Goal: Task Accomplishment & Management: Manage account settings

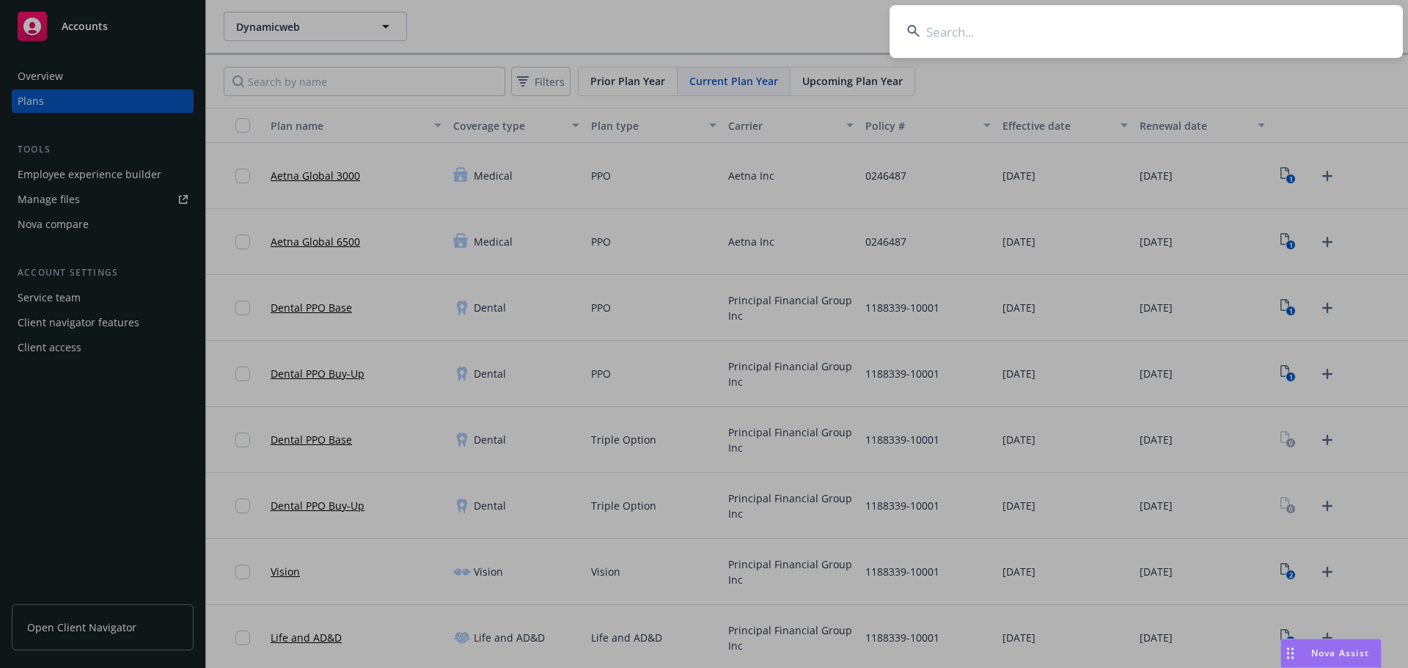
type input "Labixiaoxin202503!"
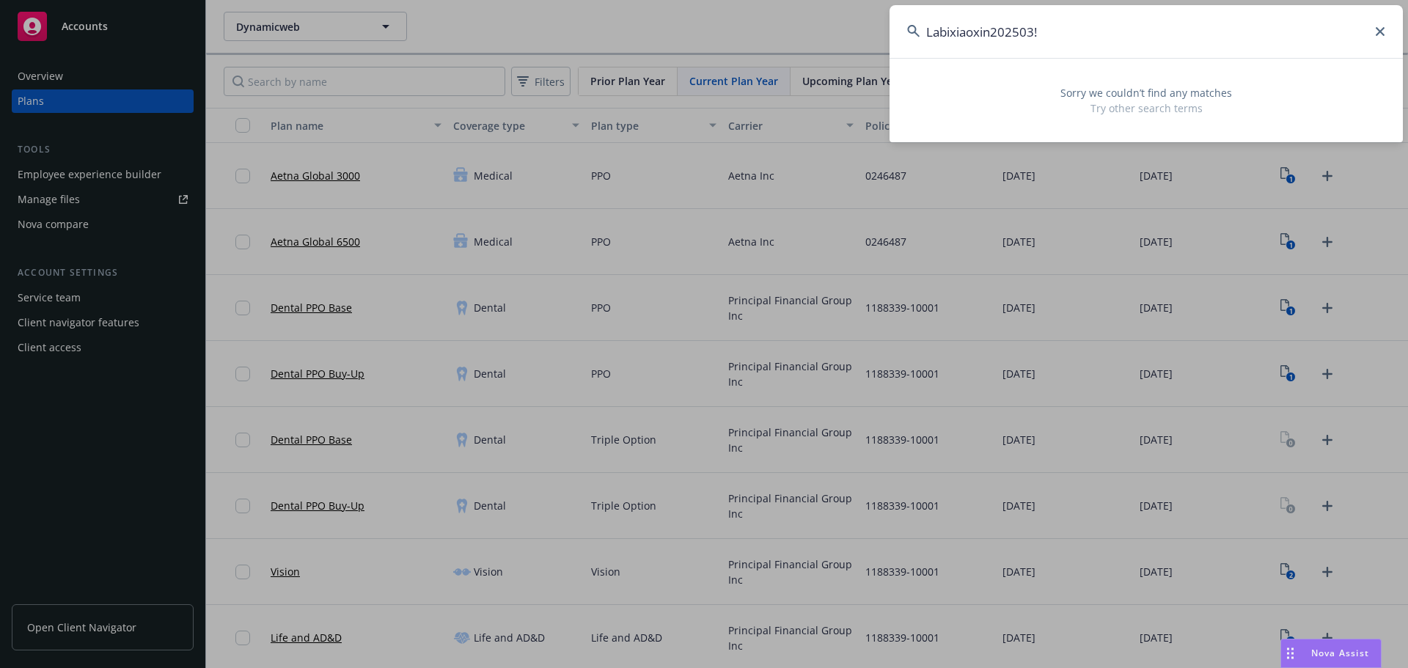
drag, startPoint x: 1143, startPoint y: 23, endPoint x: 723, endPoint y: 54, distance: 421.5
click at [724, 54] on div "Labixiaoxin202503! Sorry we couldn’t find any matches Try other search terms" at bounding box center [704, 334] width 1408 height 668
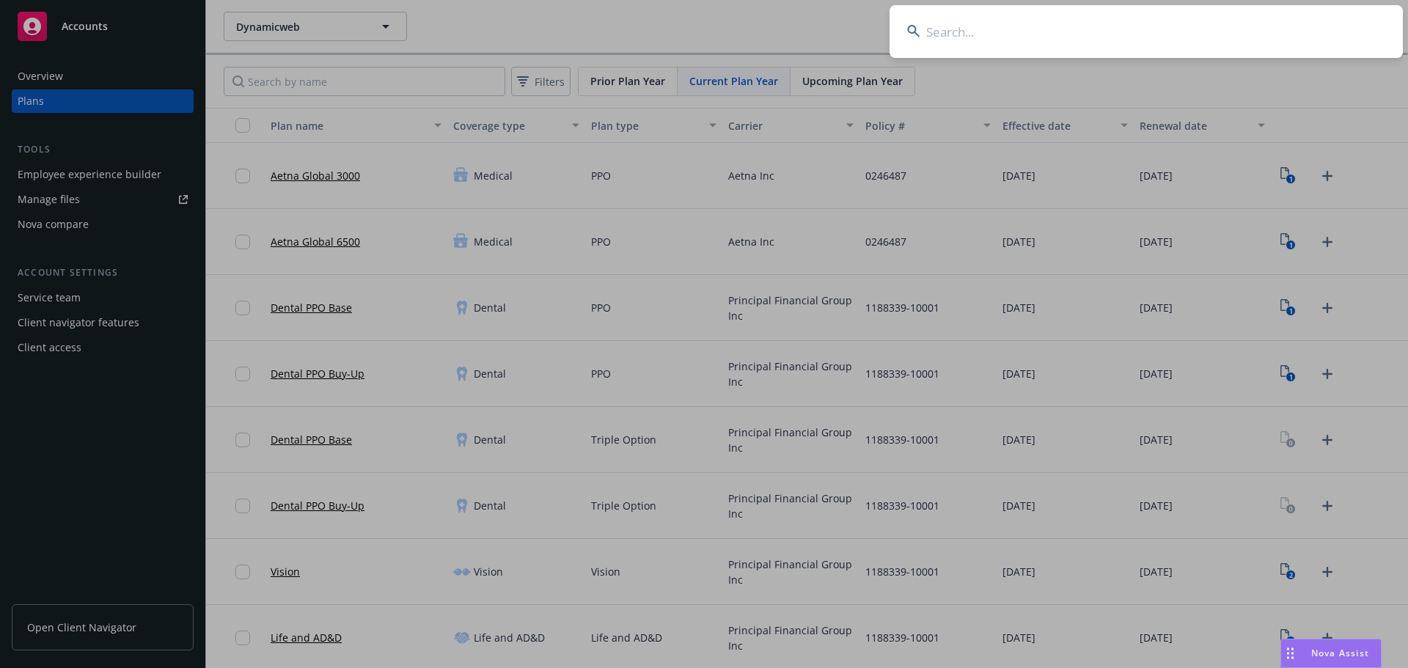
paste input "Altana Technologies Inc."
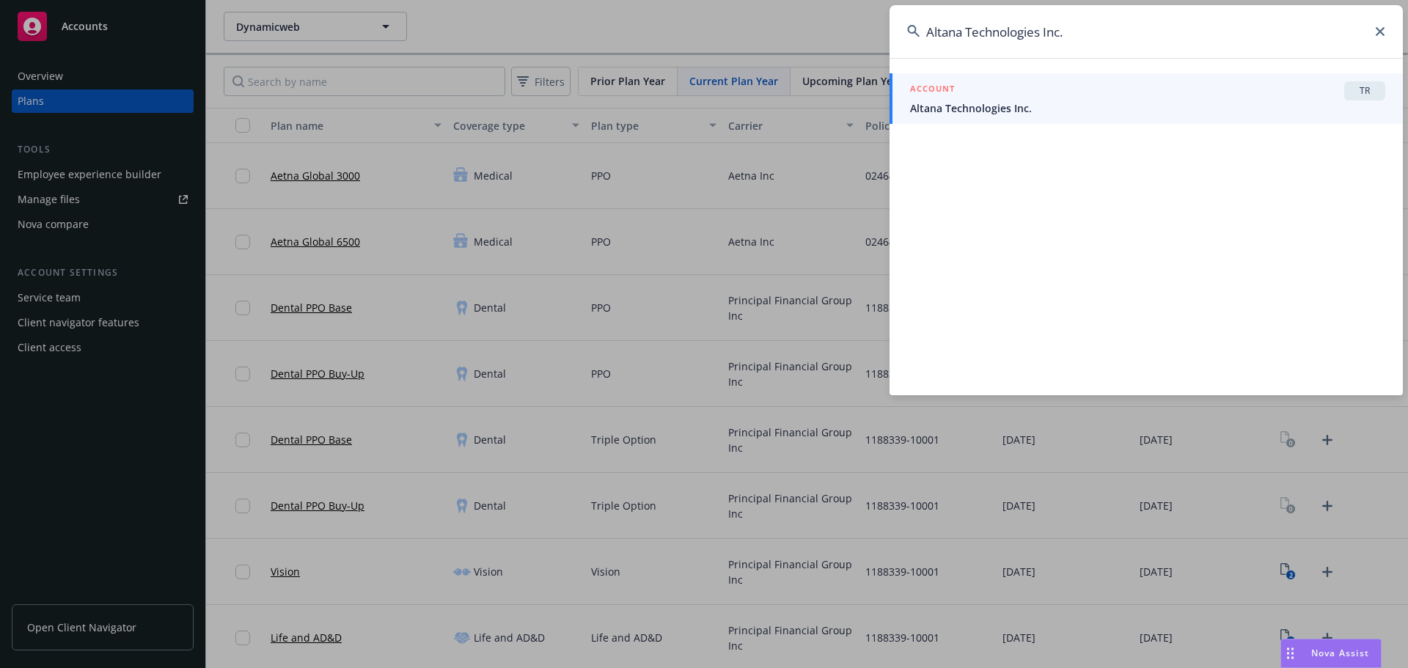
type input "Altana Technologies Inc."
click at [1068, 104] on span "Altana Technologies Inc." at bounding box center [1147, 107] width 475 height 15
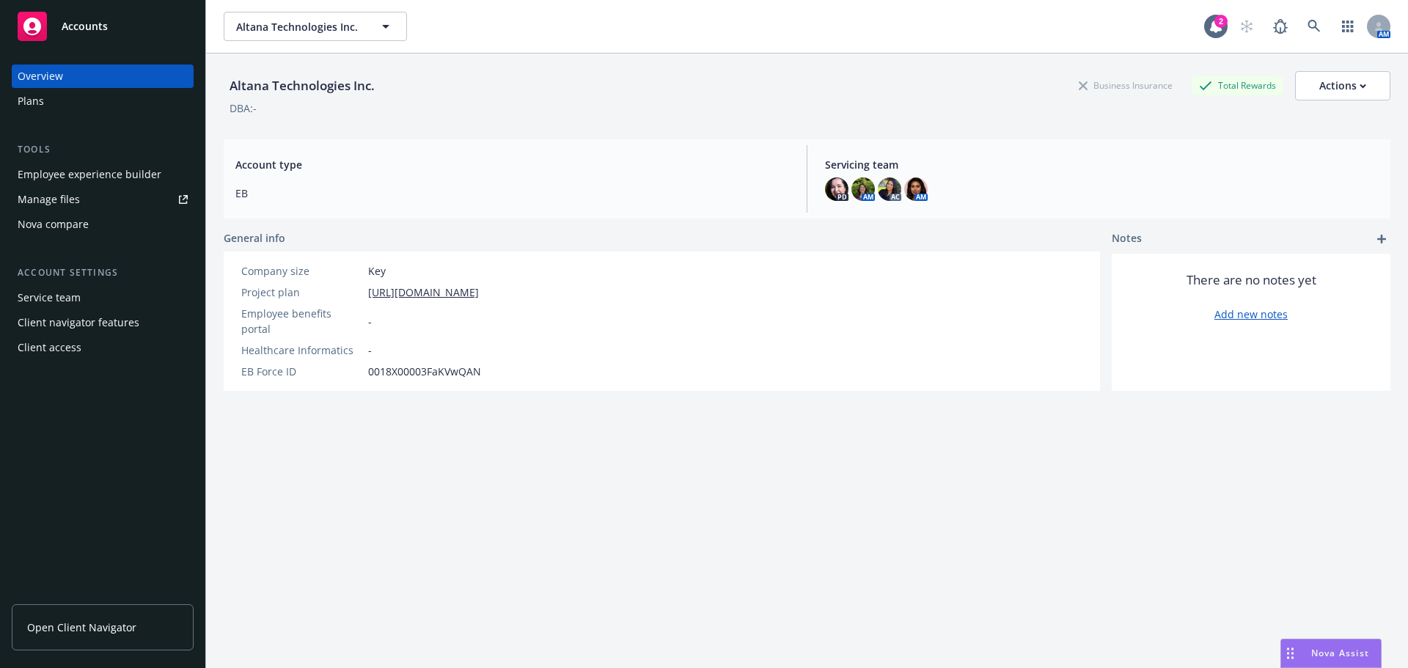
click at [98, 117] on div "Overview Plans Tools Employee experience builder Manage files Nova compare Acco…" at bounding box center [103, 212] width 182 height 295
click at [81, 109] on div "Plans" at bounding box center [103, 100] width 170 height 23
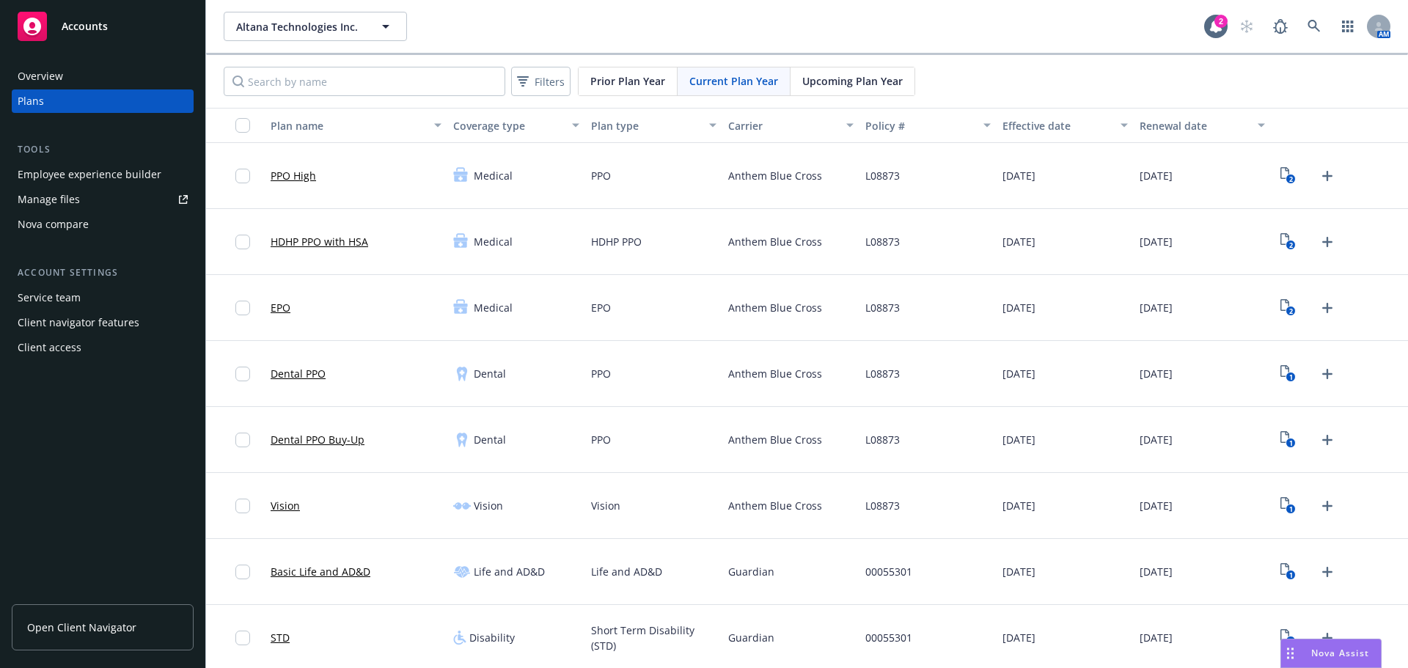
click at [1290, 300] on div "2" at bounding box center [1308, 307] width 63 height 23
click at [1282, 303] on icon "2" at bounding box center [1288, 307] width 15 height 17
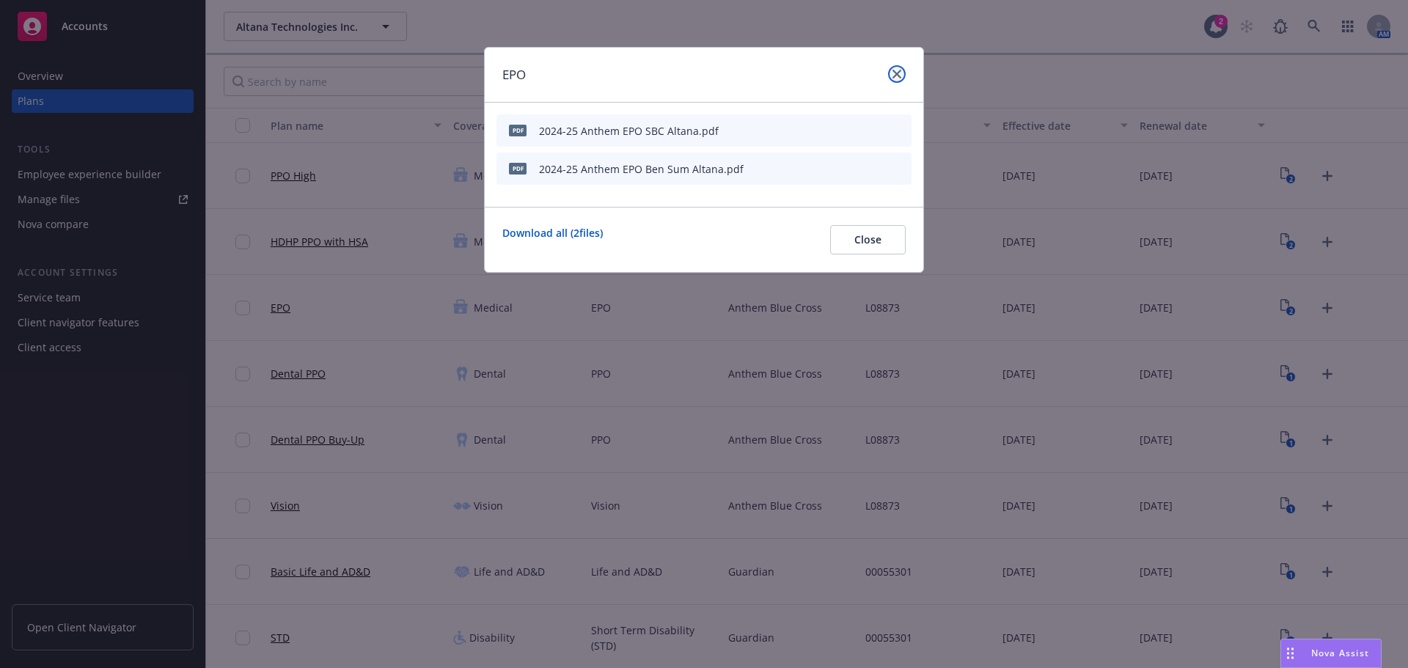
click at [897, 70] on icon "close" at bounding box center [897, 74] width 9 height 9
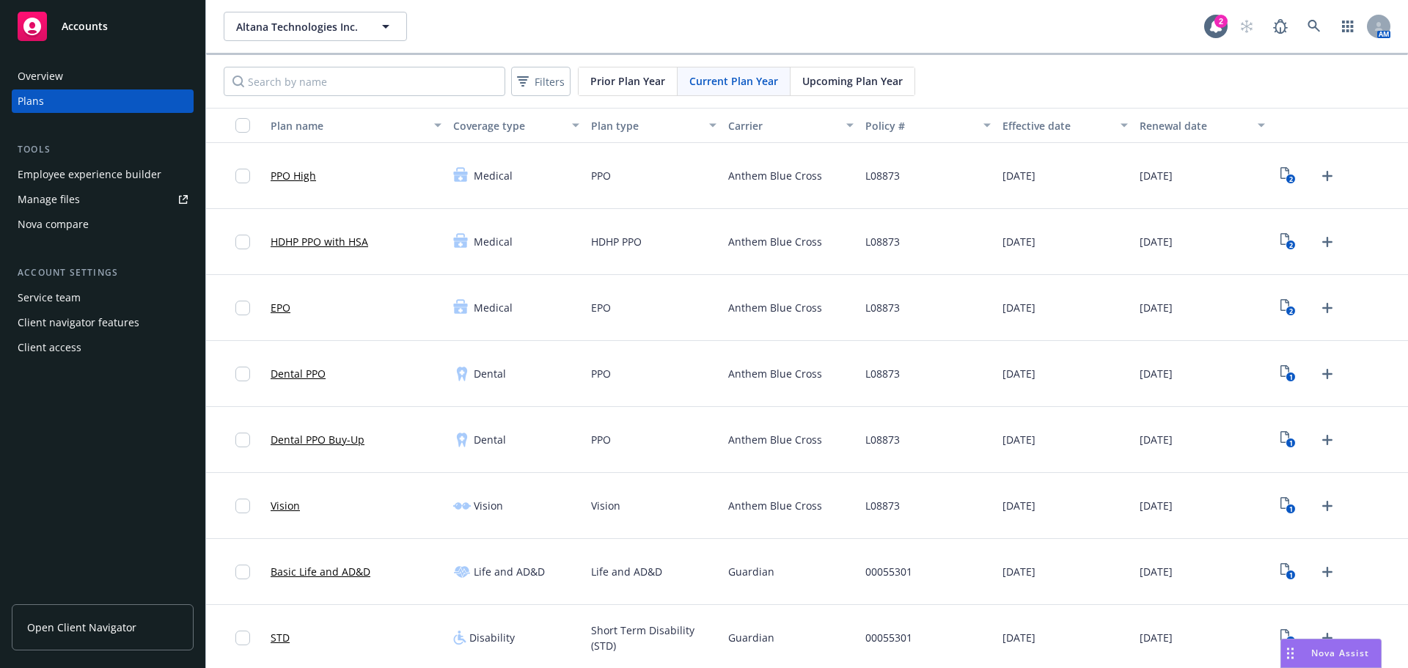
click at [859, 81] on span "Upcoming Plan Year" at bounding box center [852, 80] width 100 height 15
click at [1281, 307] on icon "2" at bounding box center [1288, 307] width 15 height 17
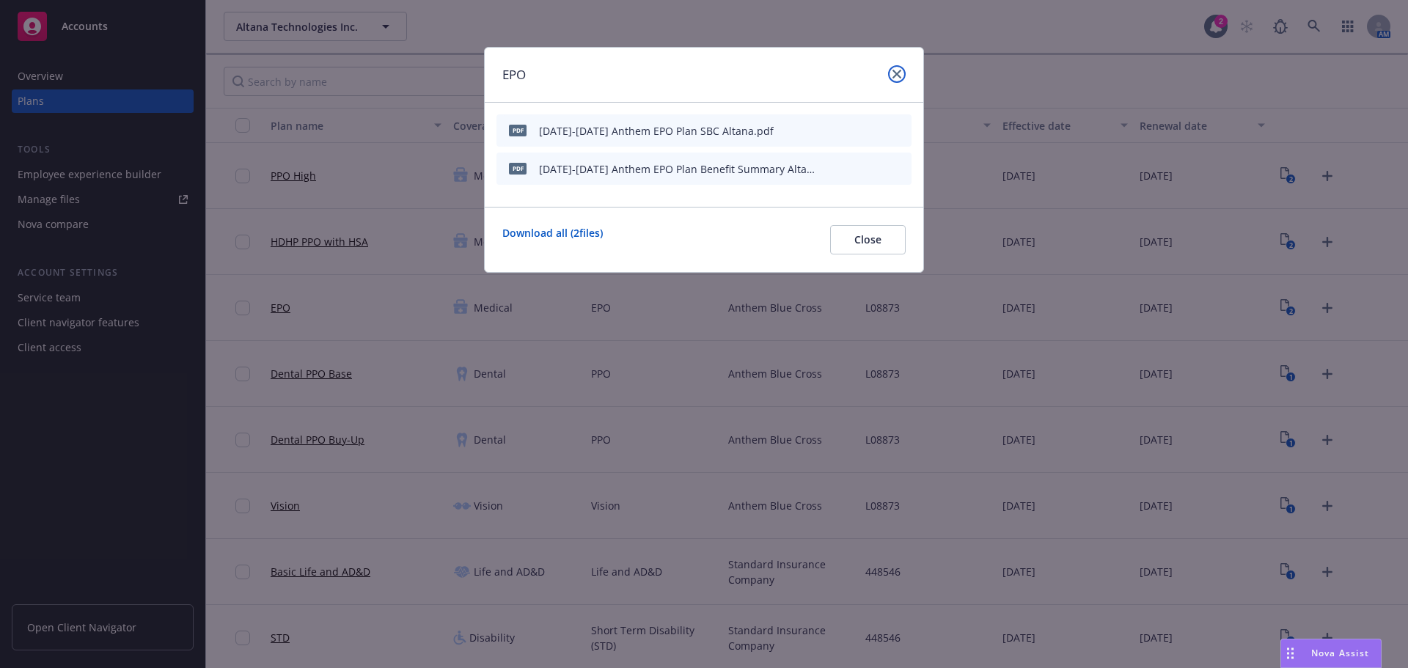
click at [899, 76] on icon "close" at bounding box center [897, 74] width 9 height 9
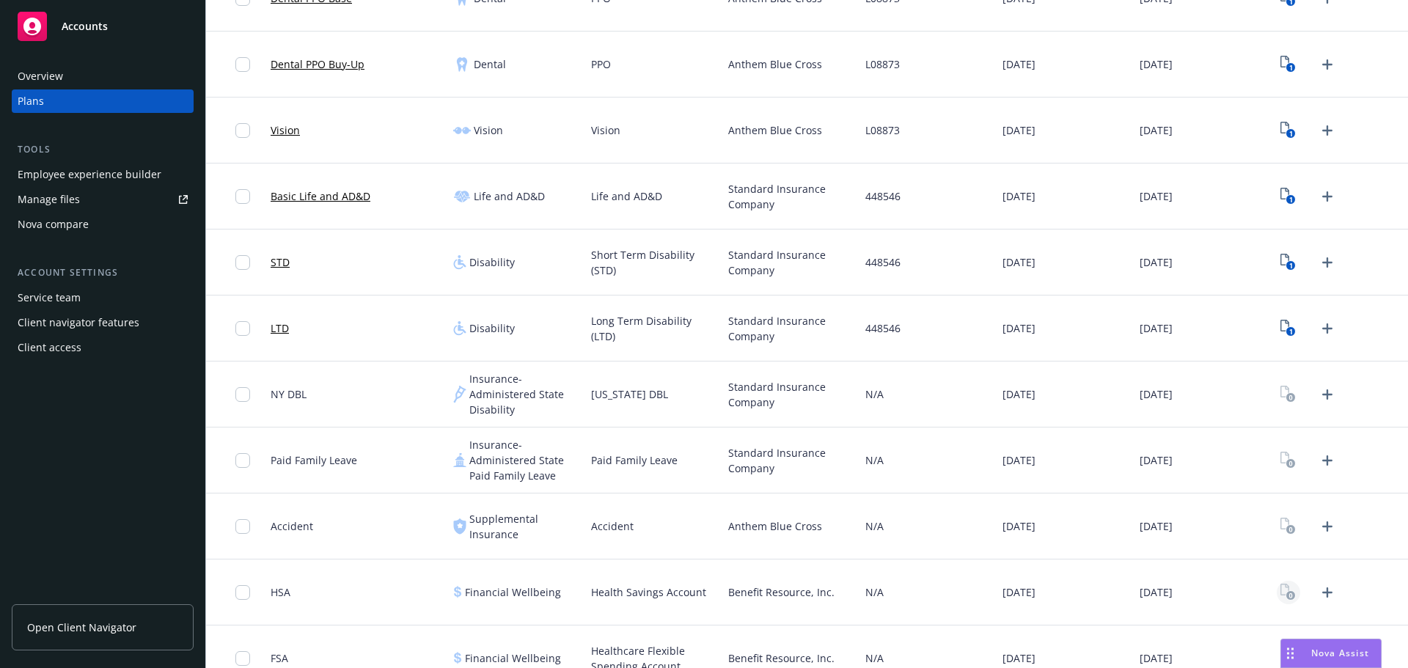
scroll to position [513, 0]
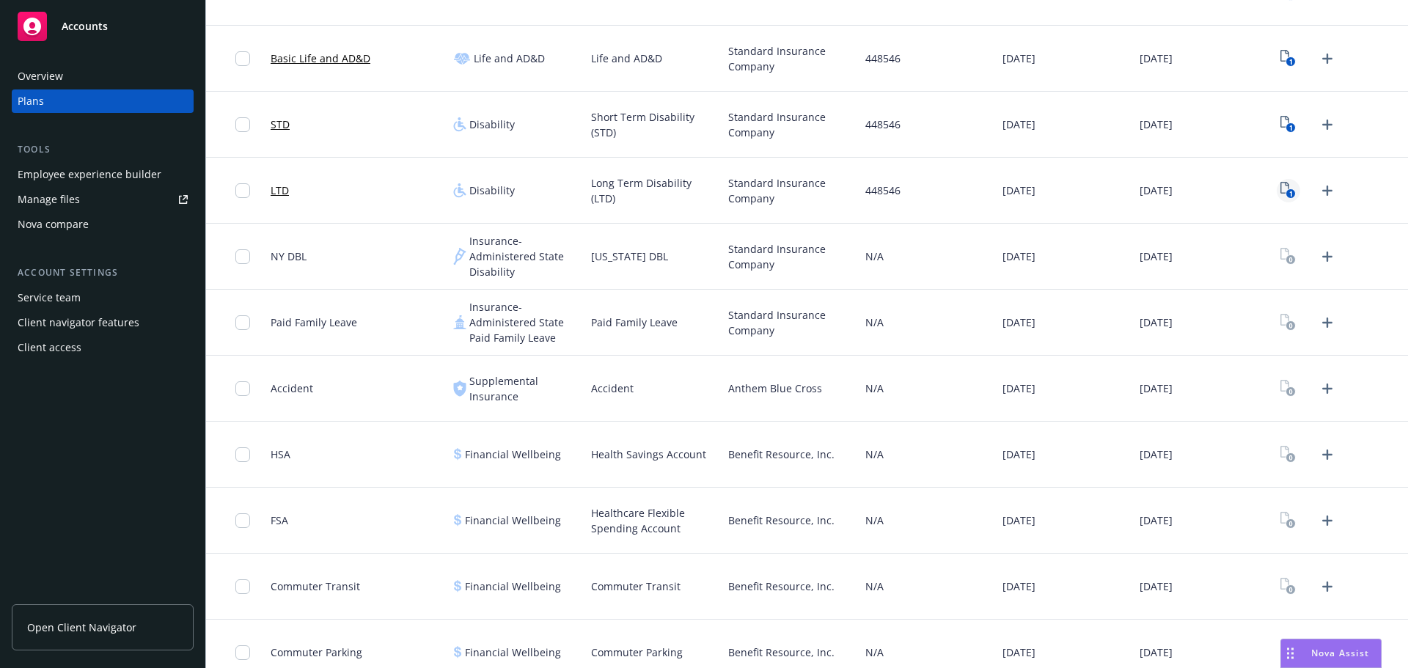
click at [1281, 186] on icon "1" at bounding box center [1288, 190] width 15 height 17
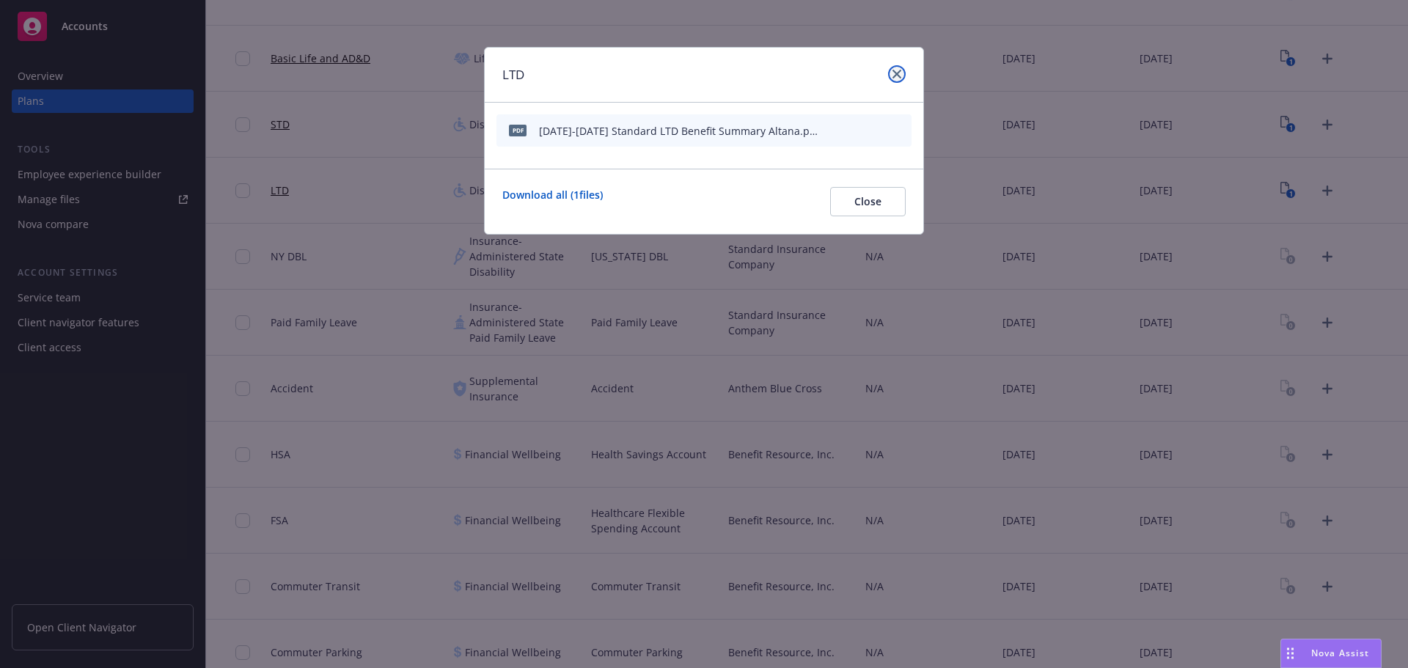
click at [898, 74] on icon "close" at bounding box center [897, 74] width 9 height 9
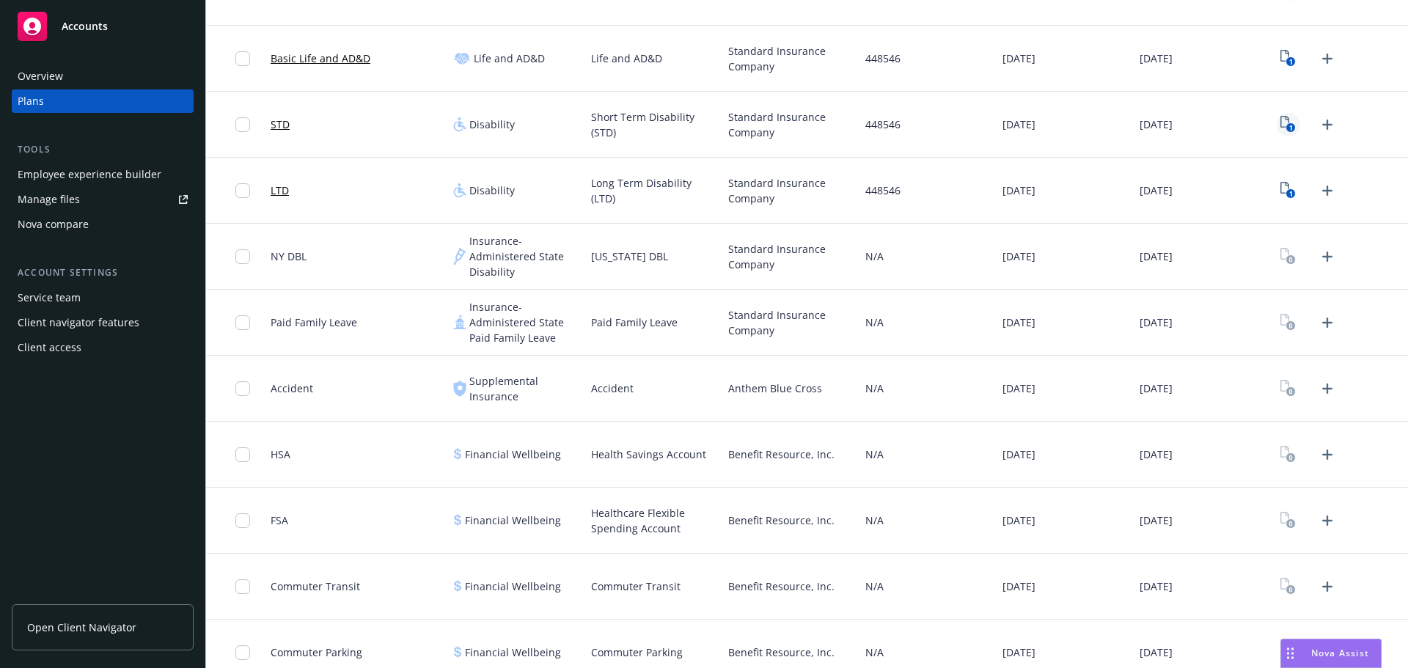
click at [1286, 131] on rect "View Plan Documents" at bounding box center [1291, 128] width 10 height 10
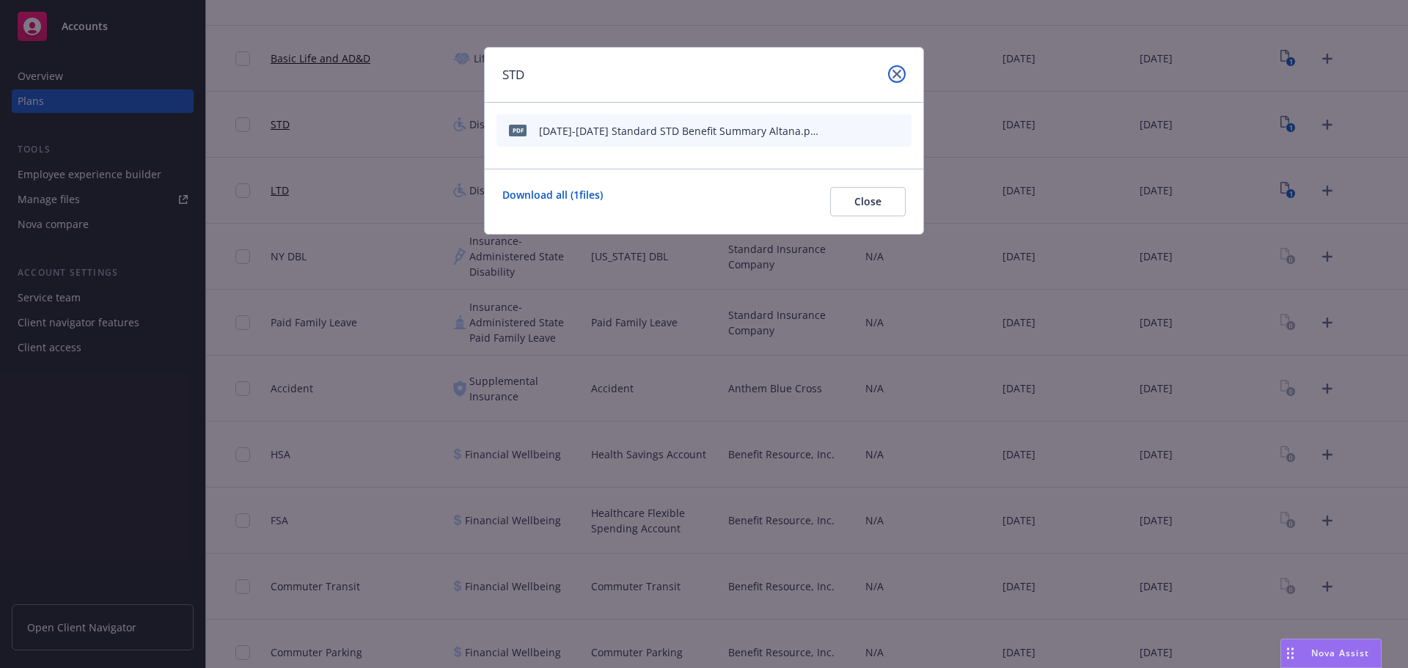
click at [898, 74] on icon "close" at bounding box center [897, 74] width 9 height 9
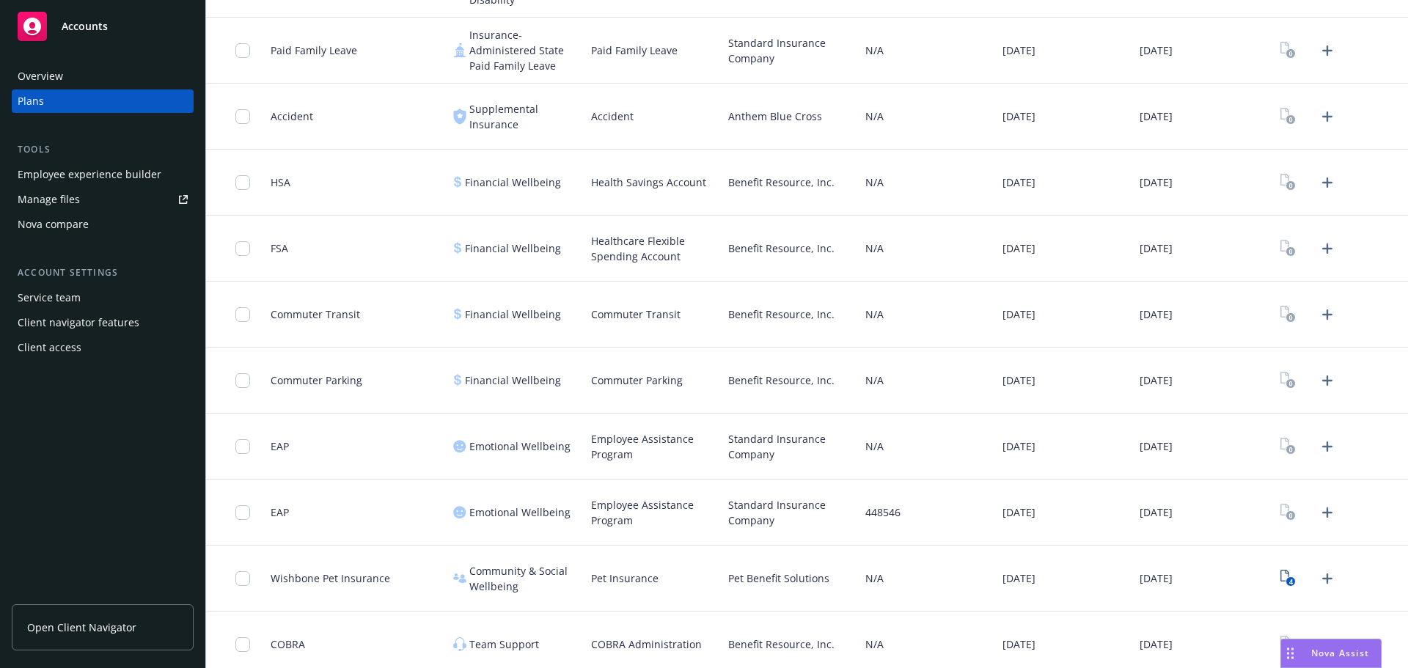
scroll to position [795, 0]
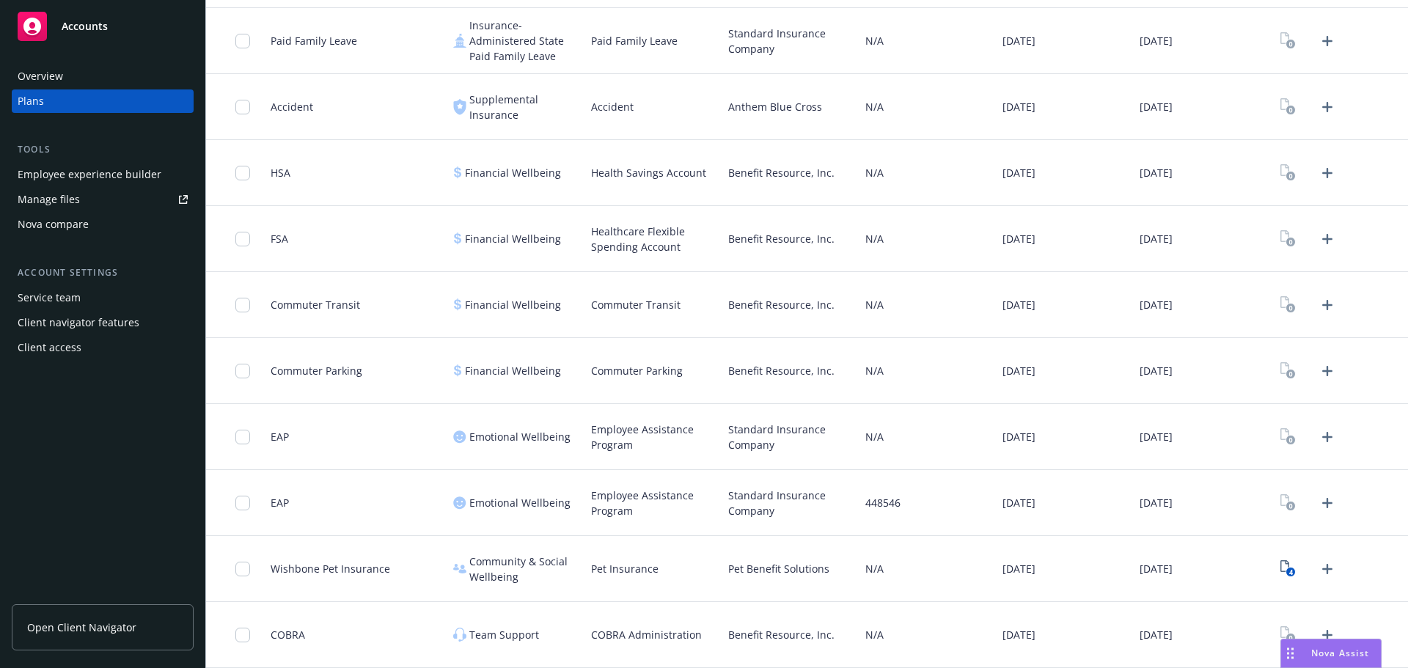
click at [1271, 579] on div "4" at bounding box center [1339, 569] width 137 height 66
click at [1281, 572] on icon "View Plan Documents" at bounding box center [1285, 566] width 9 height 12
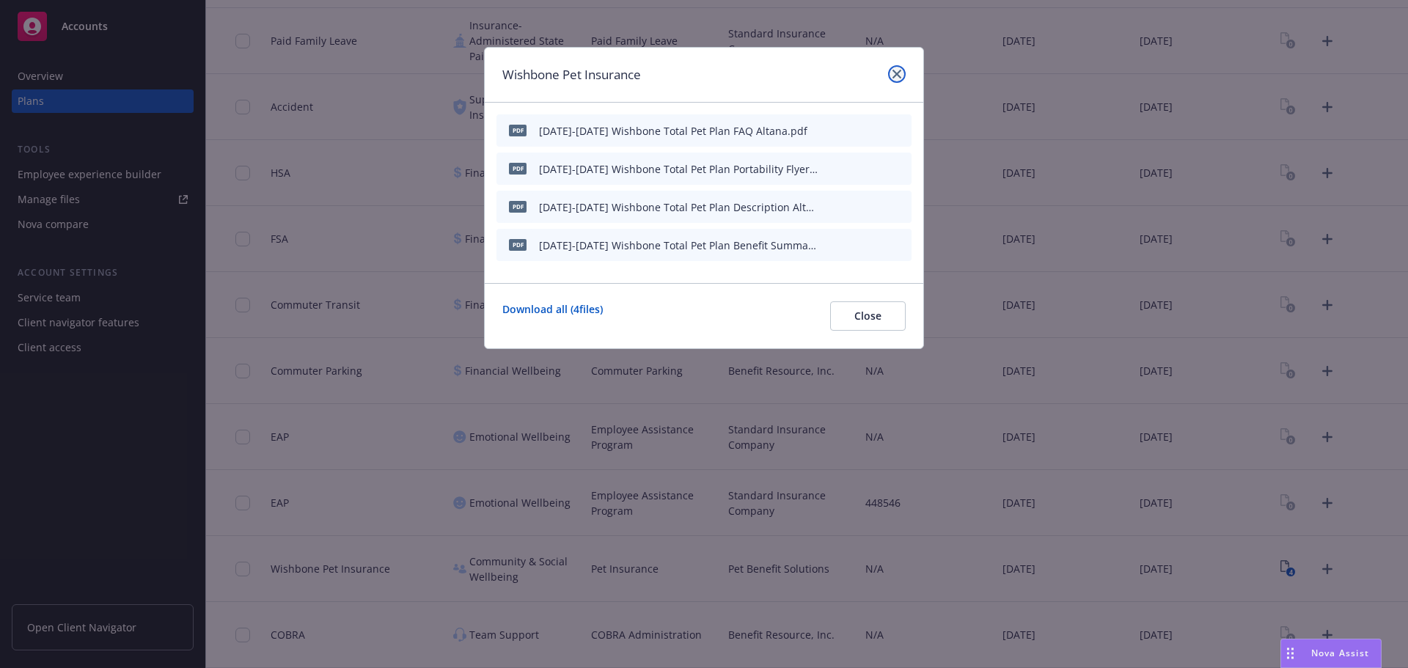
click at [898, 70] on icon "close" at bounding box center [897, 74] width 9 height 9
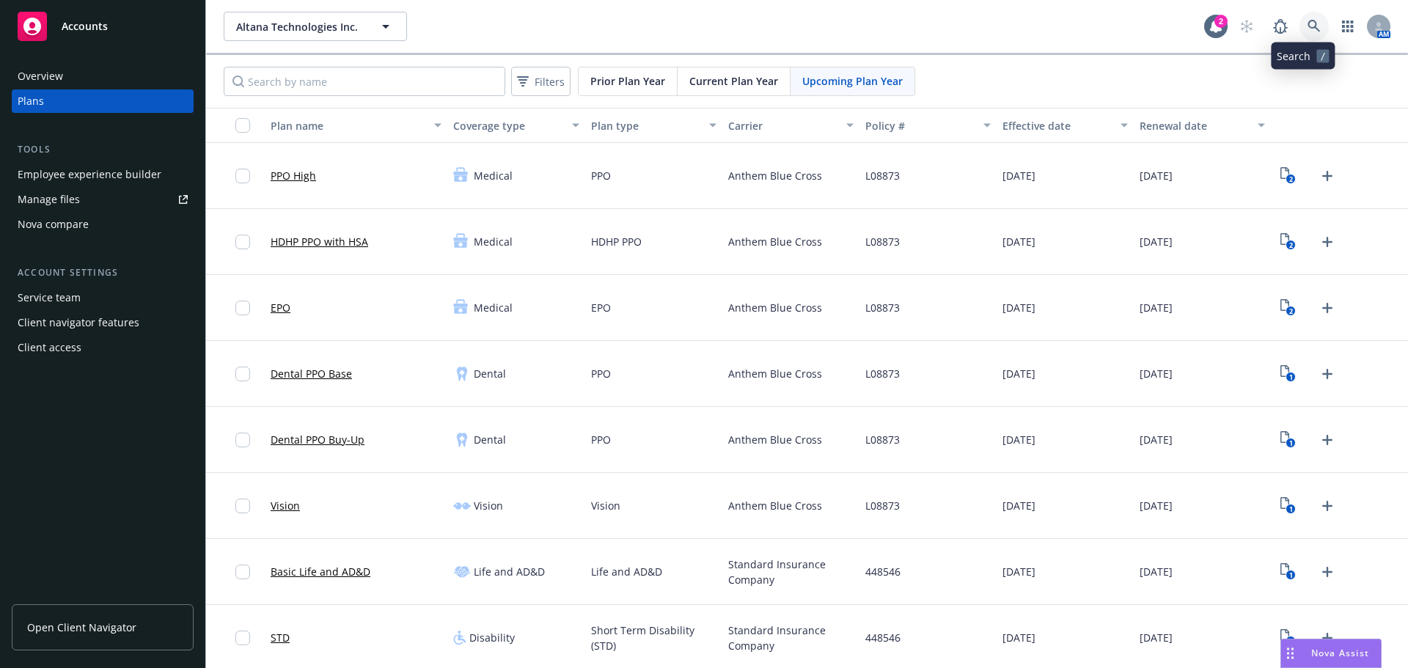
click at [1308, 31] on icon at bounding box center [1314, 26] width 13 height 13
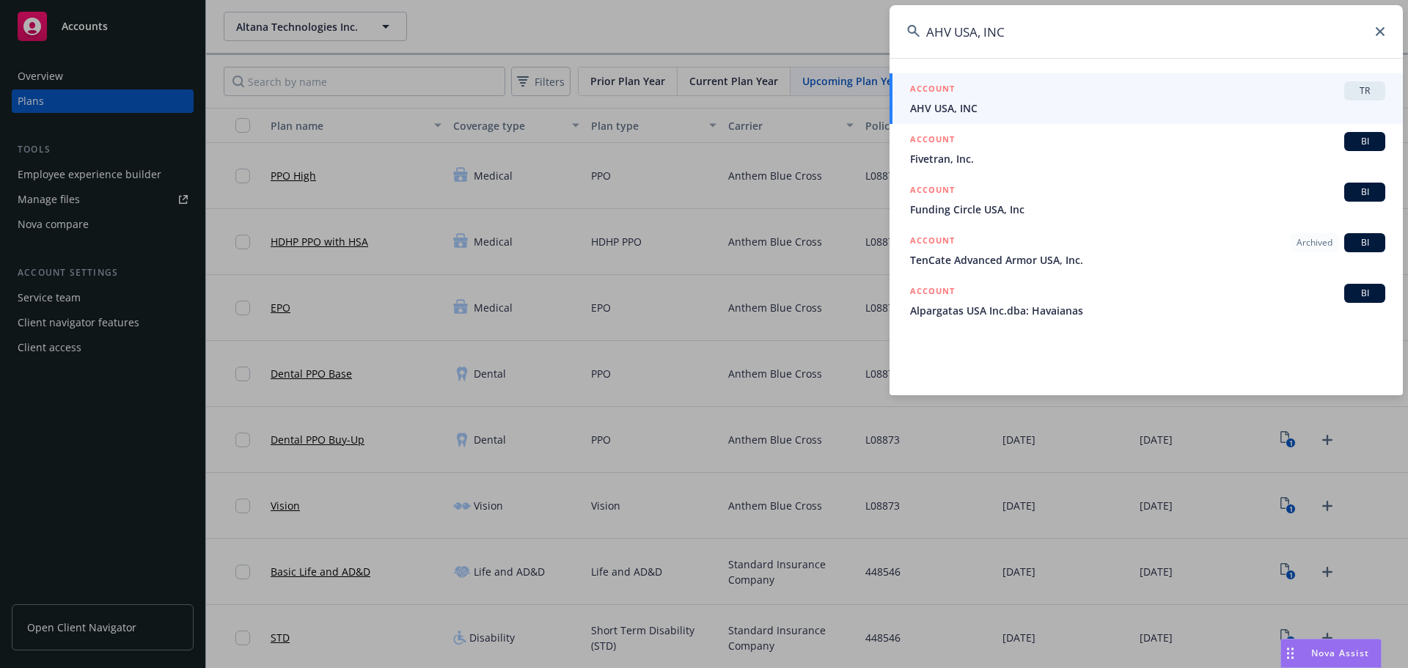
type input "AHV USA, INC"
drag, startPoint x: 989, startPoint y: 105, endPoint x: 659, endPoint y: 7, distance: 344.4
click at [989, 105] on span "AHV USA, INC" at bounding box center [1147, 107] width 475 height 15
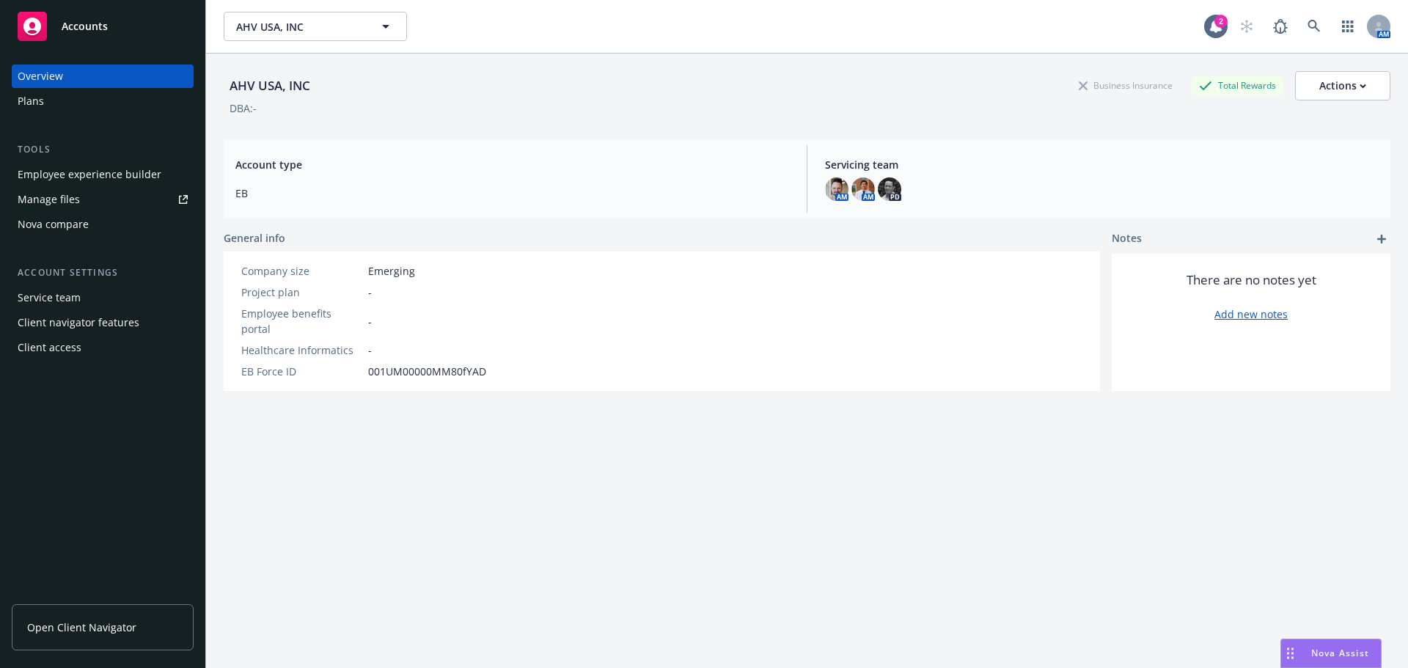
click at [71, 103] on div "Plans" at bounding box center [103, 100] width 170 height 23
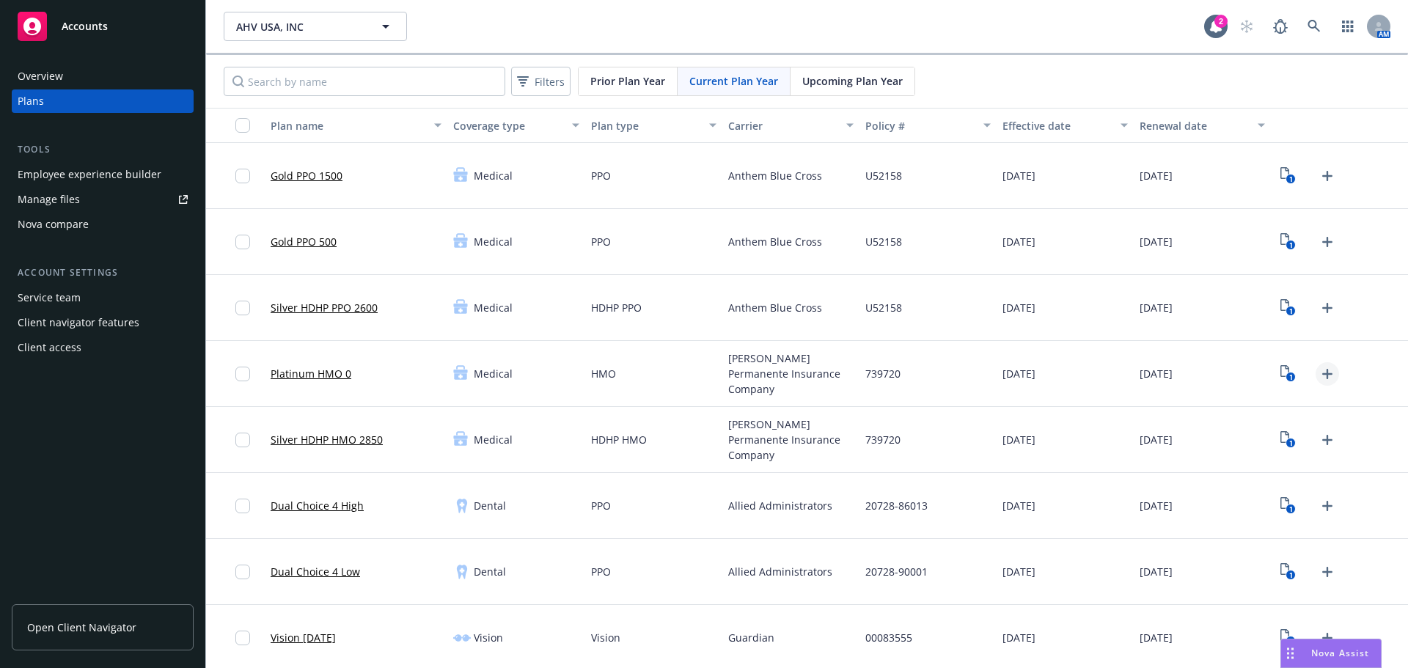
click at [1322, 376] on icon "Upload Plan Documents" at bounding box center [1327, 374] width 10 height 10
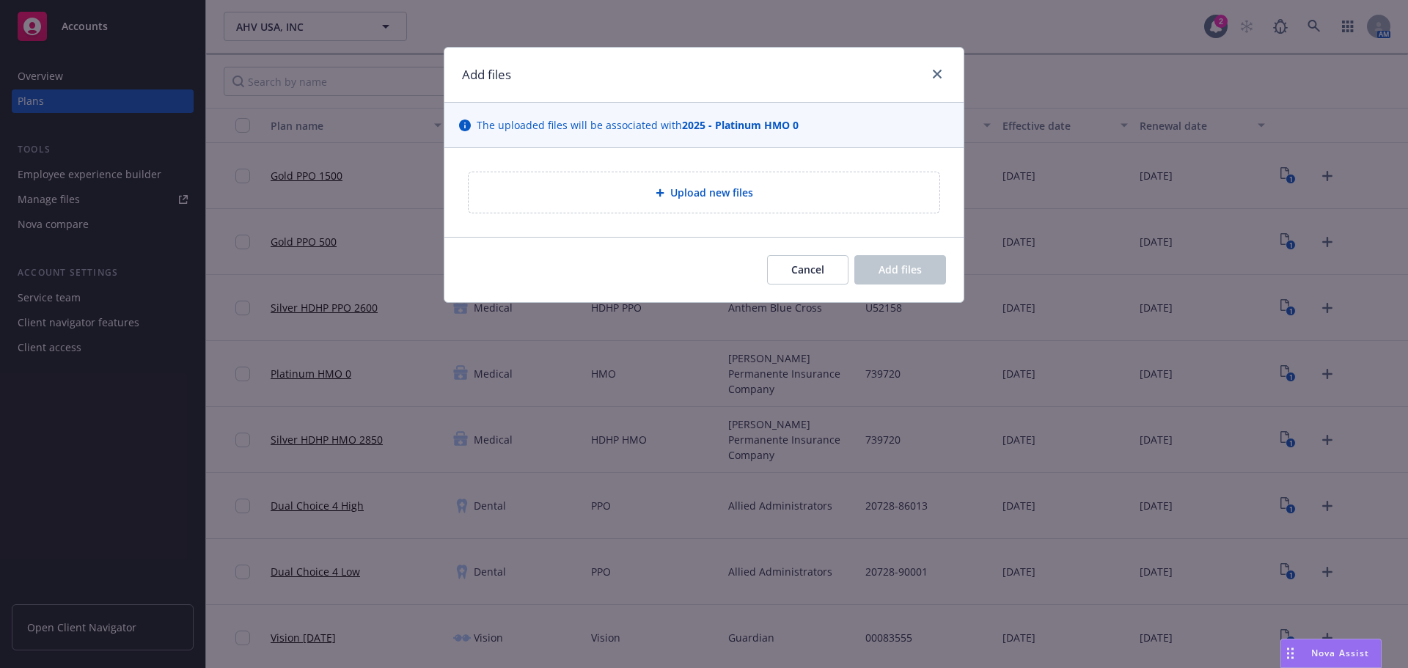
click at [682, 188] on span "Upload new files" at bounding box center [711, 192] width 83 height 15
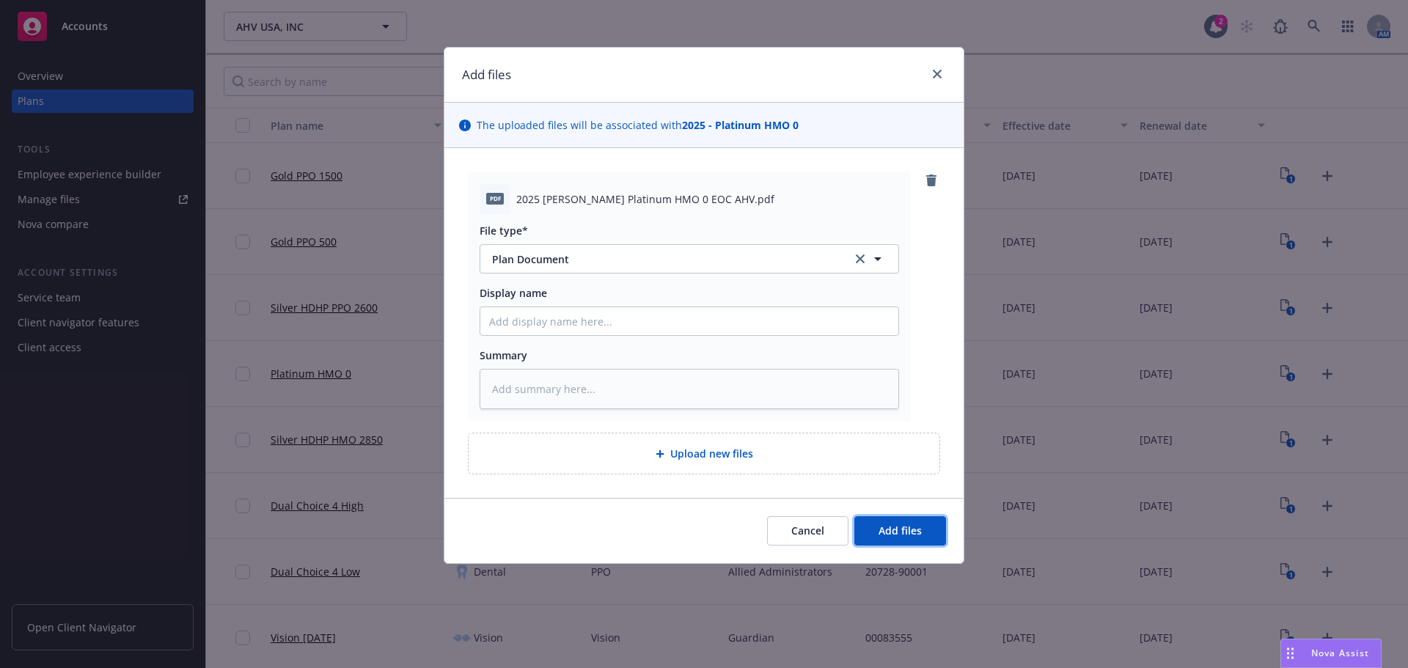
click at [898, 534] on span "Add files" at bounding box center [900, 531] width 43 height 14
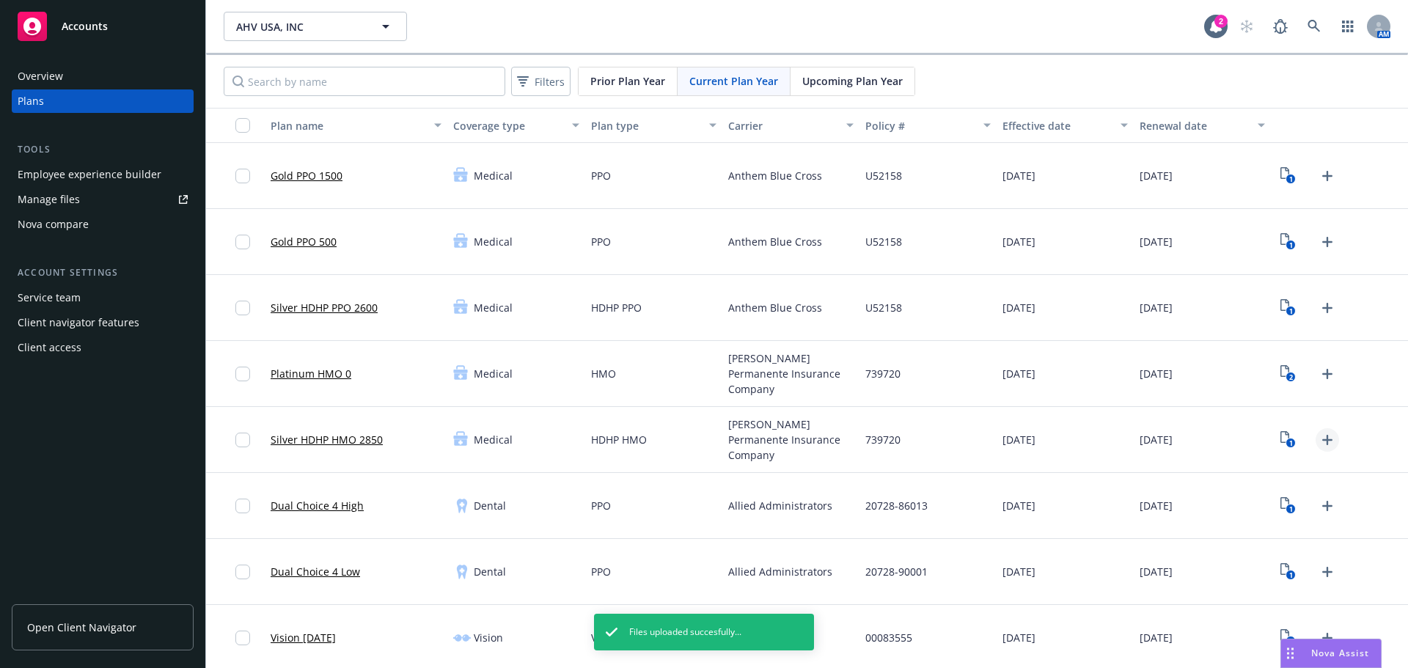
click at [1319, 445] on icon "Upload Plan Documents" at bounding box center [1328, 440] width 18 height 18
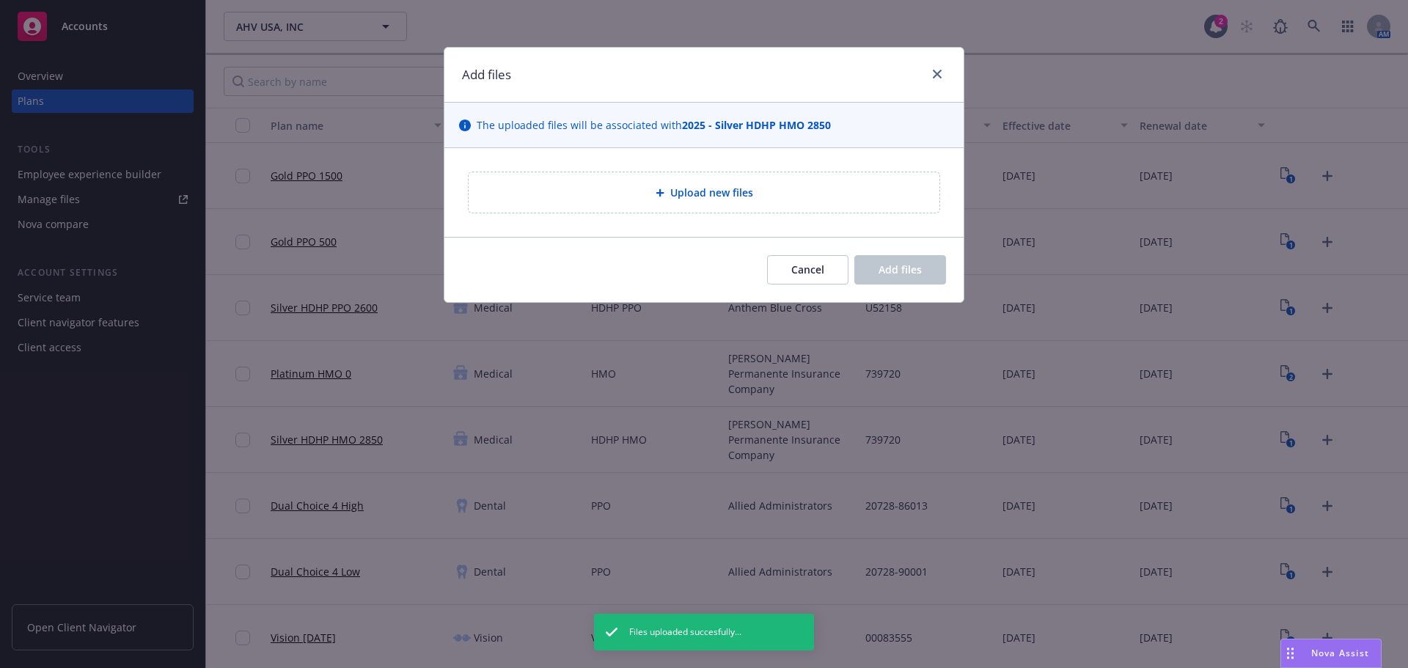
click at [616, 178] on div "Upload new files" at bounding box center [704, 192] width 471 height 40
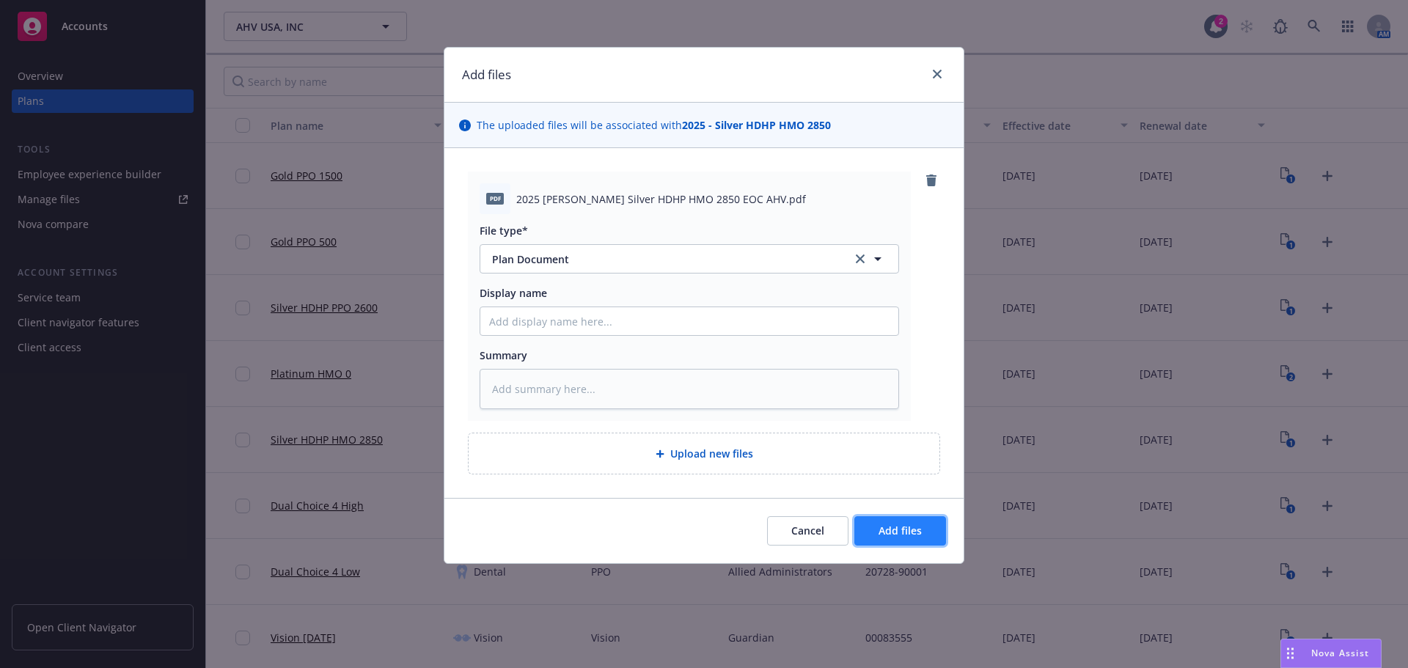
click at [931, 527] on button "Add files" at bounding box center [900, 530] width 92 height 29
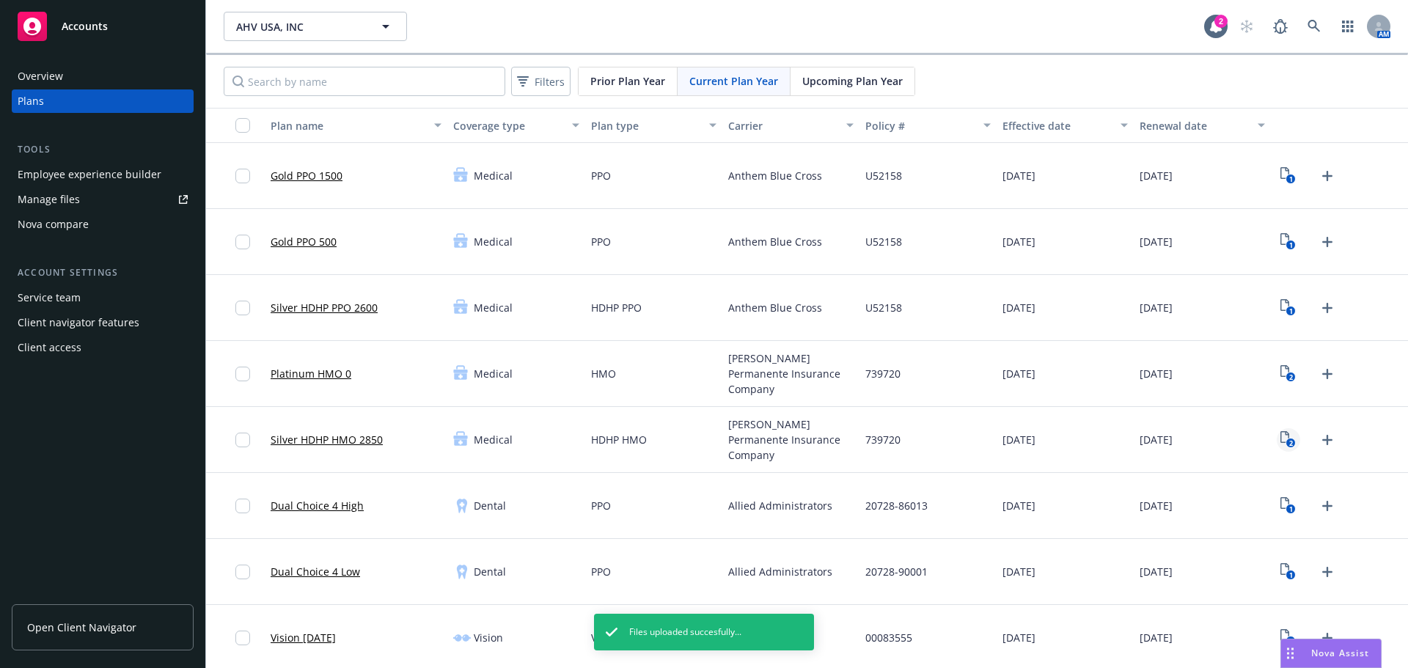
click at [1281, 439] on icon "2" at bounding box center [1288, 439] width 15 height 17
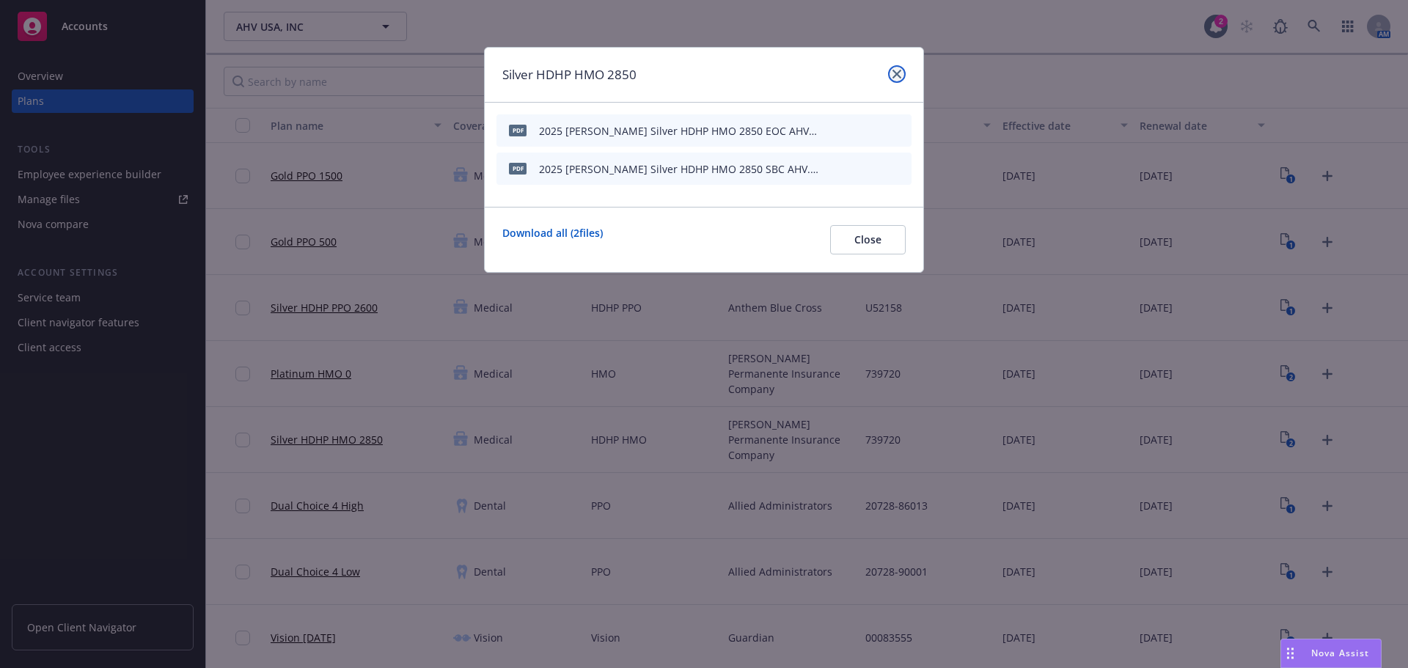
click at [894, 75] on icon "close" at bounding box center [897, 74] width 9 height 9
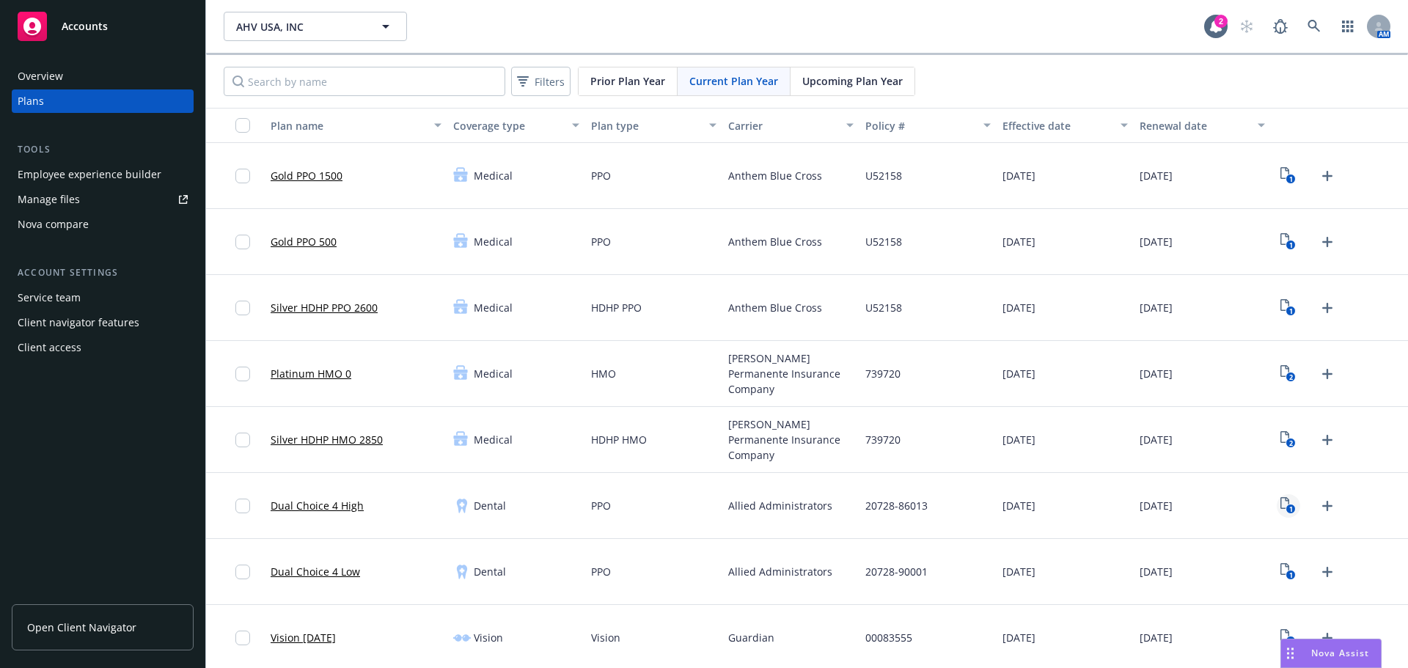
click at [1286, 508] on rect "View Plan Documents" at bounding box center [1291, 510] width 10 height 10
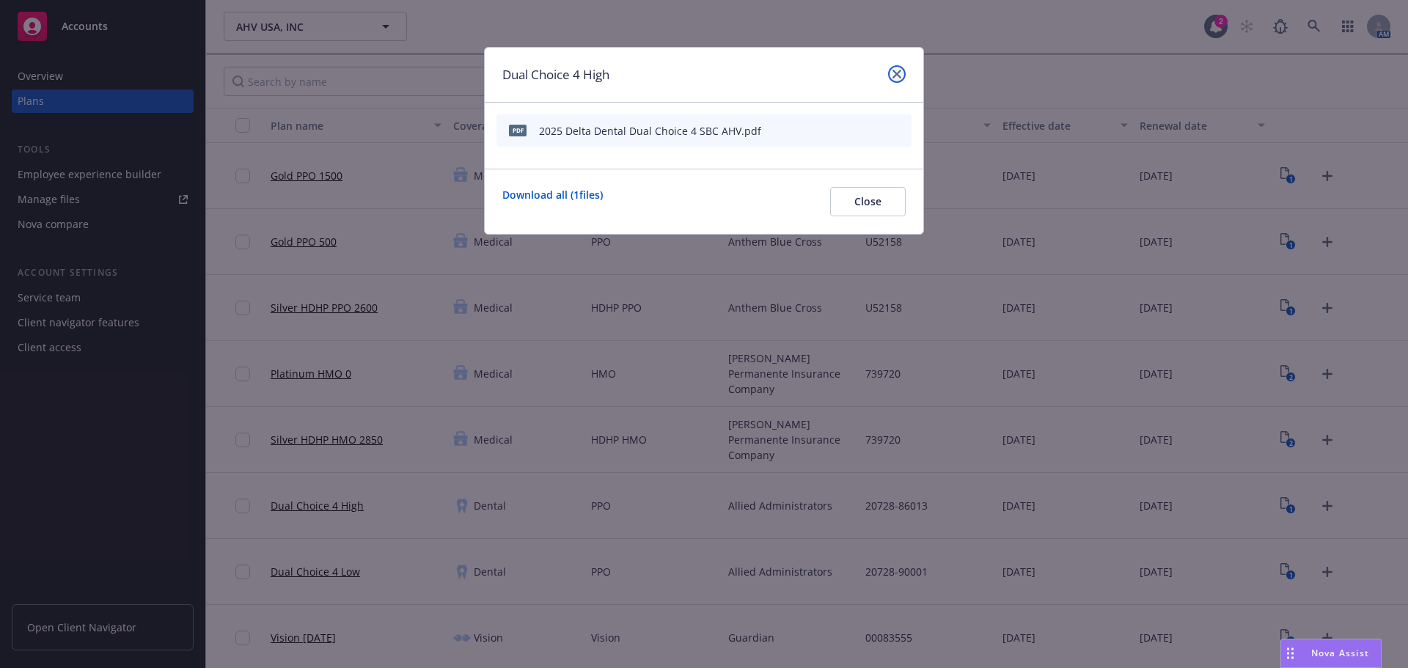
click at [896, 71] on icon "close" at bounding box center [897, 74] width 9 height 9
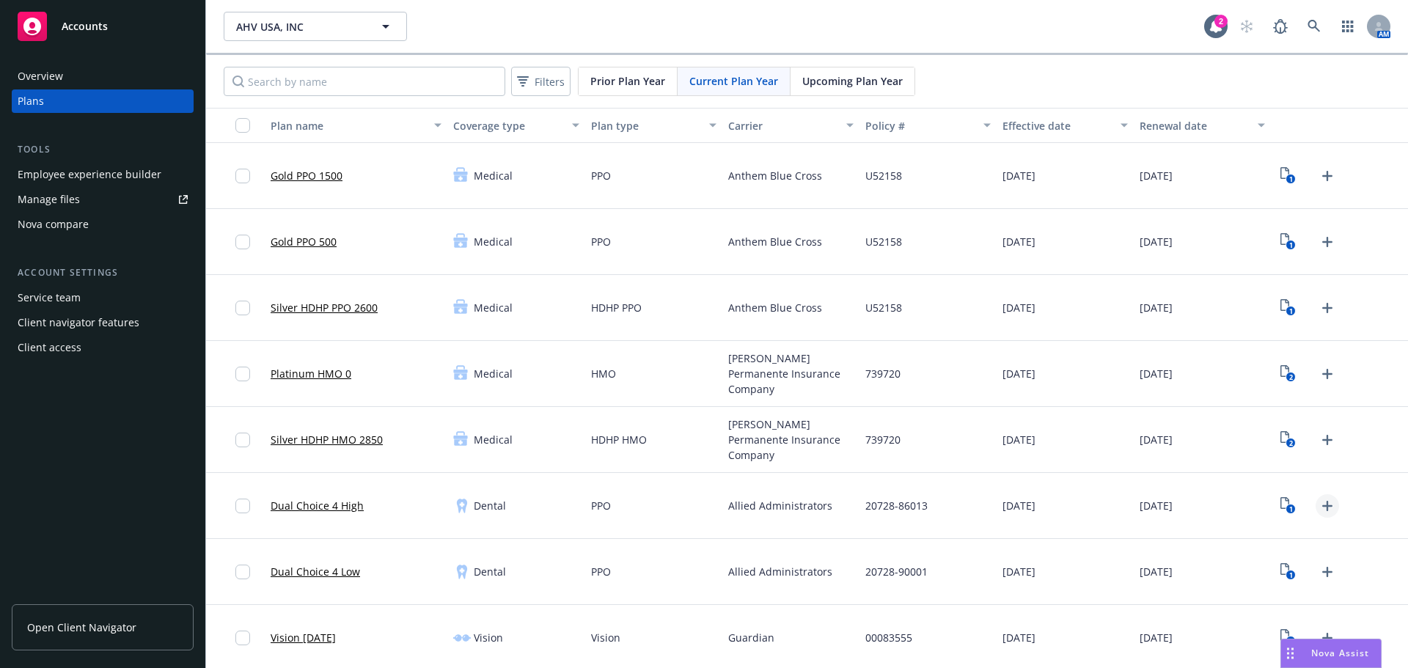
click at [1325, 501] on icon "Upload Plan Documents" at bounding box center [1328, 506] width 18 height 18
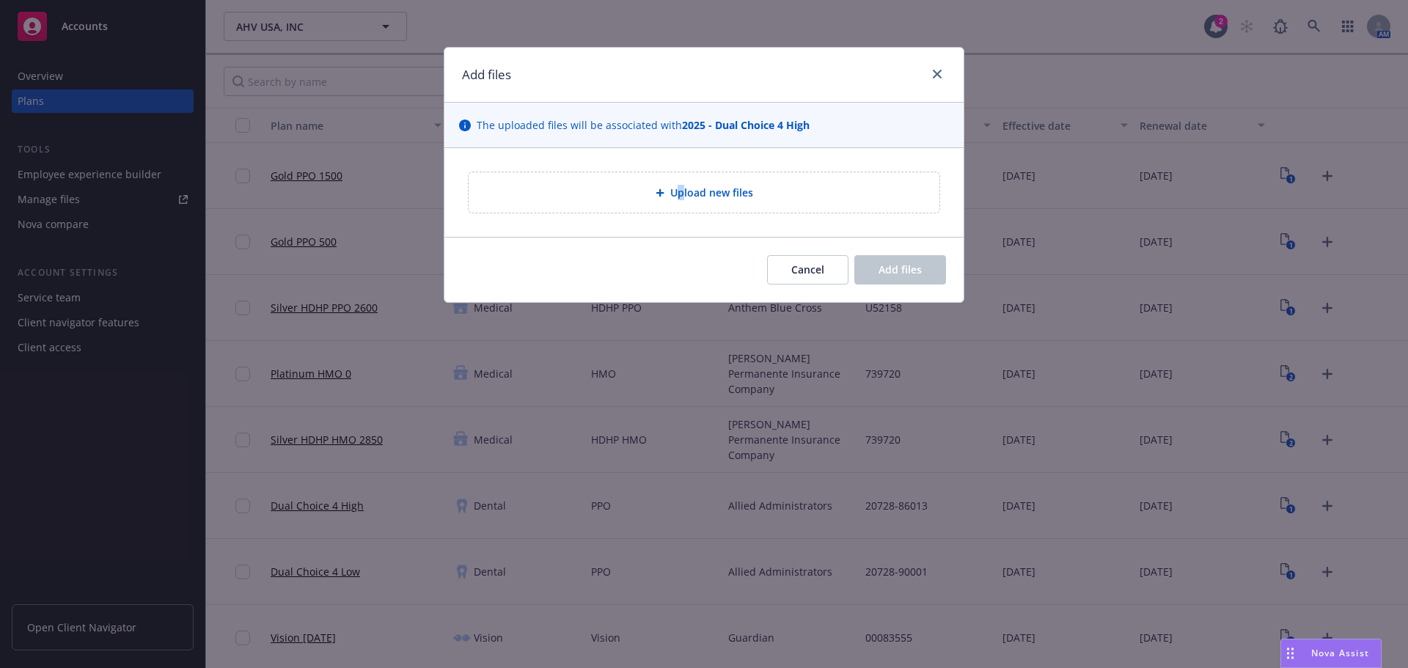
click at [681, 208] on div "Upload new files" at bounding box center [704, 192] width 471 height 40
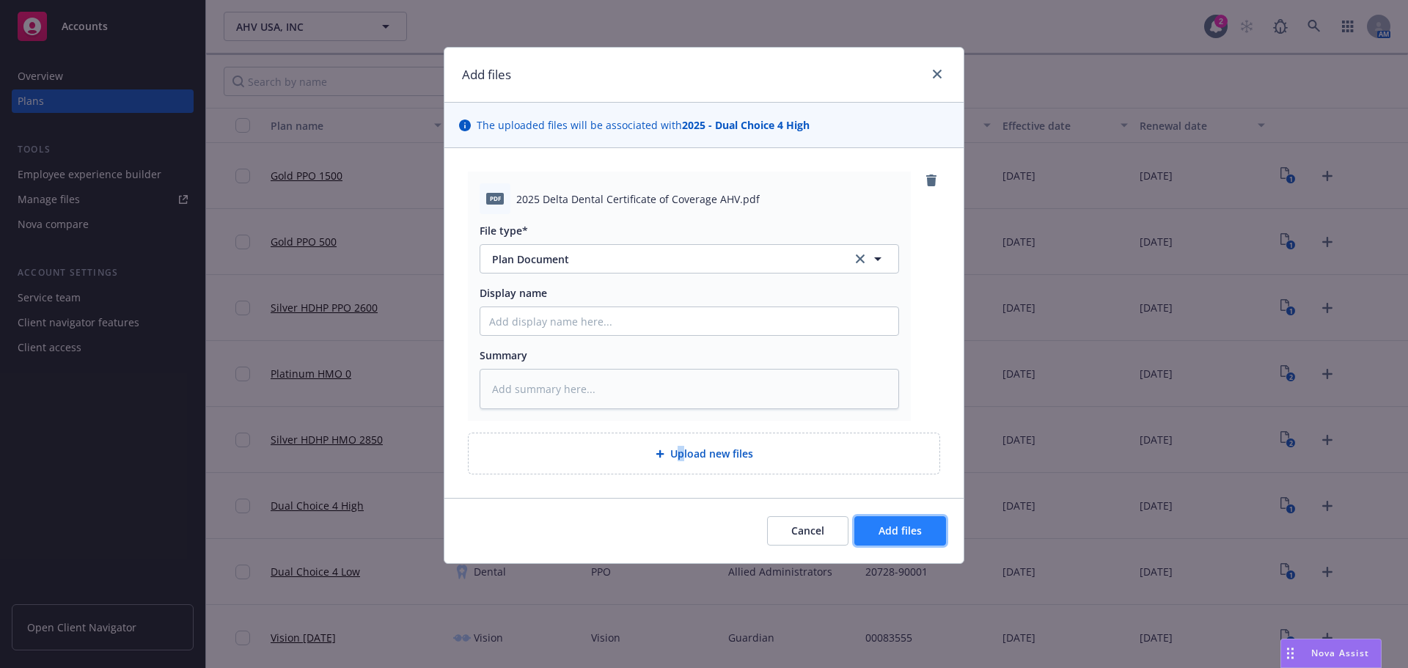
click at [915, 522] on button "Add files" at bounding box center [900, 530] width 92 height 29
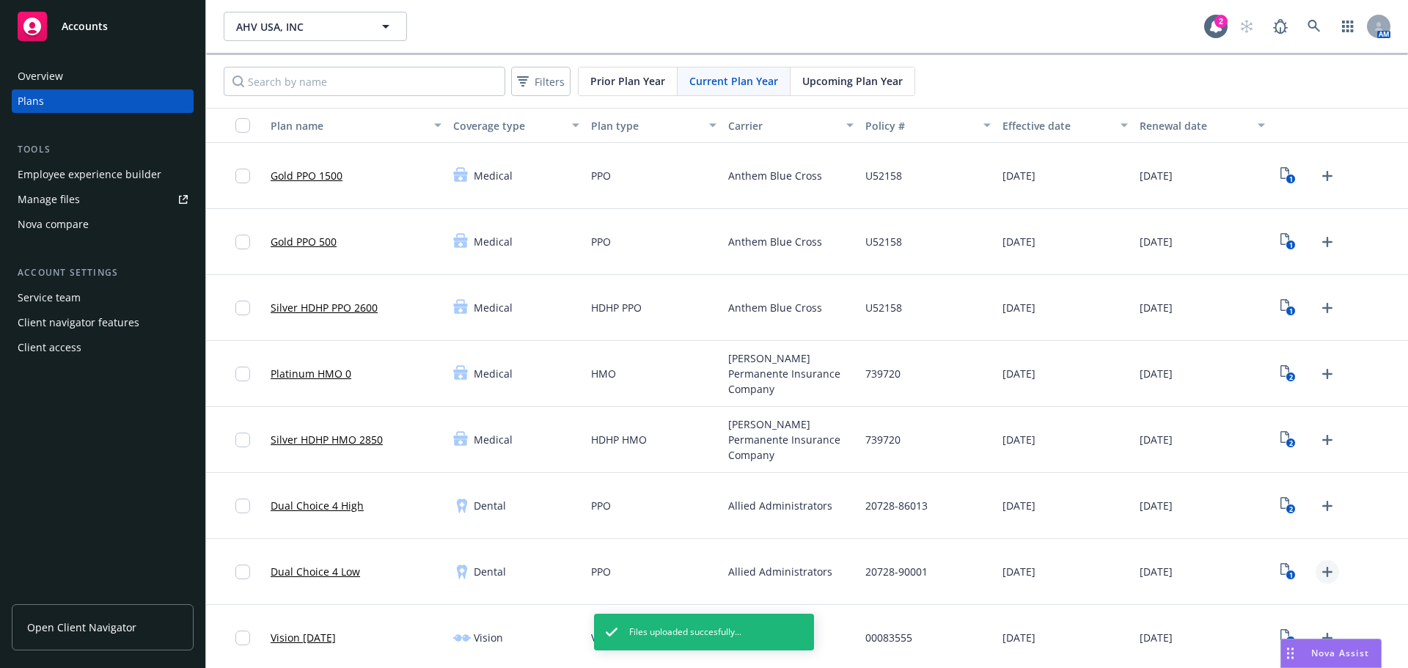
click at [1319, 572] on icon "Upload Plan Documents" at bounding box center [1328, 572] width 18 height 18
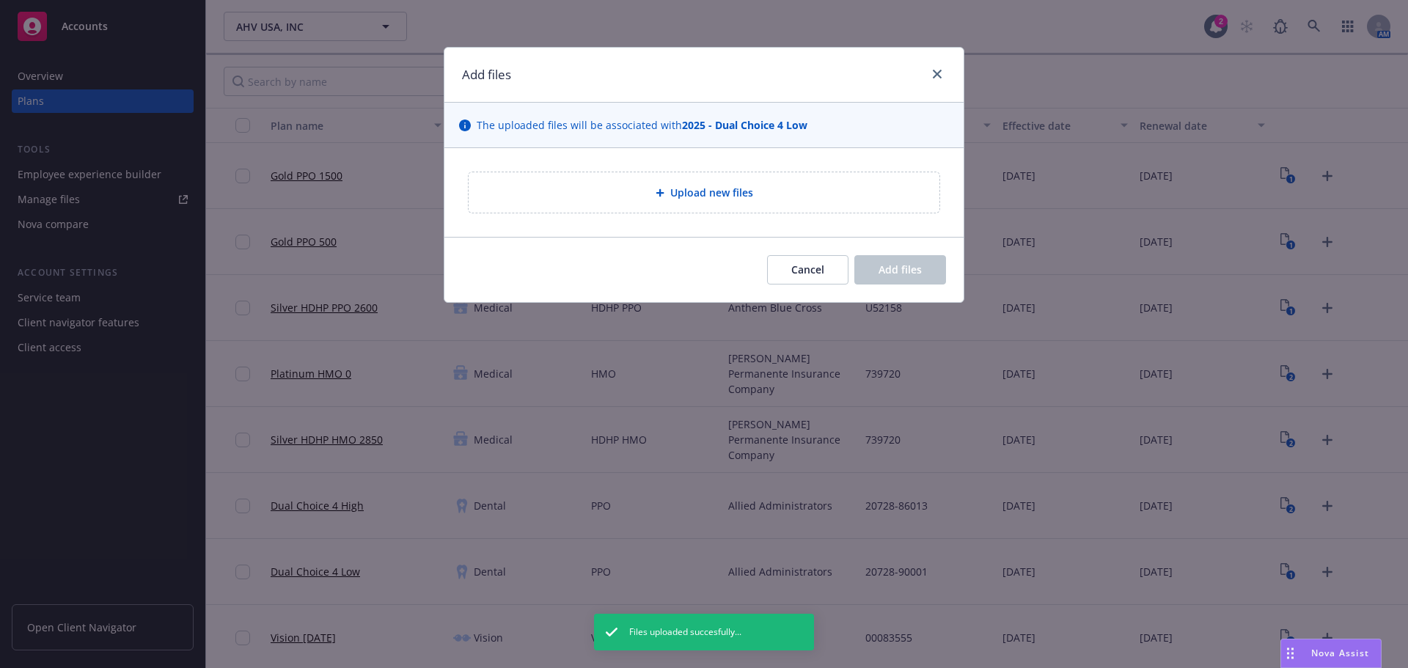
click at [636, 205] on div "Upload new files" at bounding box center [704, 192] width 471 height 40
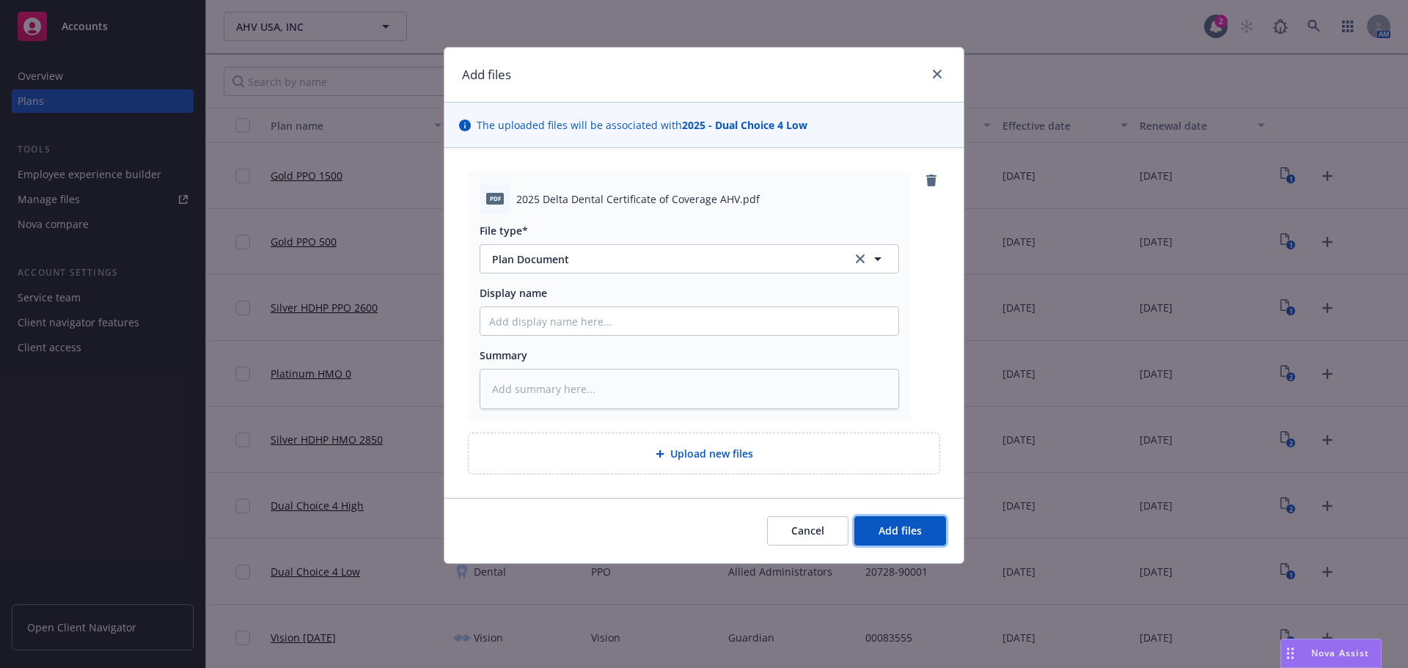
click at [944, 537] on button "Add files" at bounding box center [900, 530] width 92 height 29
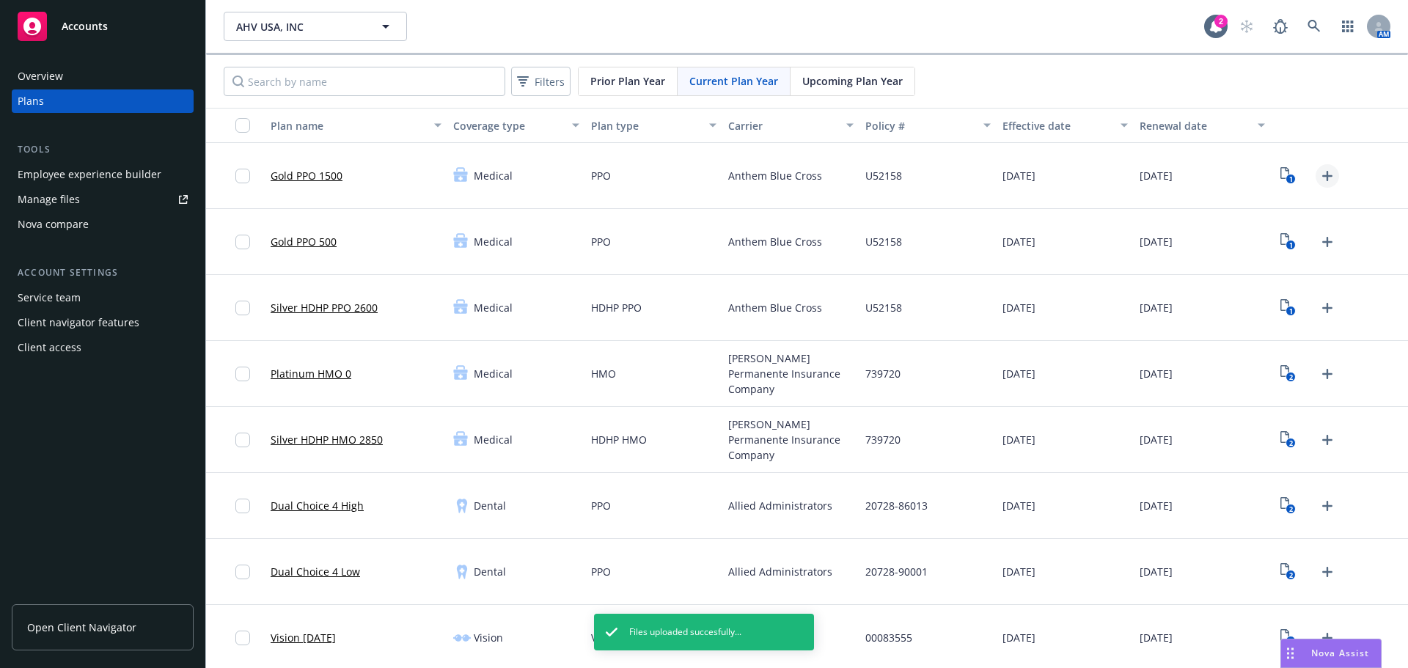
click at [1319, 175] on icon "Upload Plan Documents" at bounding box center [1328, 176] width 18 height 18
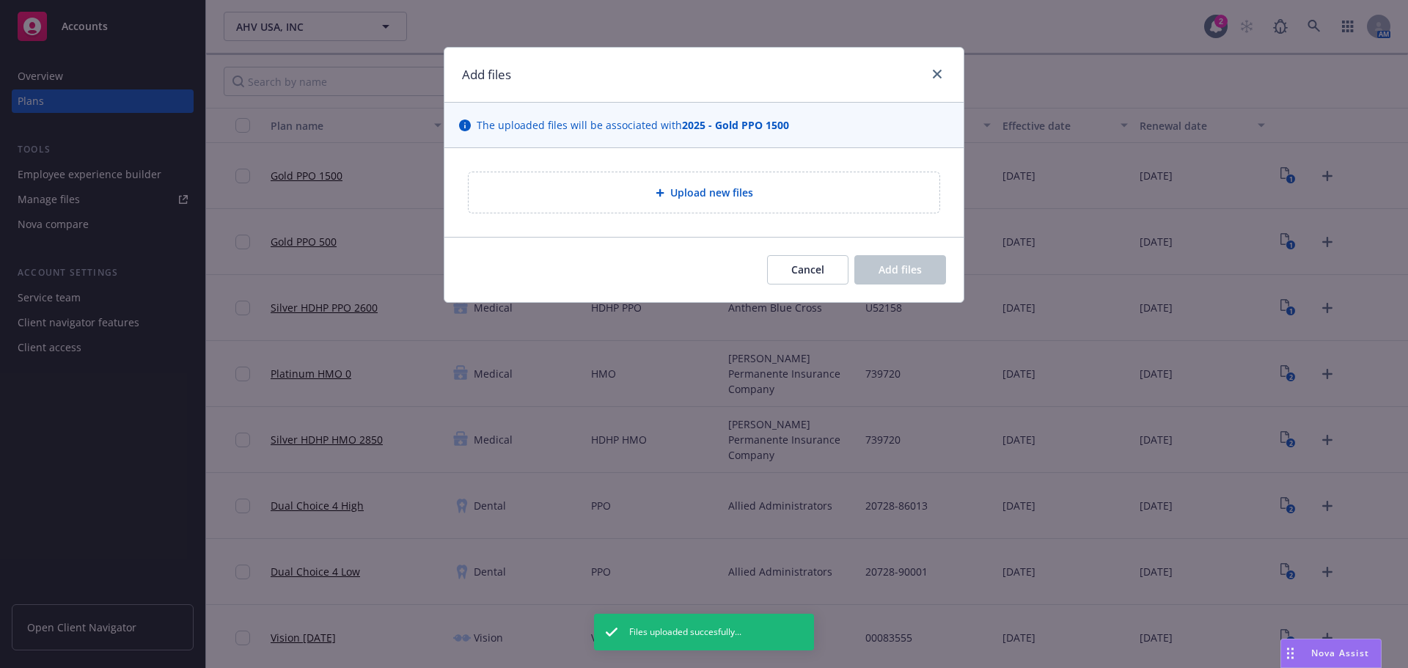
click at [583, 169] on div "Upload new files" at bounding box center [703, 192] width 519 height 89
click at [588, 185] on div "Upload new files" at bounding box center [703, 192] width 447 height 17
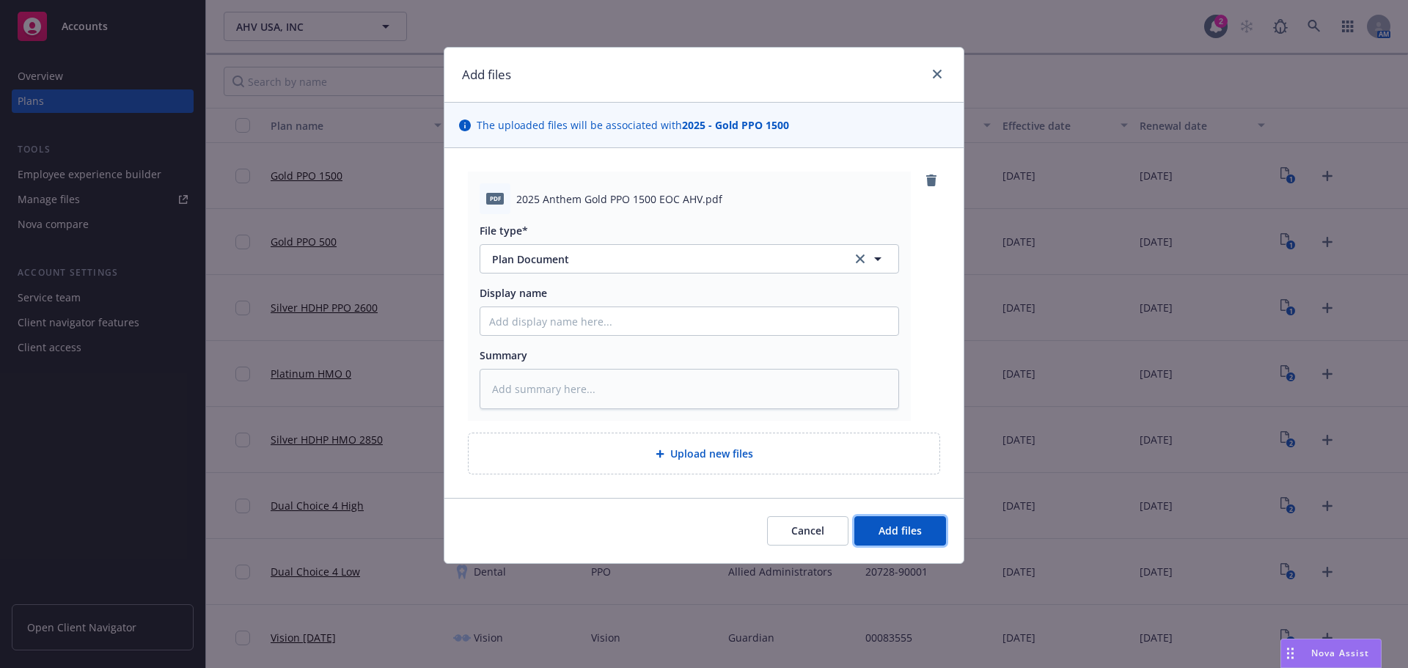
click at [880, 527] on span "Add files" at bounding box center [900, 531] width 43 height 14
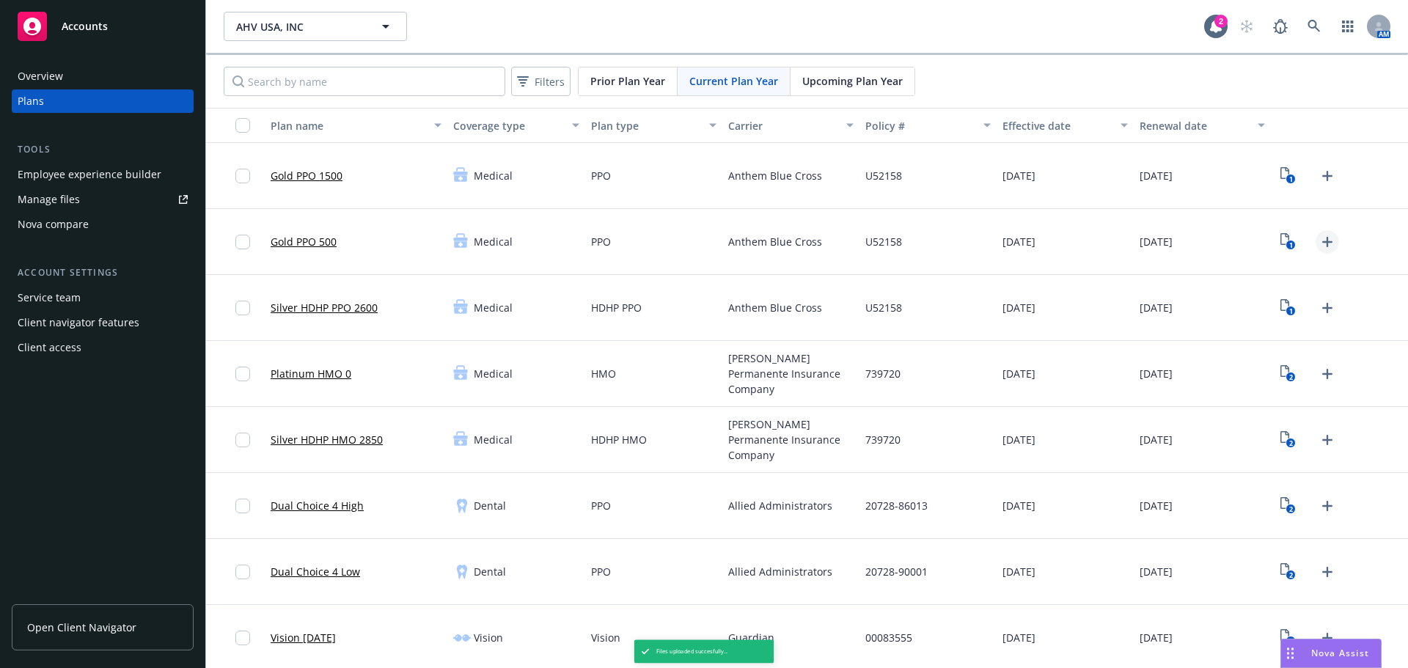
click at [1322, 244] on icon "Upload Plan Documents" at bounding box center [1328, 242] width 18 height 18
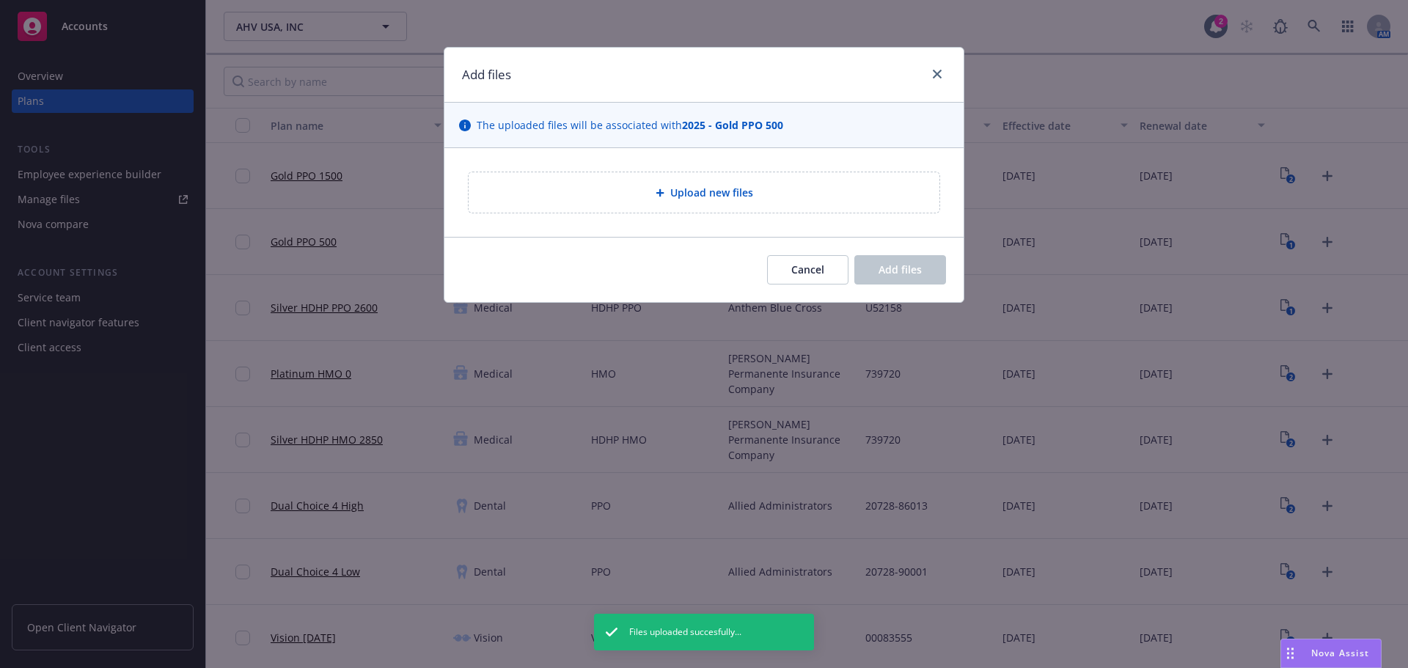
click at [617, 206] on div "Upload new files" at bounding box center [704, 192] width 471 height 40
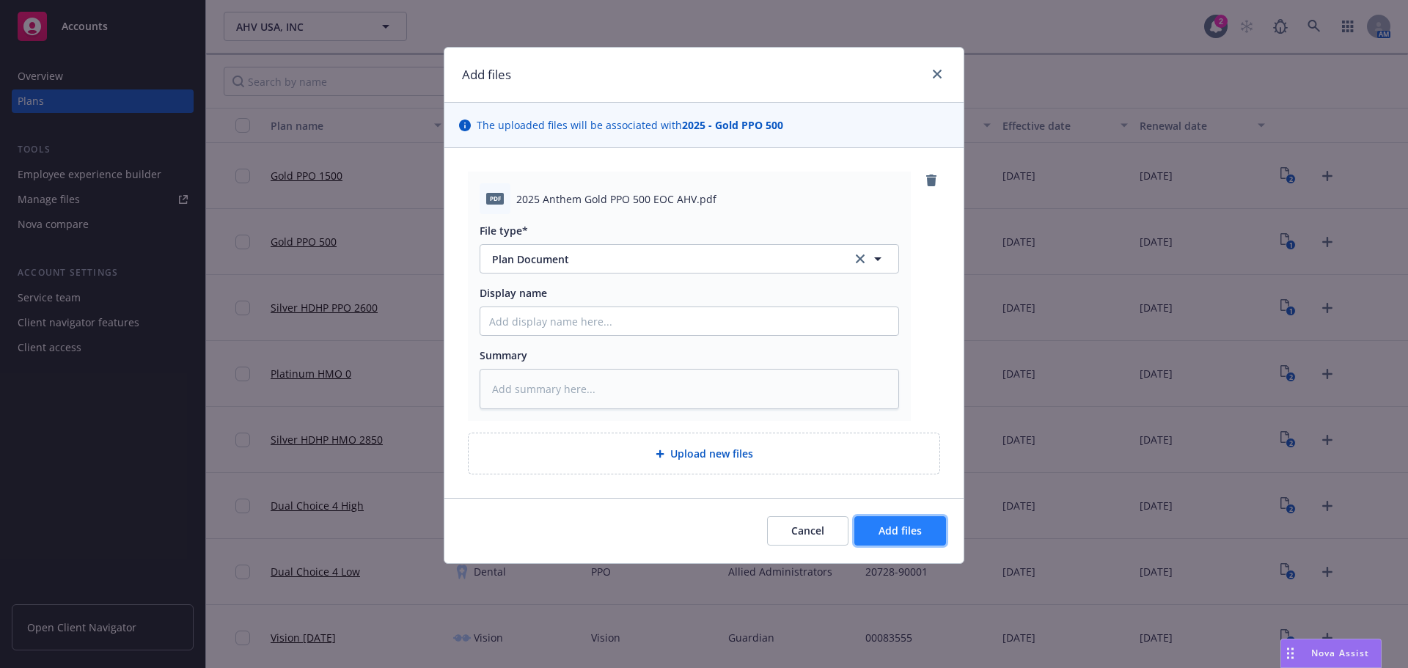
click at [892, 527] on span "Add files" at bounding box center [900, 531] width 43 height 14
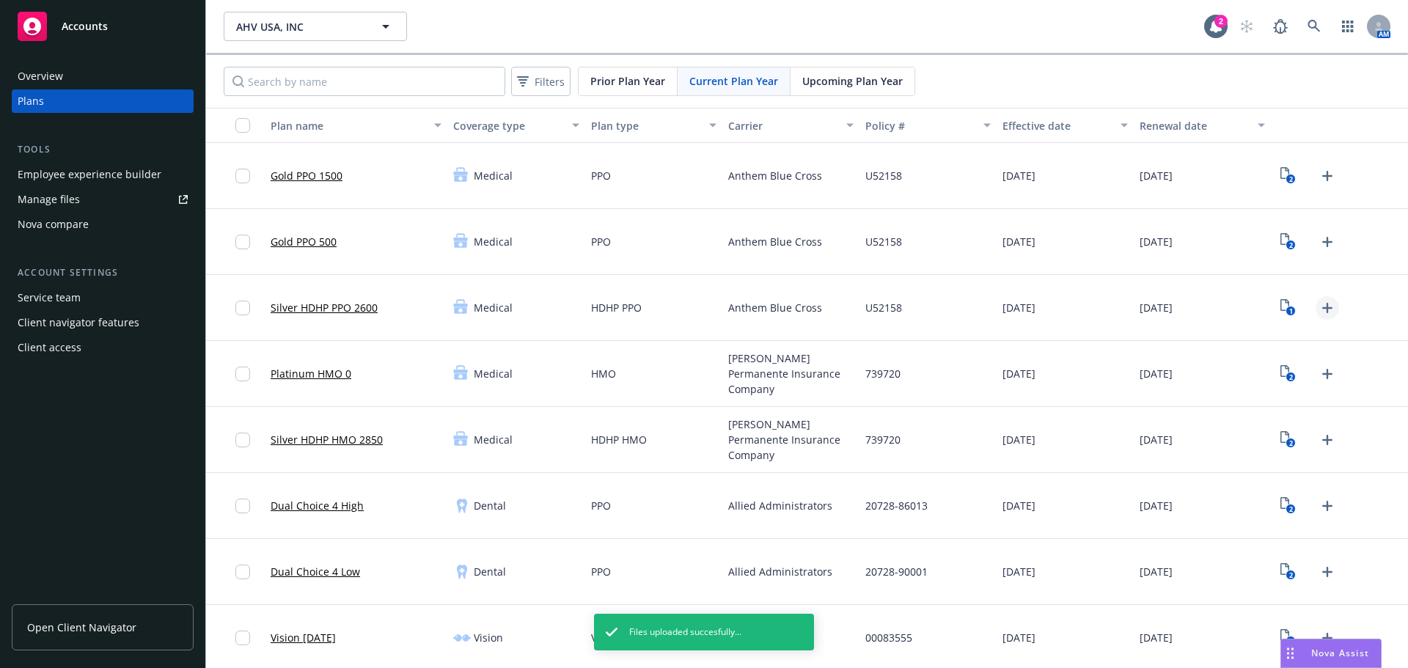
click at [1322, 310] on icon "Upload Plan Documents" at bounding box center [1328, 308] width 18 height 18
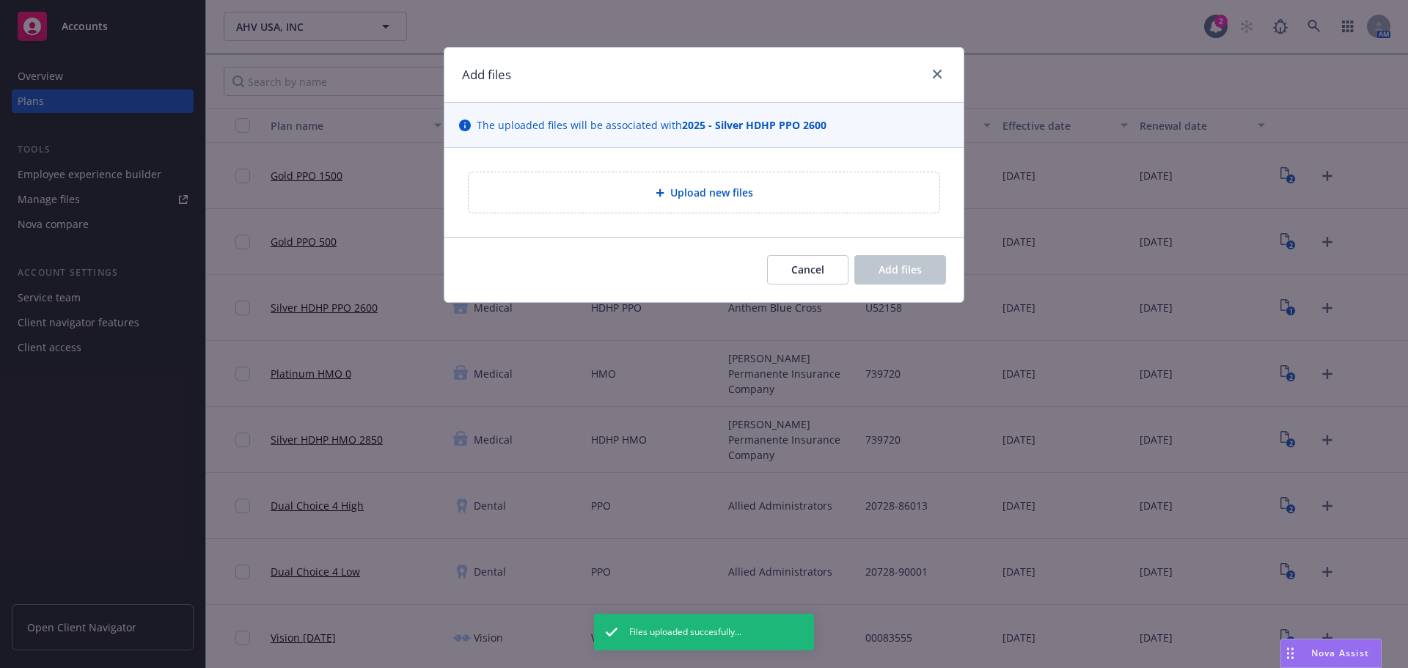
click at [684, 162] on div "Upload new files" at bounding box center [703, 192] width 519 height 89
click at [701, 197] on span "Upload new files" at bounding box center [711, 192] width 83 height 15
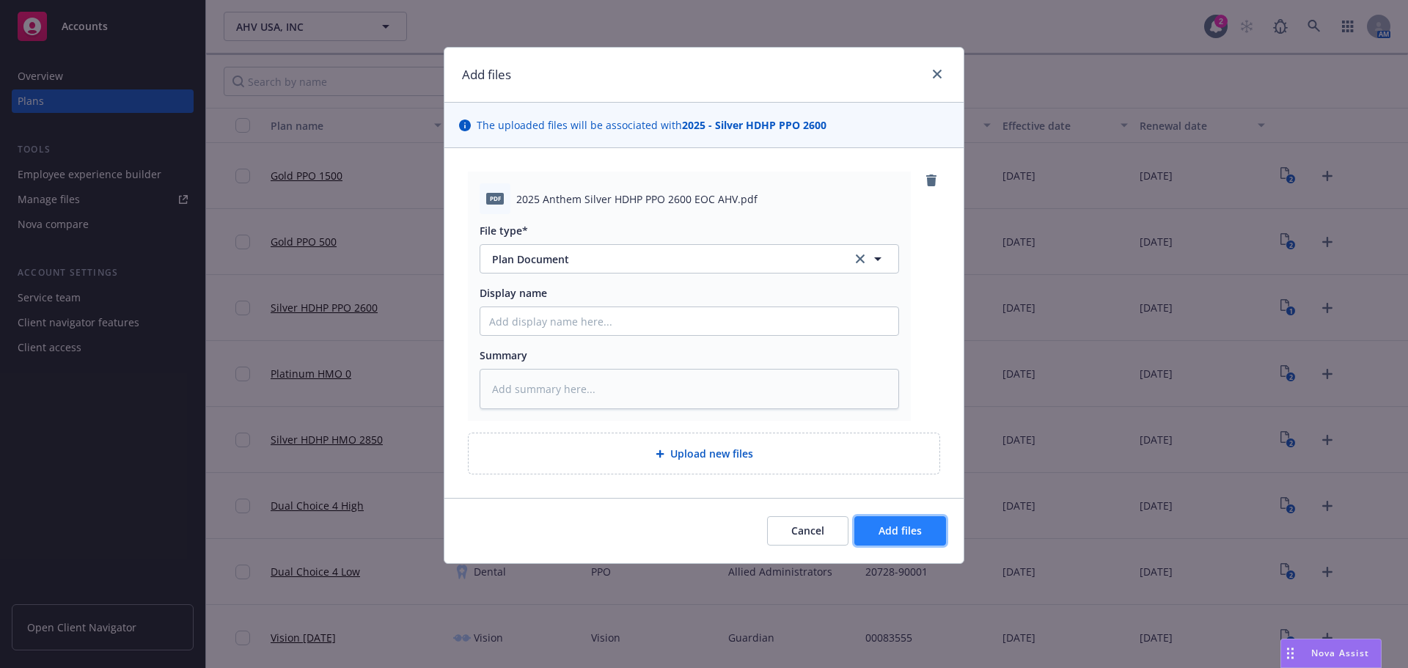
click at [885, 538] on button "Add files" at bounding box center [900, 530] width 92 height 29
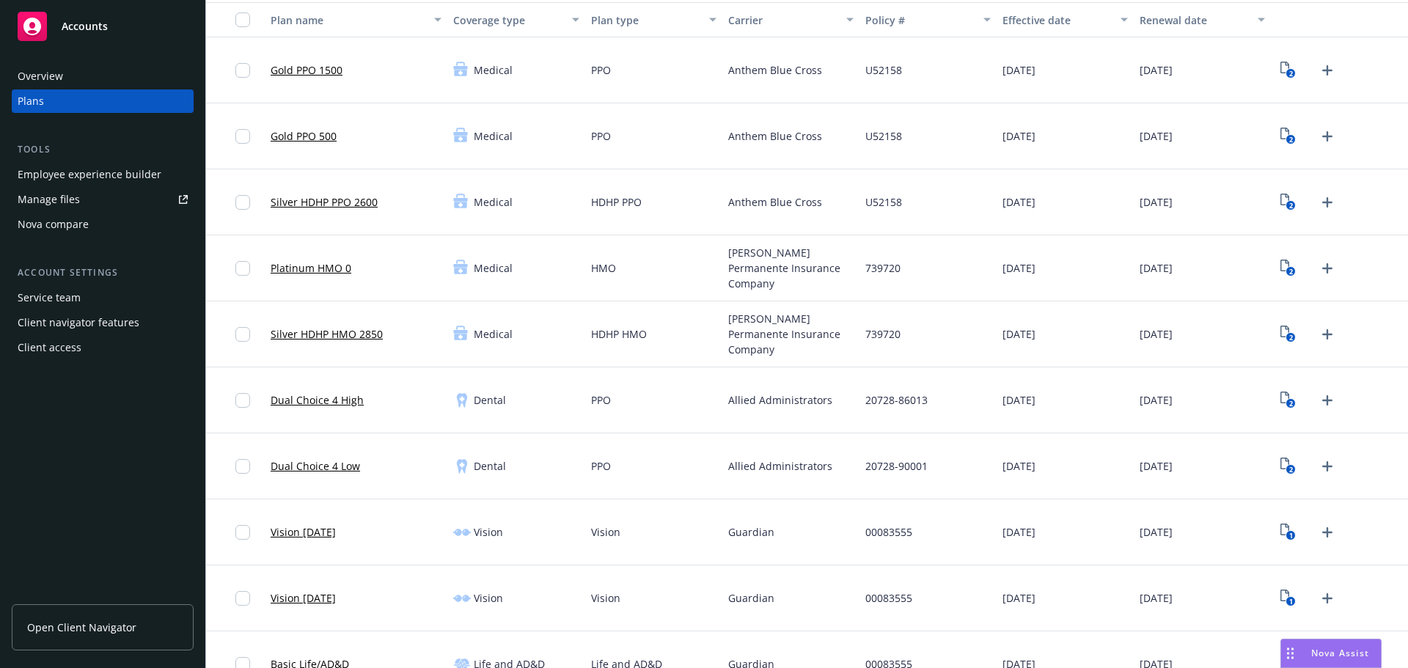
scroll to position [293, 0]
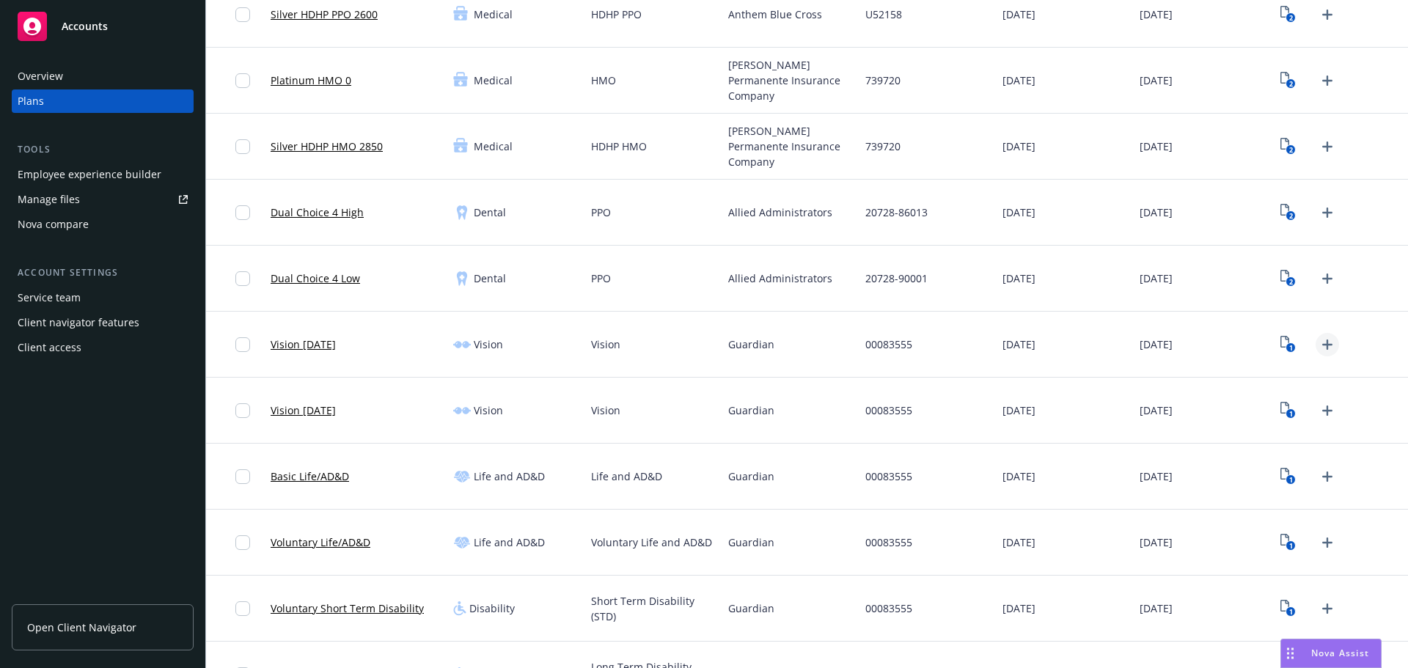
click at [1319, 346] on icon "Upload Plan Documents" at bounding box center [1328, 345] width 18 height 18
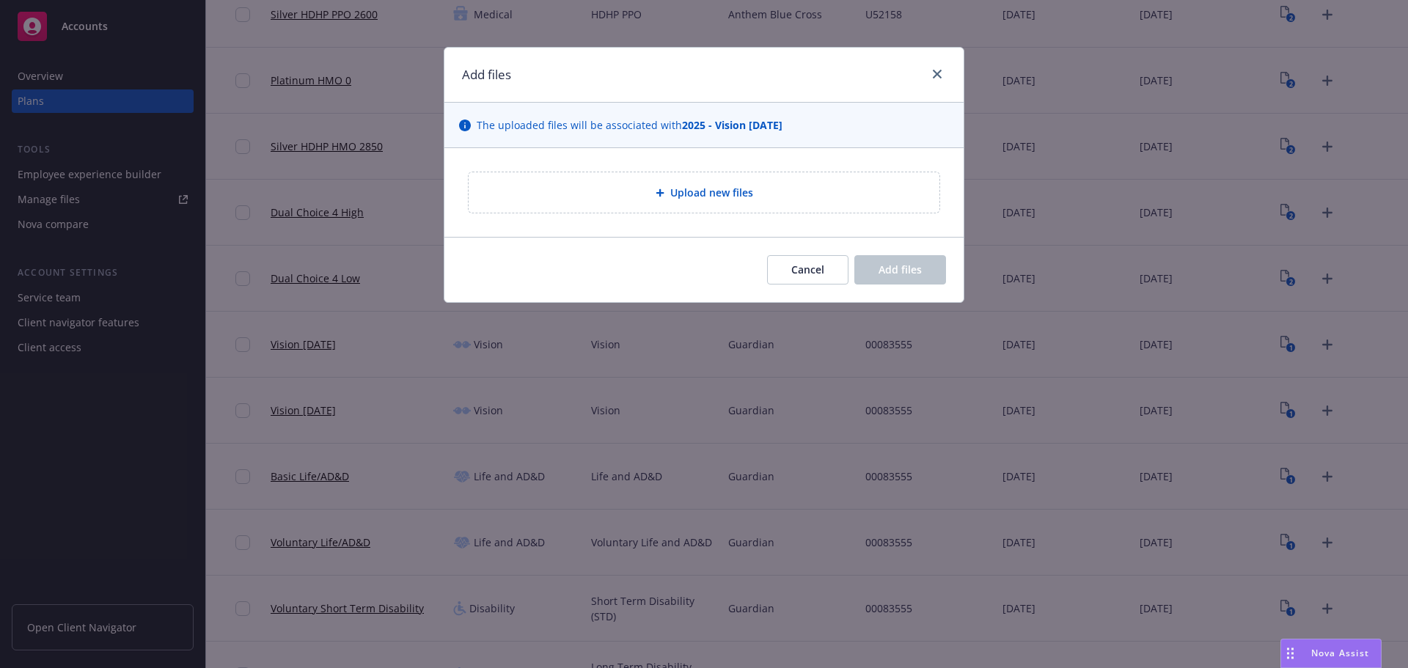
click at [754, 150] on div "Upload new files" at bounding box center [703, 192] width 519 height 89
click at [736, 189] on span "Upload new files" at bounding box center [711, 192] width 83 height 15
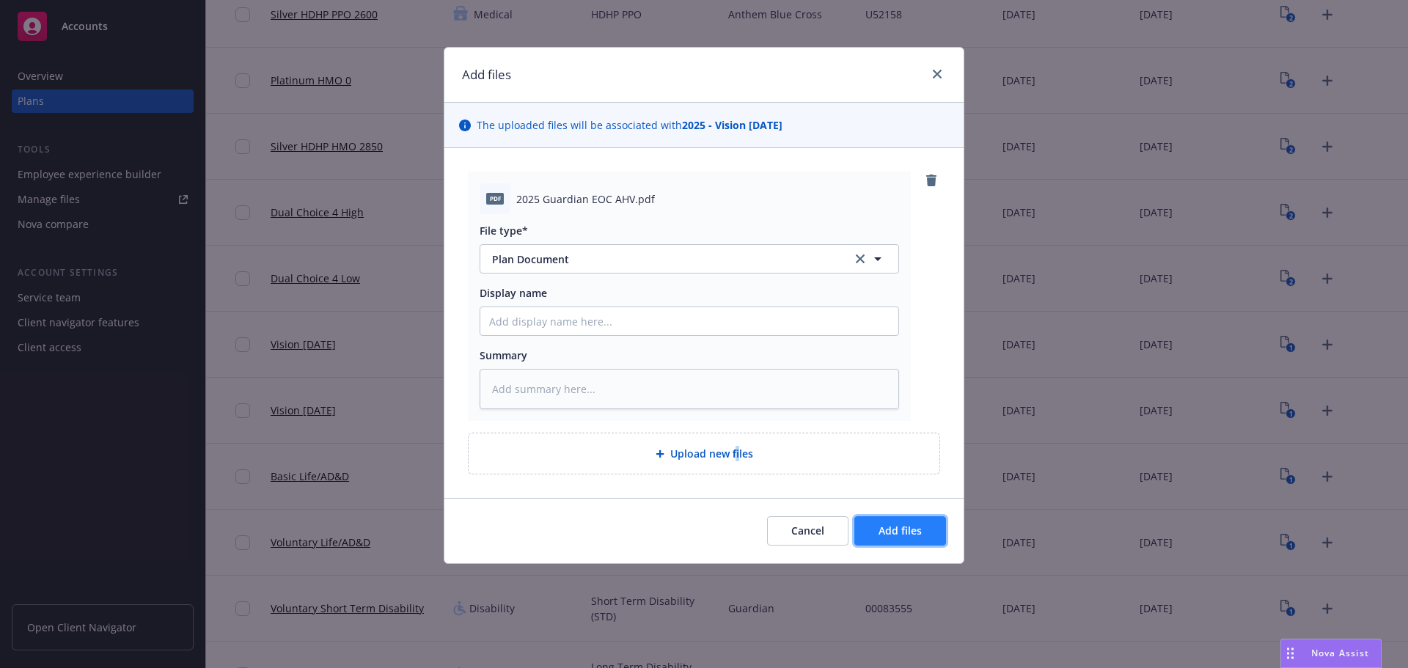
click at [915, 523] on button "Add files" at bounding box center [900, 530] width 92 height 29
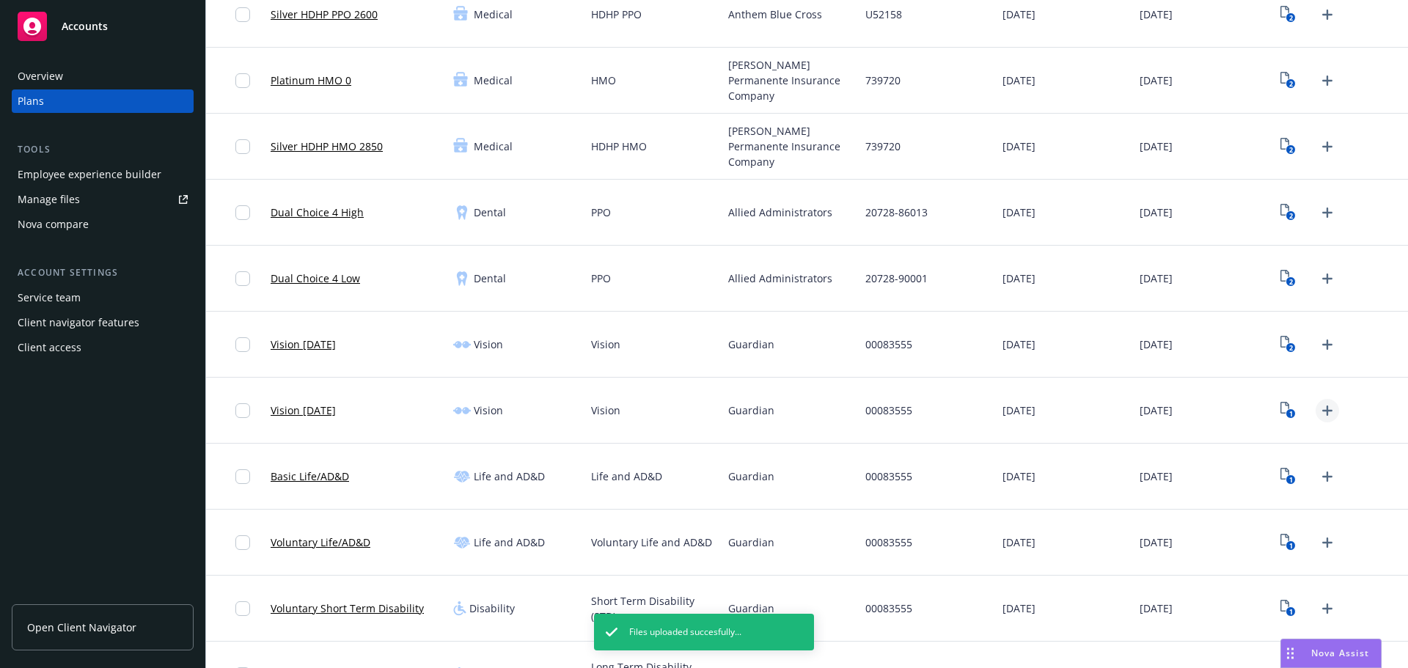
click at [1319, 416] on icon "Upload Plan Documents" at bounding box center [1328, 411] width 18 height 18
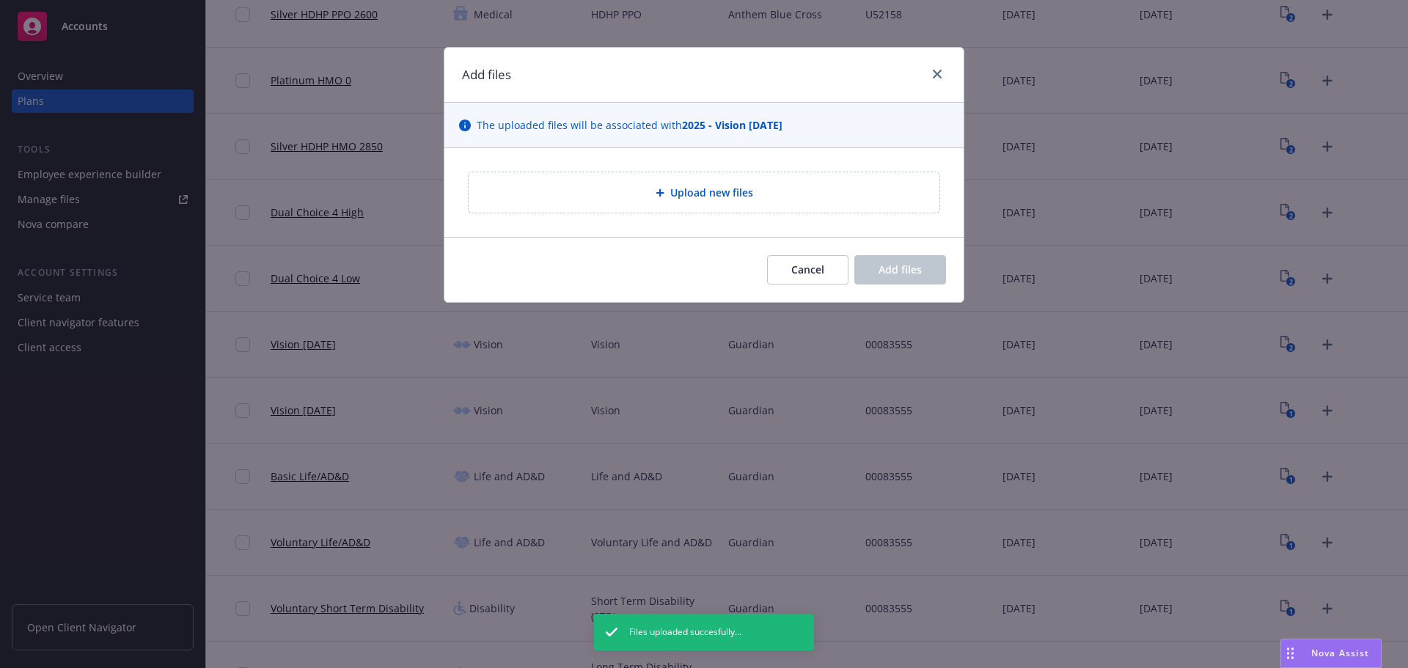
click at [694, 172] on div "Upload new files" at bounding box center [704, 193] width 472 height 42
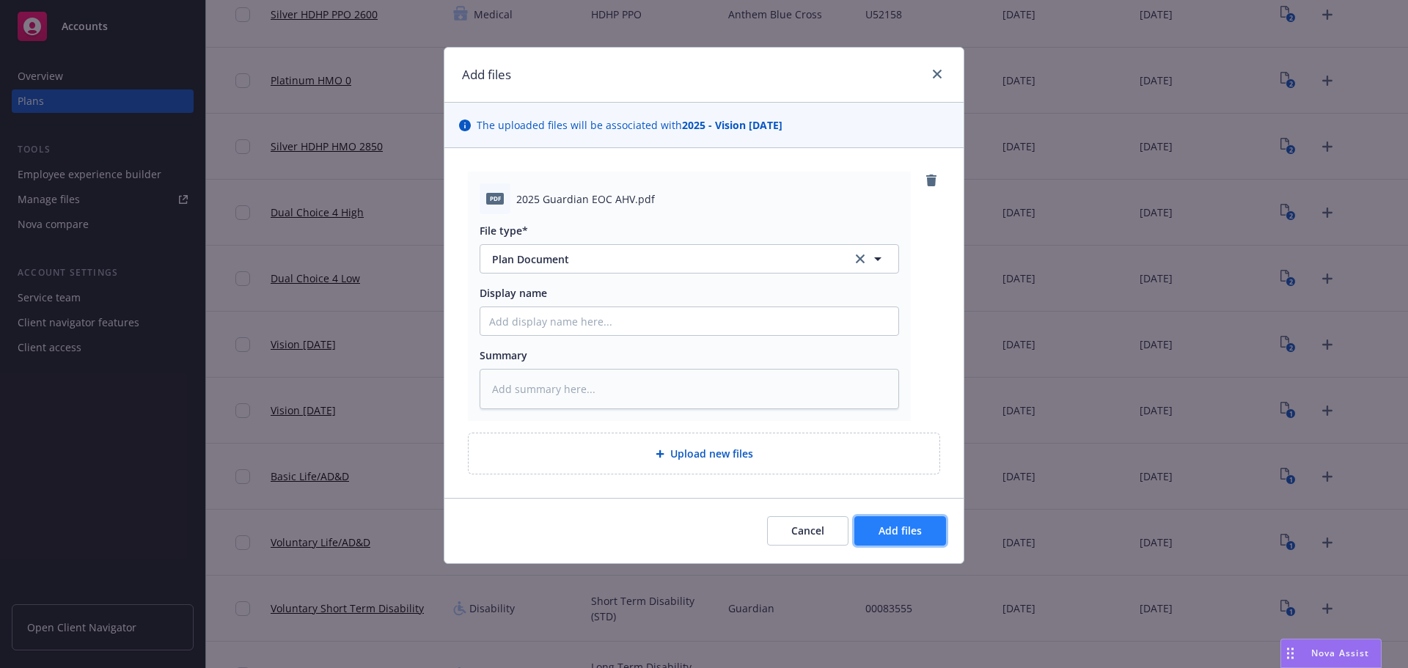
click at [898, 526] on span "Add files" at bounding box center [900, 531] width 43 height 14
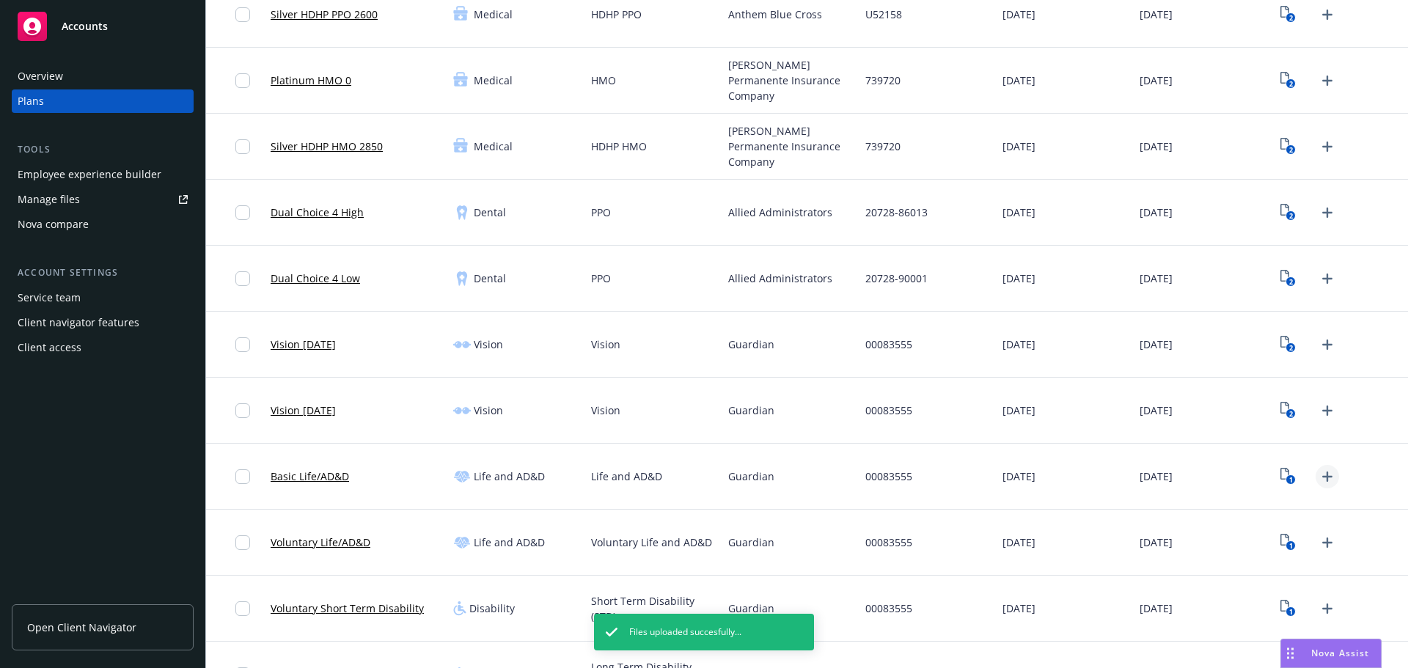
click at [1322, 472] on icon "Upload Plan Documents" at bounding box center [1327, 477] width 10 height 10
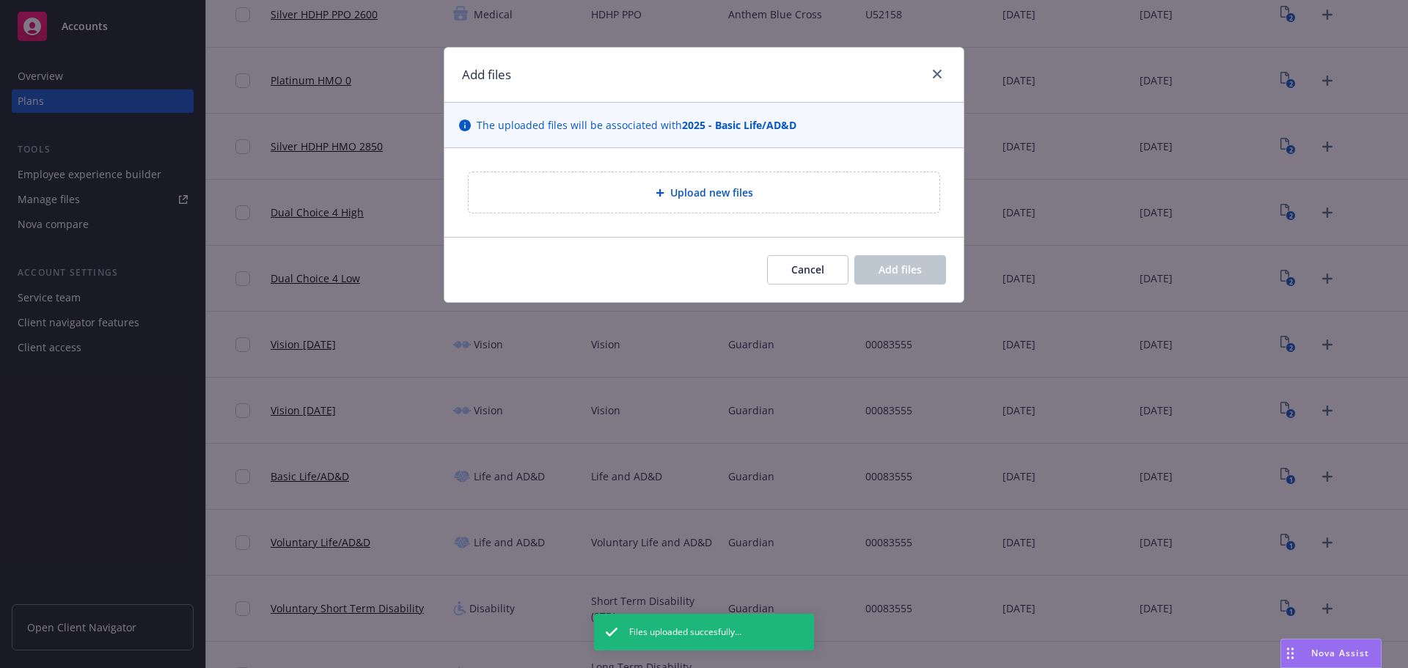
click at [631, 186] on div "Upload new files" at bounding box center [703, 192] width 447 height 17
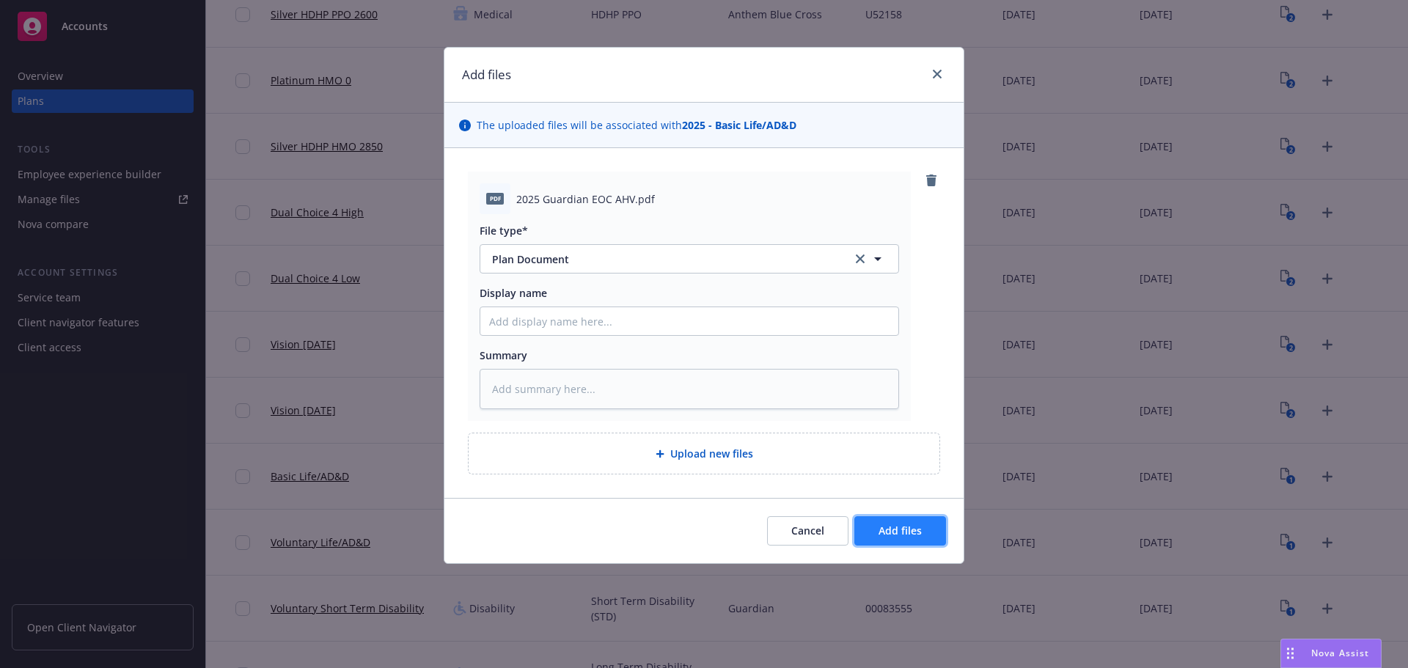
click at [882, 534] on span "Add files" at bounding box center [900, 531] width 43 height 14
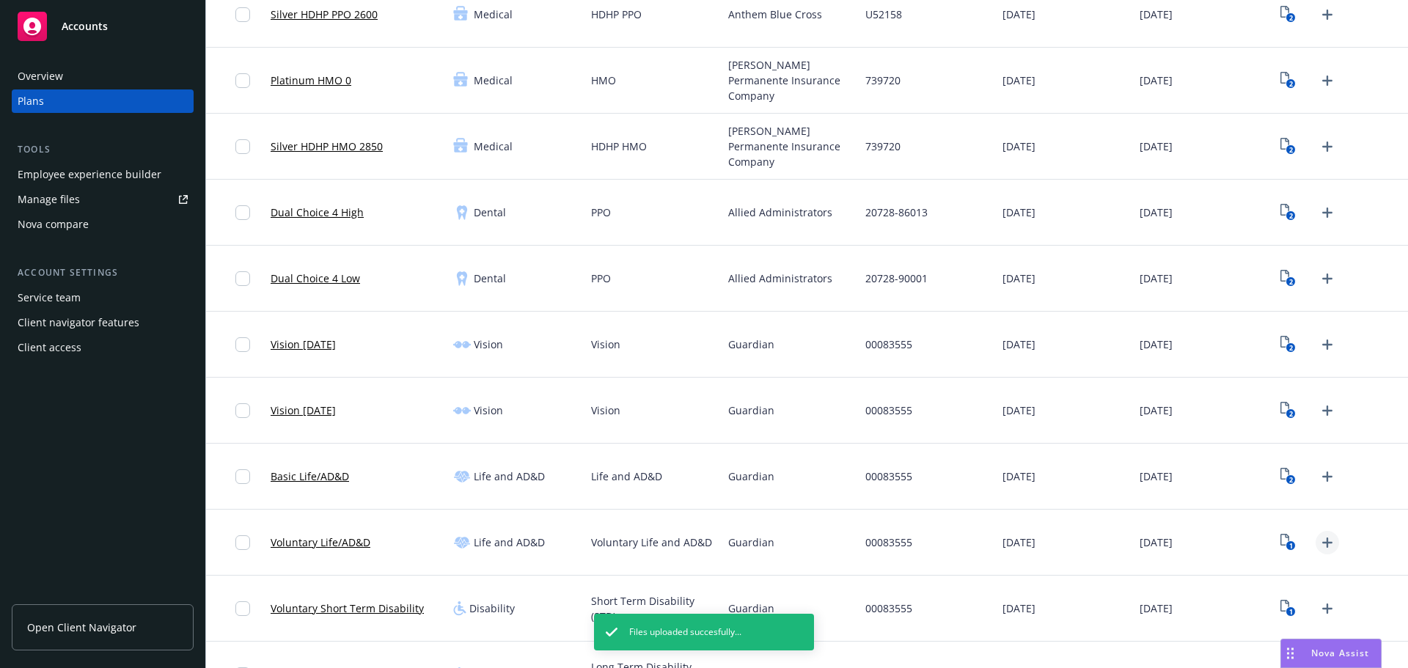
click at [1319, 549] on icon "Upload Plan Documents" at bounding box center [1328, 543] width 18 height 18
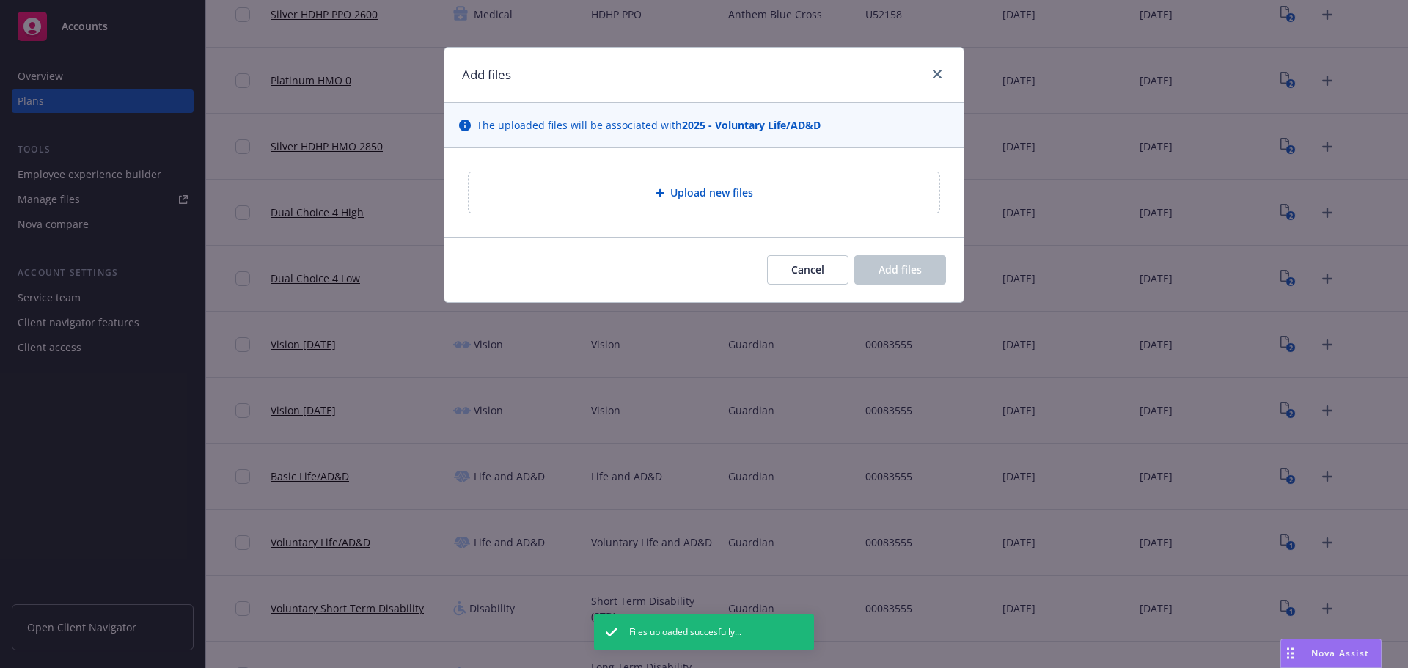
click at [706, 195] on span "Upload new files" at bounding box center [711, 192] width 83 height 15
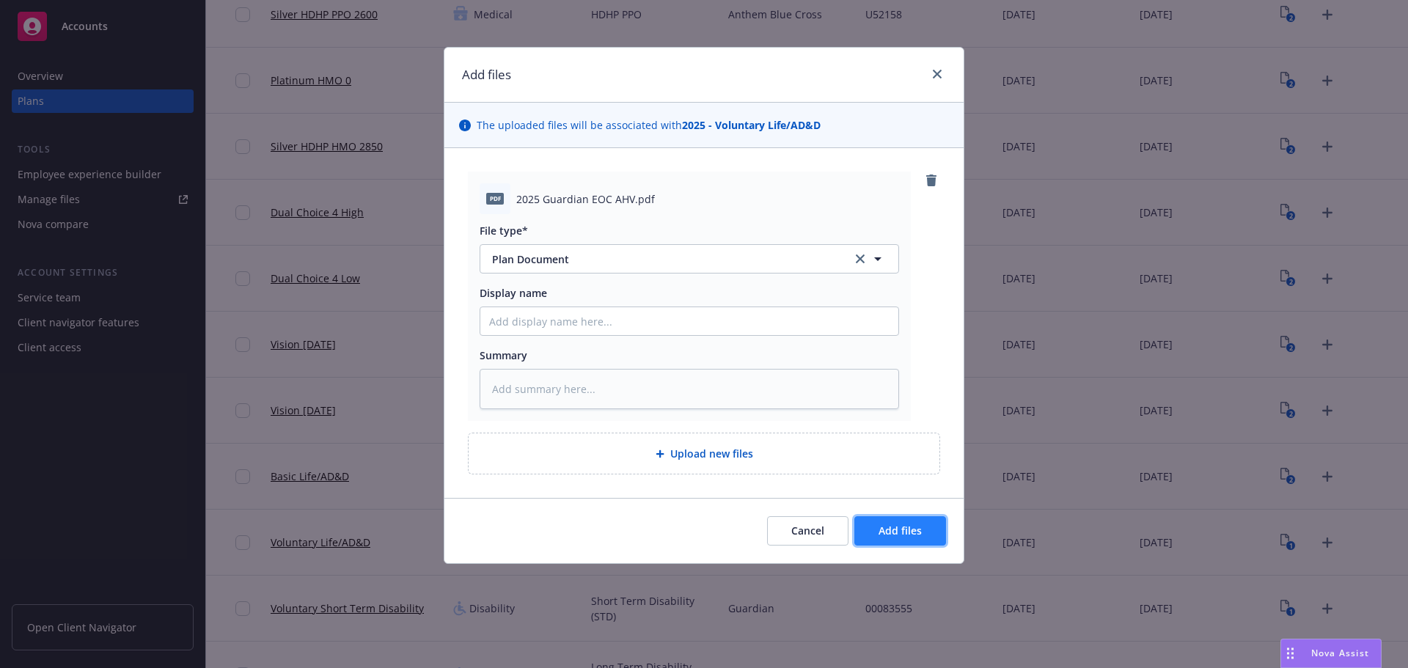
click at [894, 519] on button "Add files" at bounding box center [900, 530] width 92 height 29
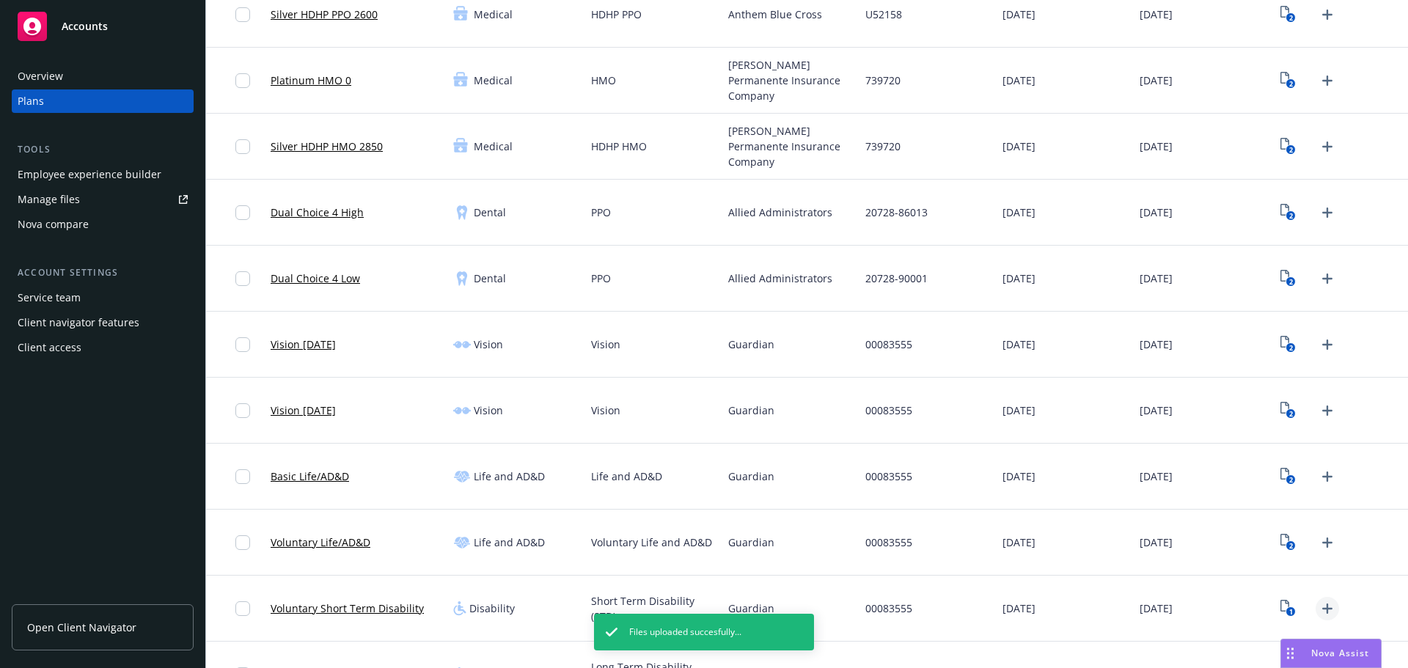
click at [1325, 607] on icon "Upload Plan Documents" at bounding box center [1328, 609] width 18 height 18
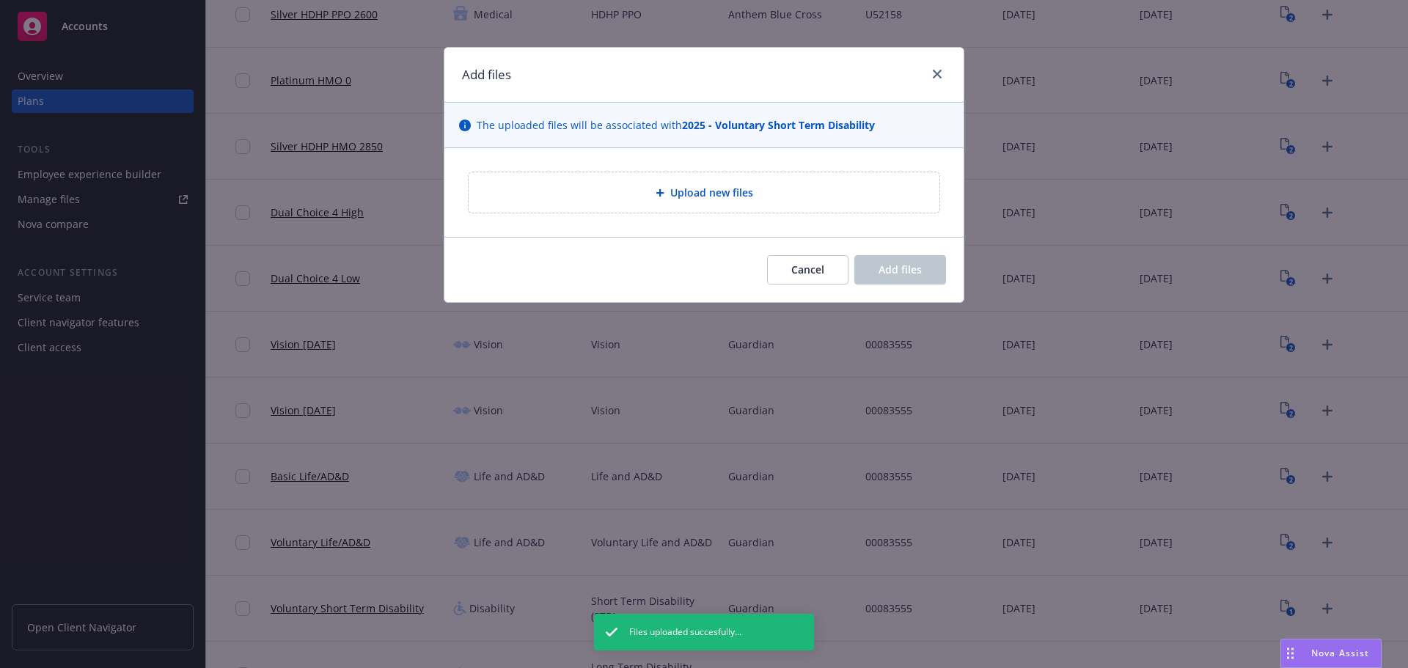
click at [711, 219] on div "Upload new files" at bounding box center [703, 192] width 519 height 89
click at [708, 202] on div "Upload new files" at bounding box center [704, 192] width 471 height 40
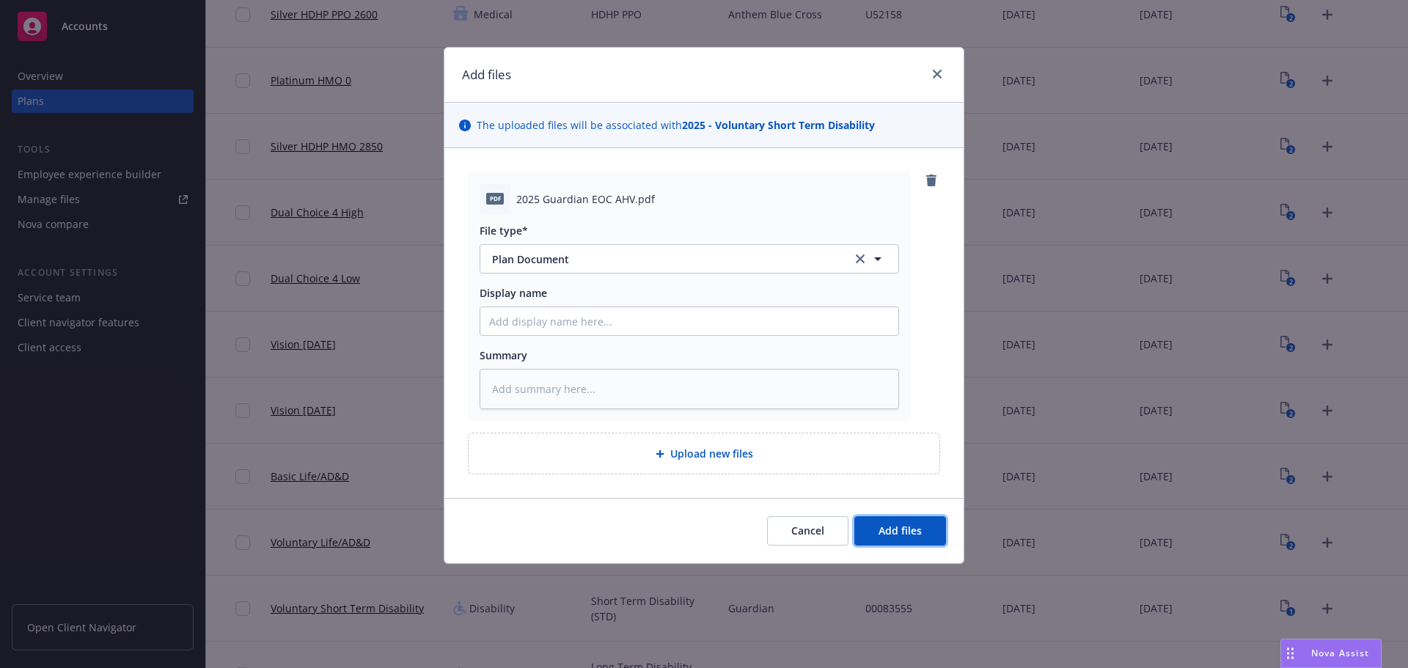
click at [923, 539] on button "Add files" at bounding box center [900, 530] width 92 height 29
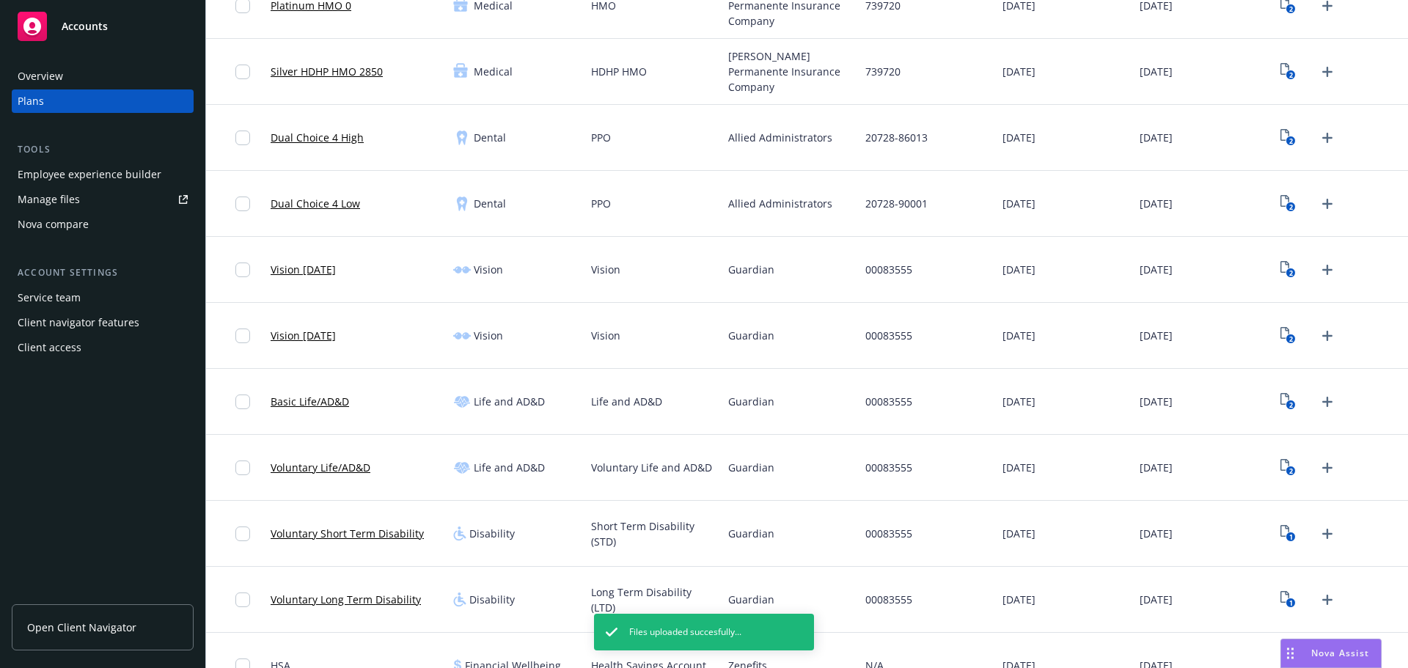
scroll to position [440, 0]
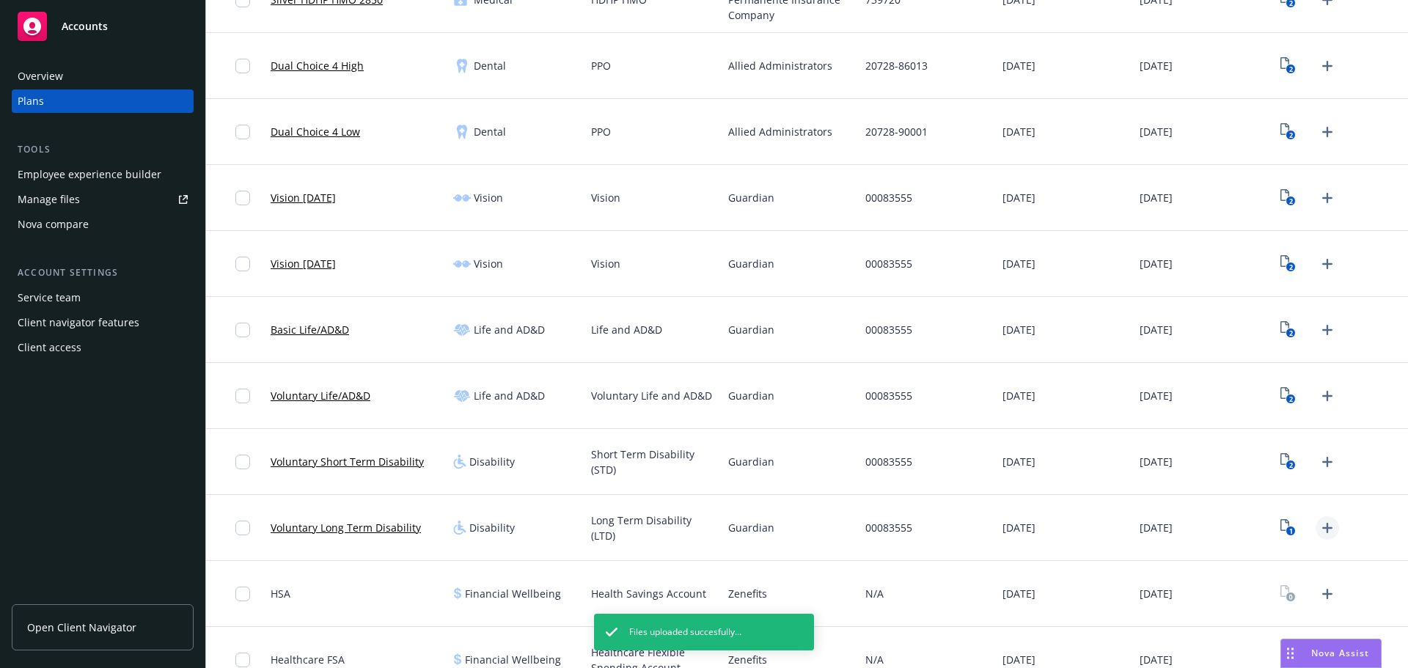
click at [1319, 532] on icon "Upload Plan Documents" at bounding box center [1328, 528] width 18 height 18
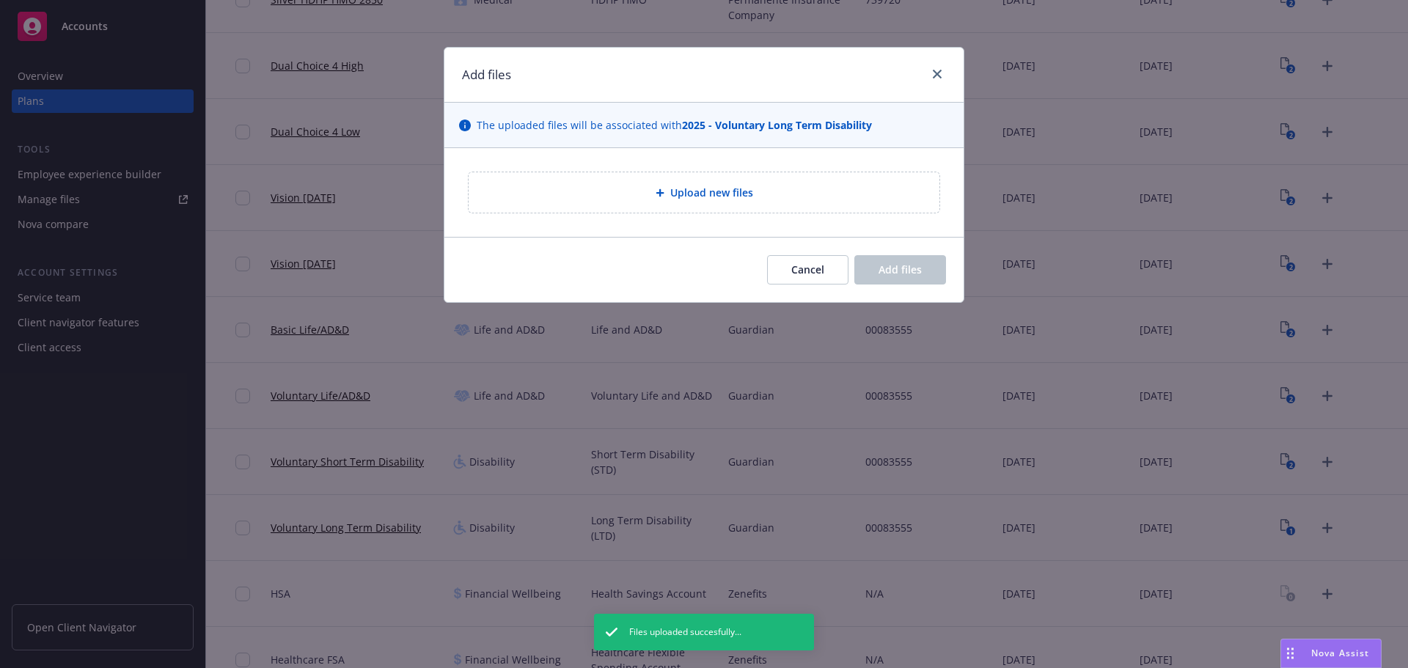
click at [695, 204] on div "Upload new files" at bounding box center [704, 192] width 471 height 40
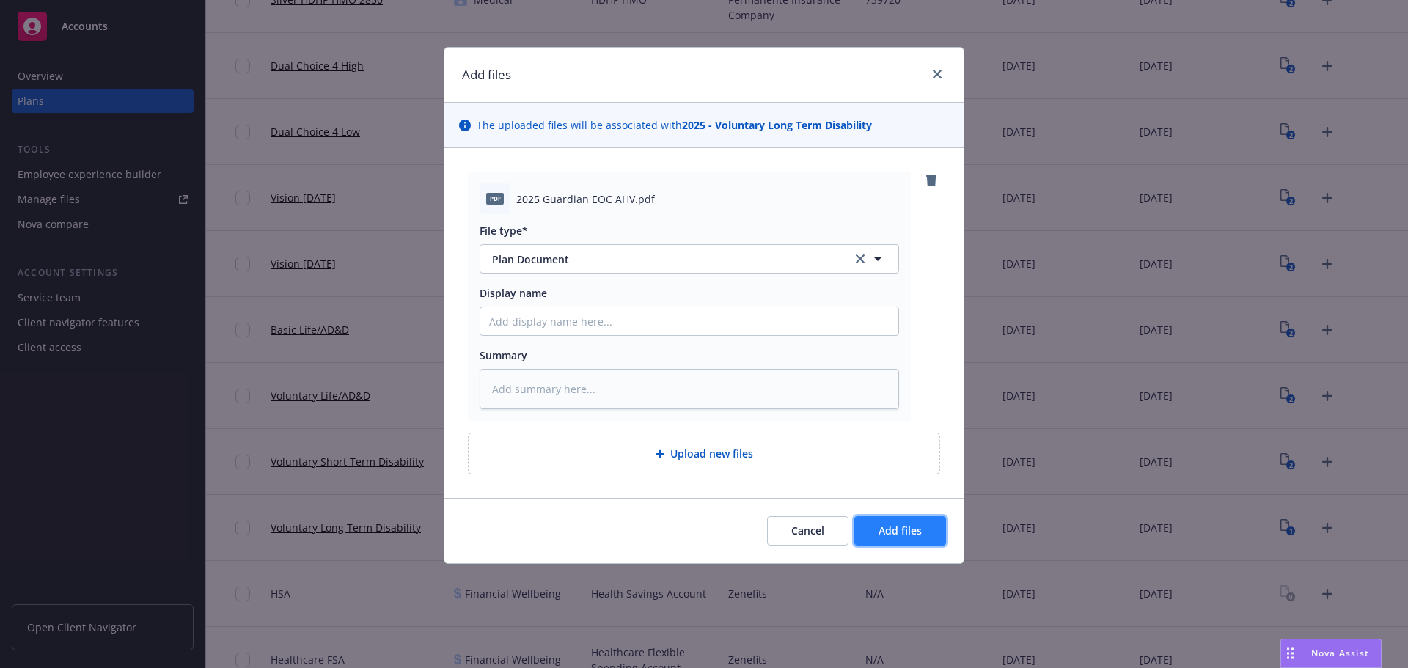
click at [919, 535] on span "Add files" at bounding box center [900, 531] width 43 height 14
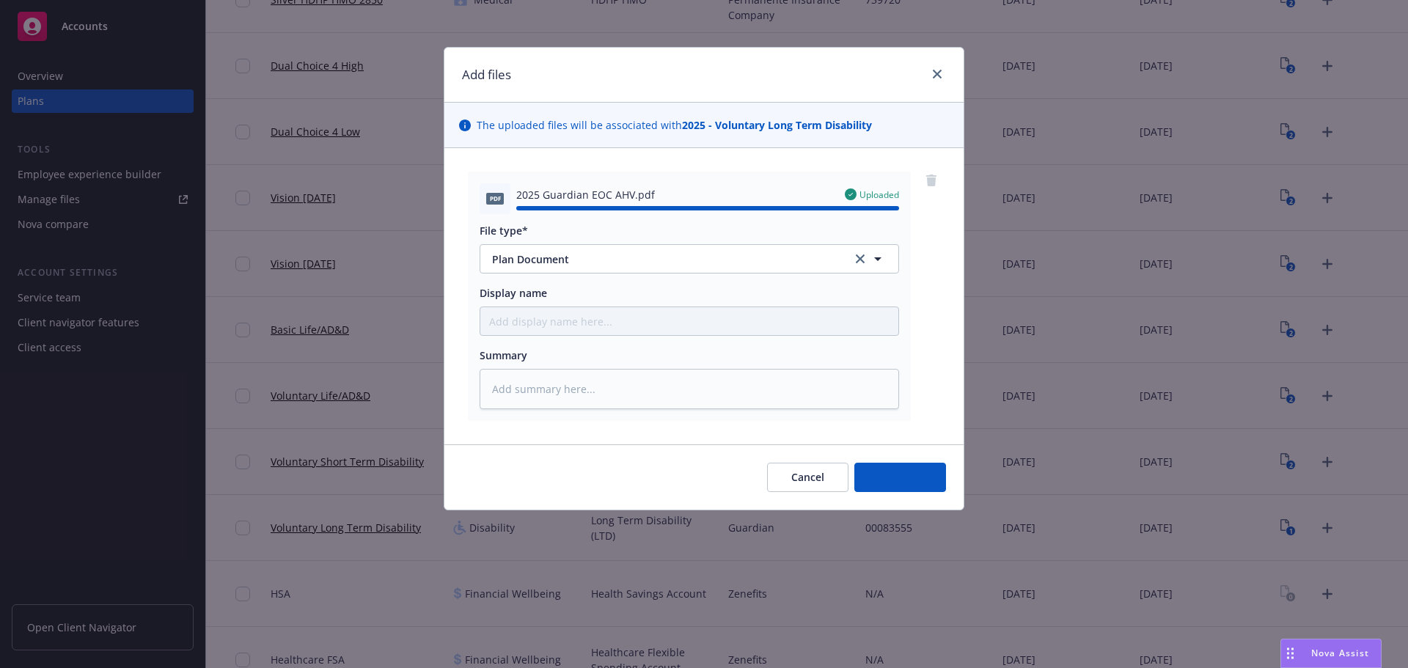
type textarea "x"
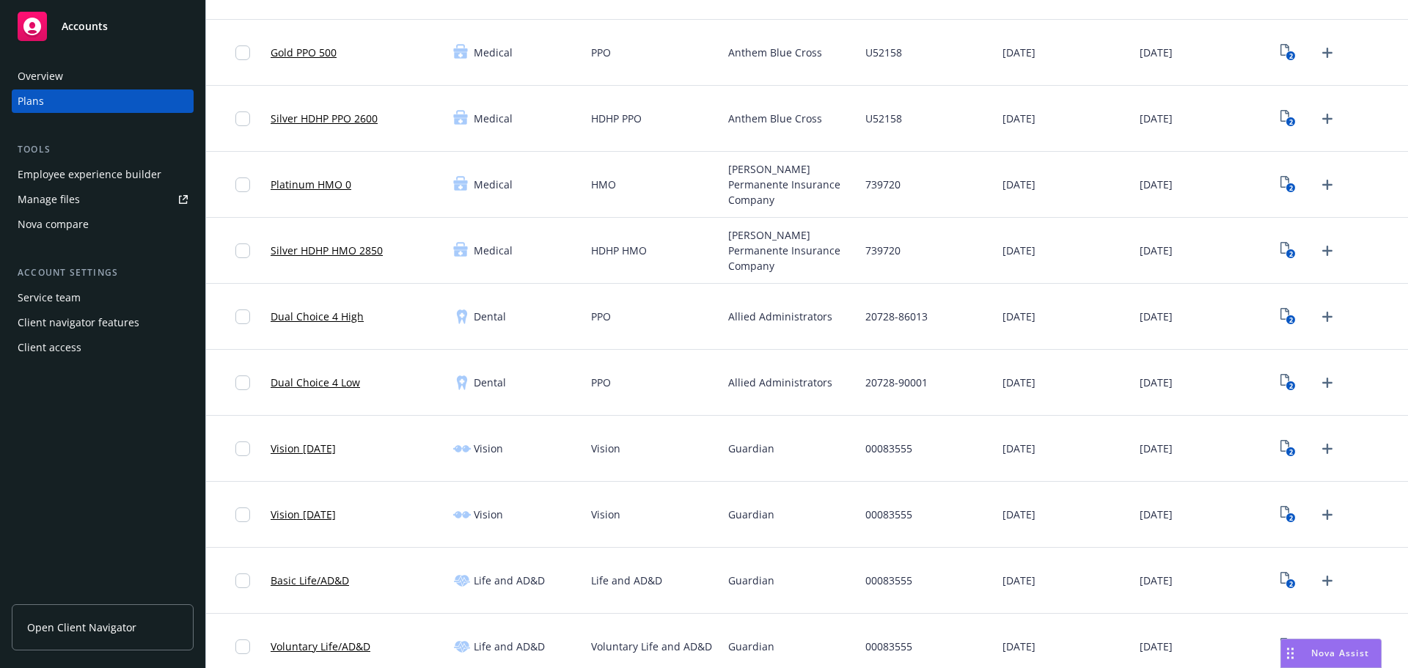
scroll to position [367, 0]
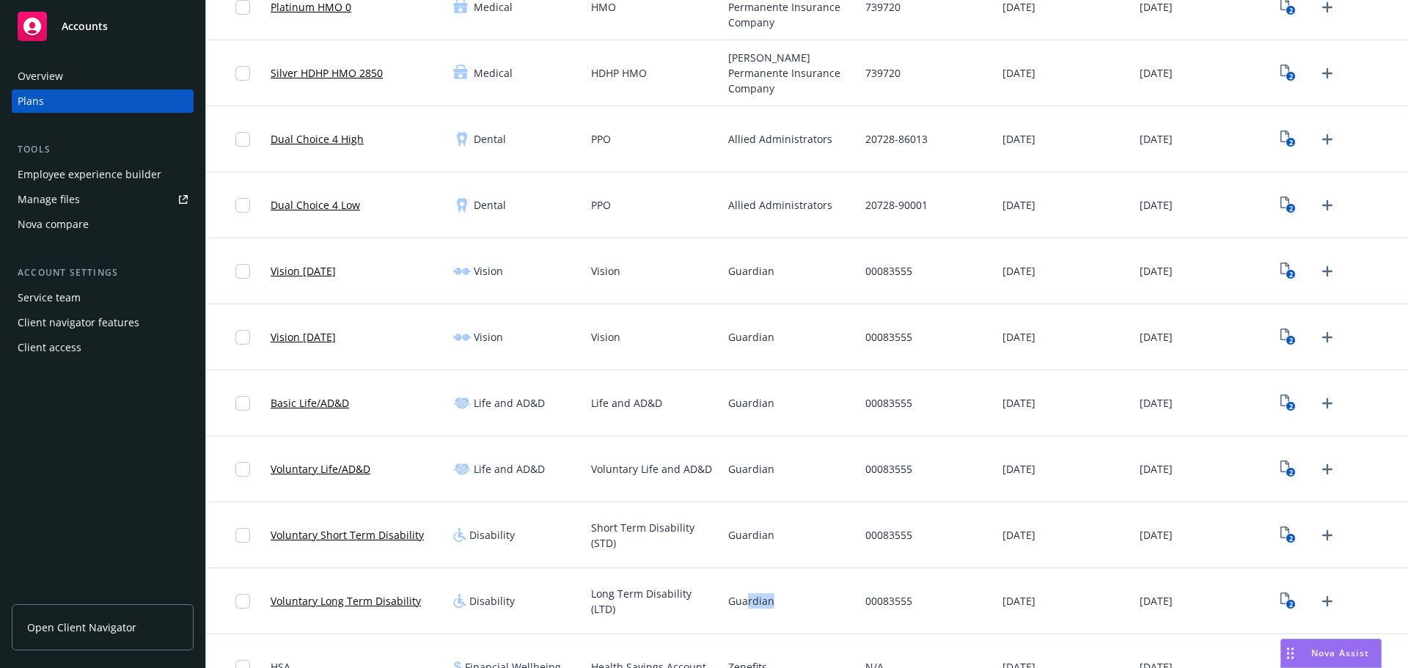
drag, startPoint x: 763, startPoint y: 606, endPoint x: 770, endPoint y: 597, distance: 11.5
click at [785, 603] on div "Guardian" at bounding box center [790, 601] width 137 height 66
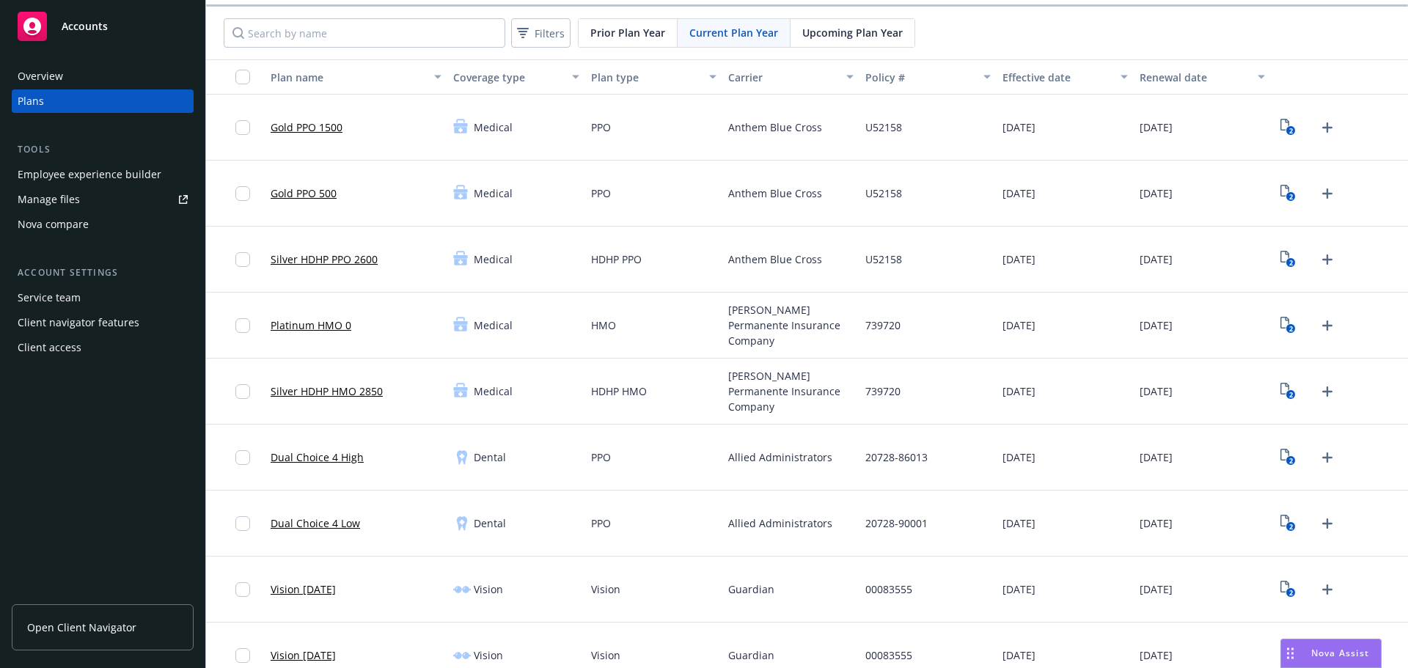
scroll to position [0, 0]
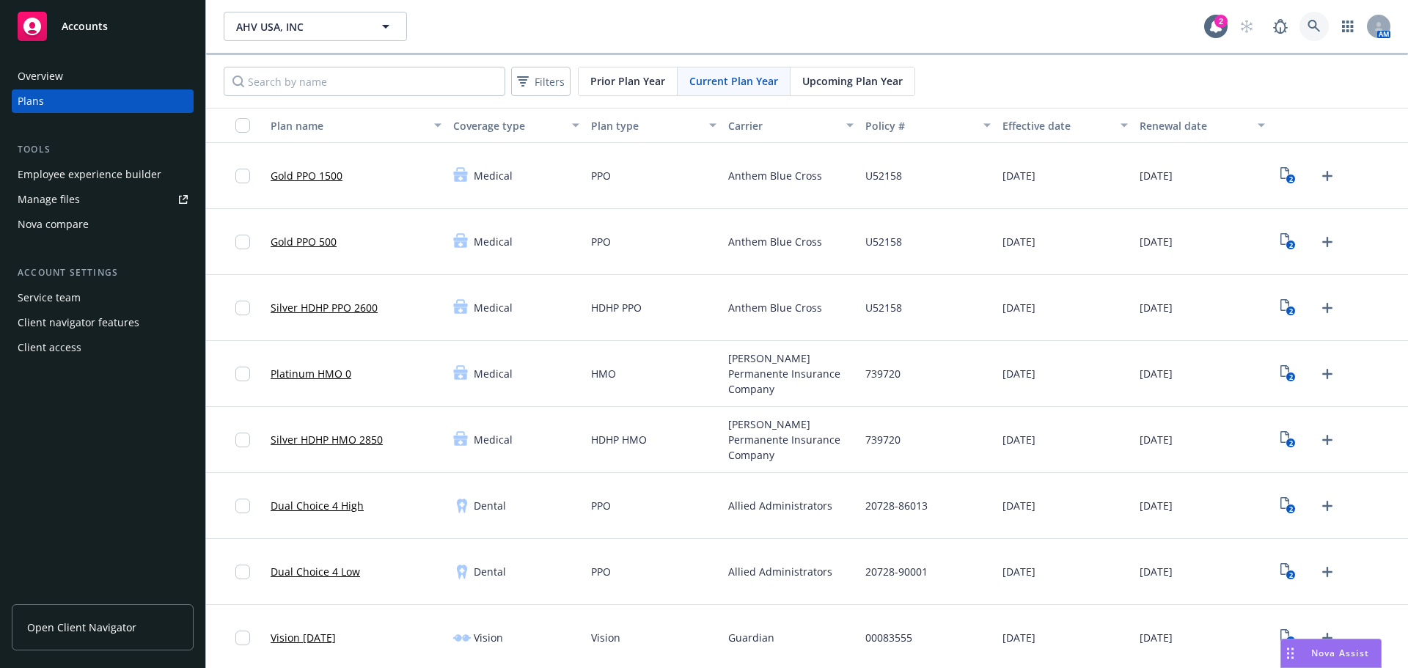
click at [1314, 23] on link at bounding box center [1314, 26] width 29 height 29
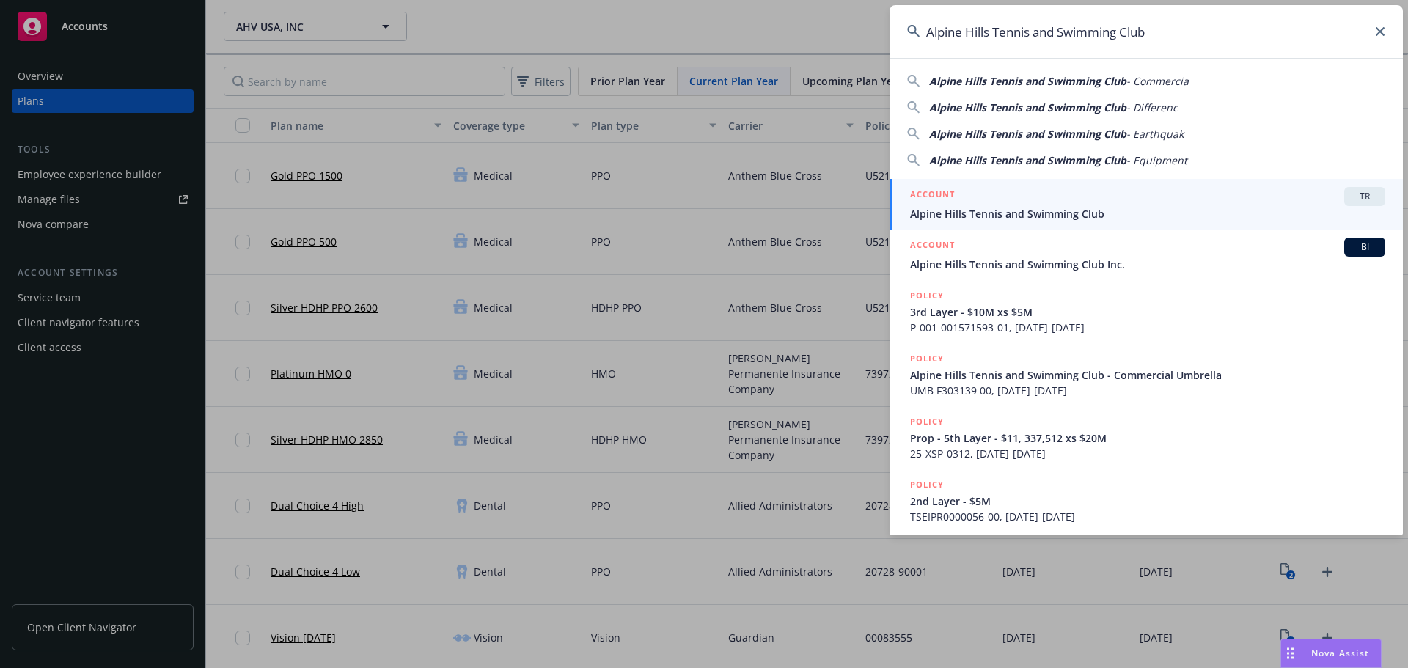
type input "Alpine Hills Tennis and Swimming Club"
click at [1137, 207] on span "Alpine Hills Tennis and Swimming Club" at bounding box center [1147, 213] width 475 height 15
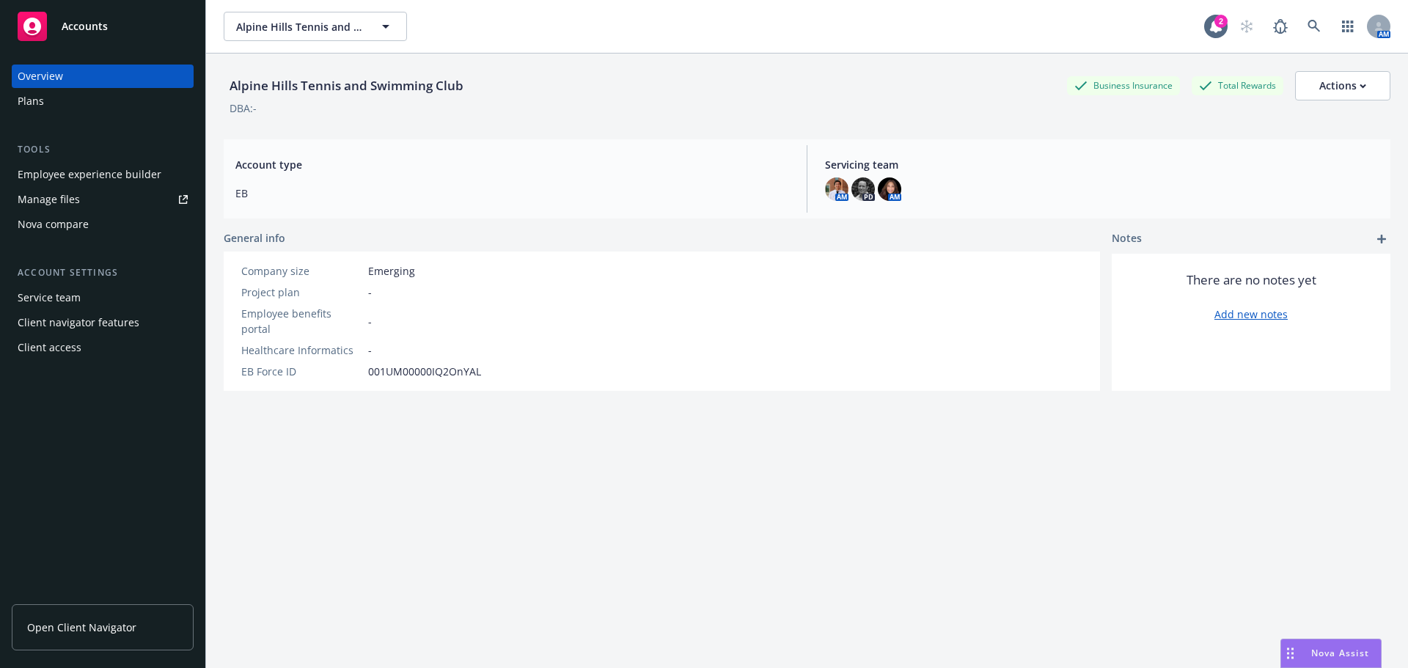
click at [67, 100] on div "Plans" at bounding box center [103, 100] width 170 height 23
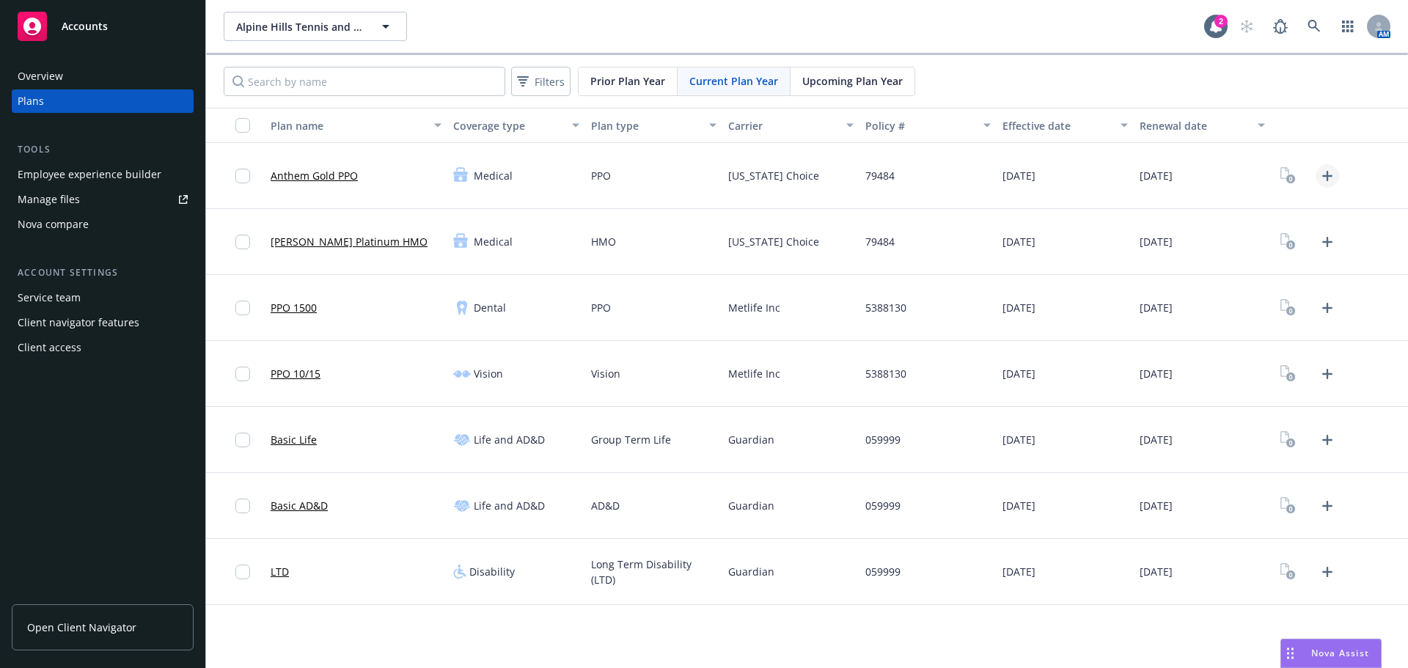
click at [1329, 177] on icon "Upload Plan Documents" at bounding box center [1328, 176] width 18 height 18
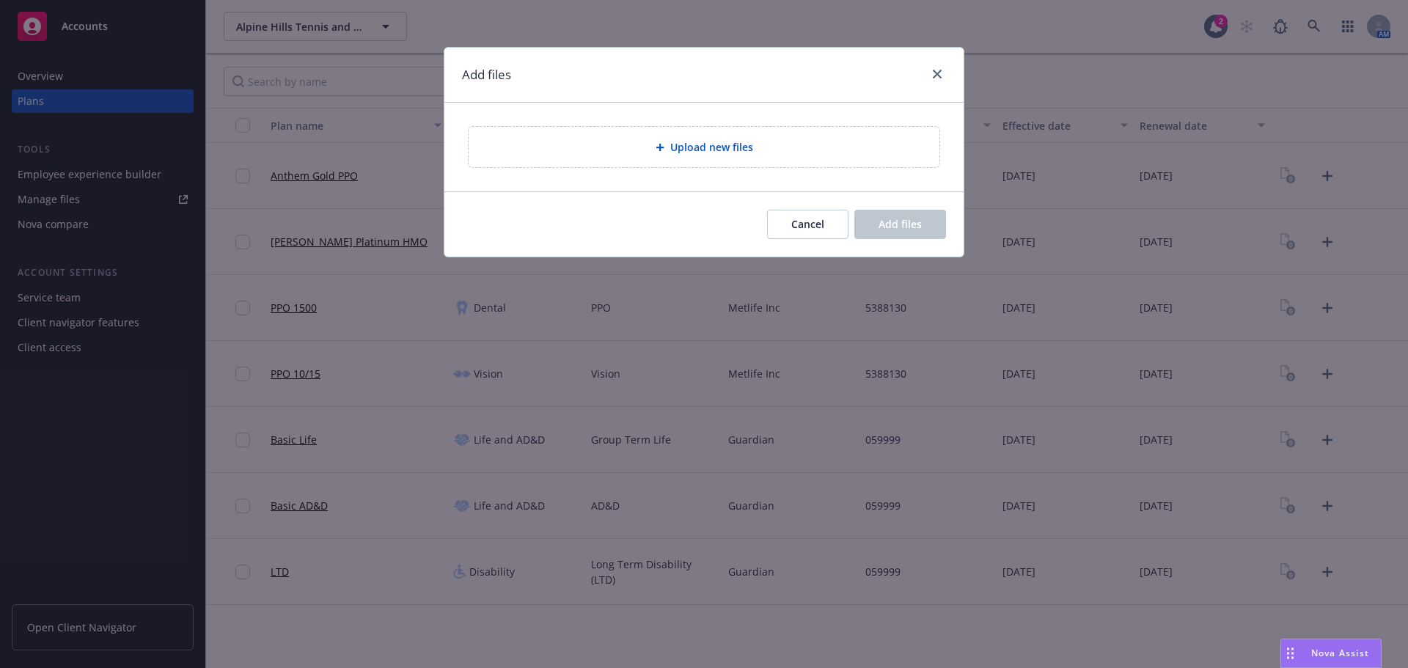
click at [637, 161] on div "Upload new files" at bounding box center [703, 147] width 519 height 89
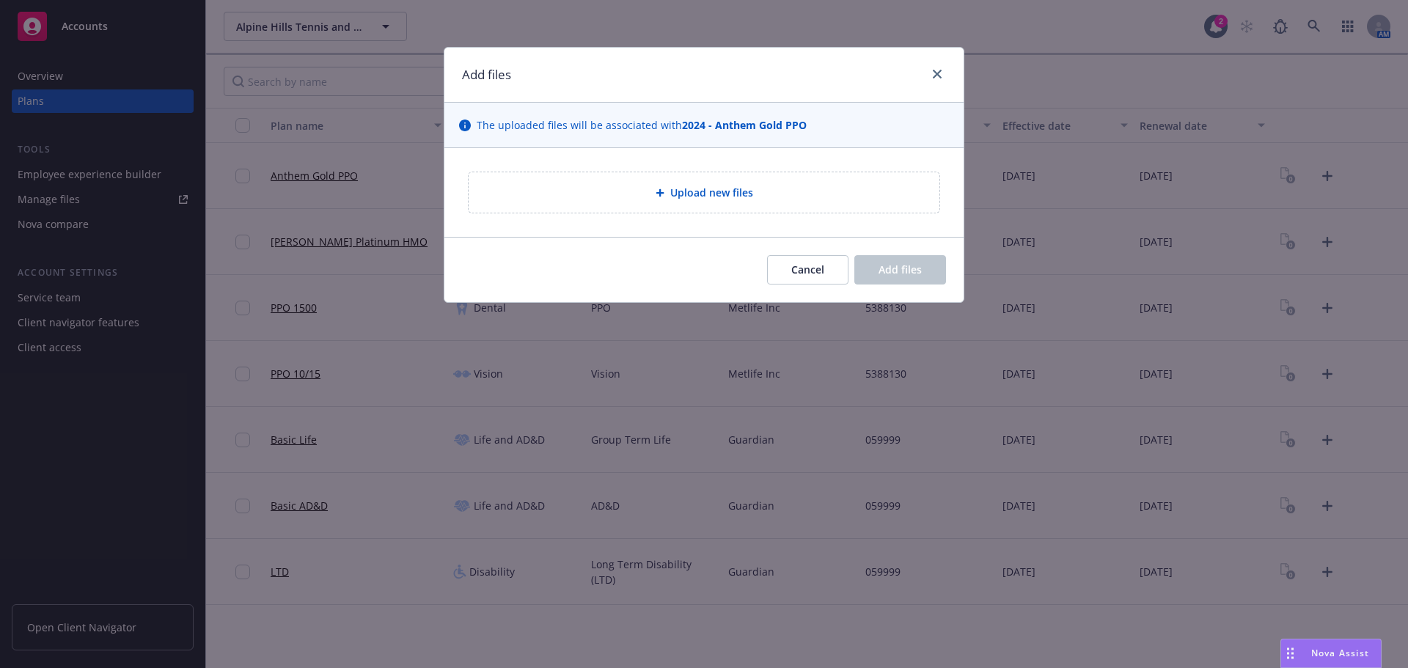
click at [629, 208] on div "Upload new files" at bounding box center [704, 192] width 471 height 40
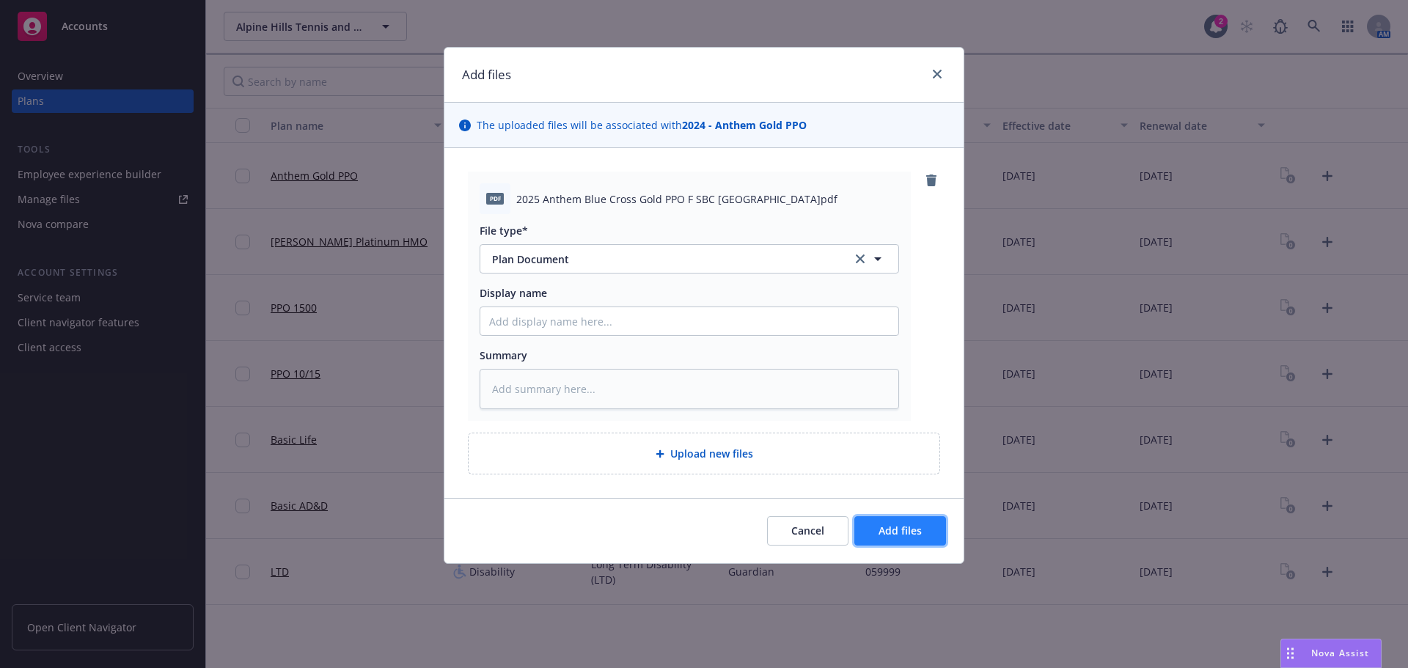
click at [884, 526] on span "Add files" at bounding box center [900, 531] width 43 height 14
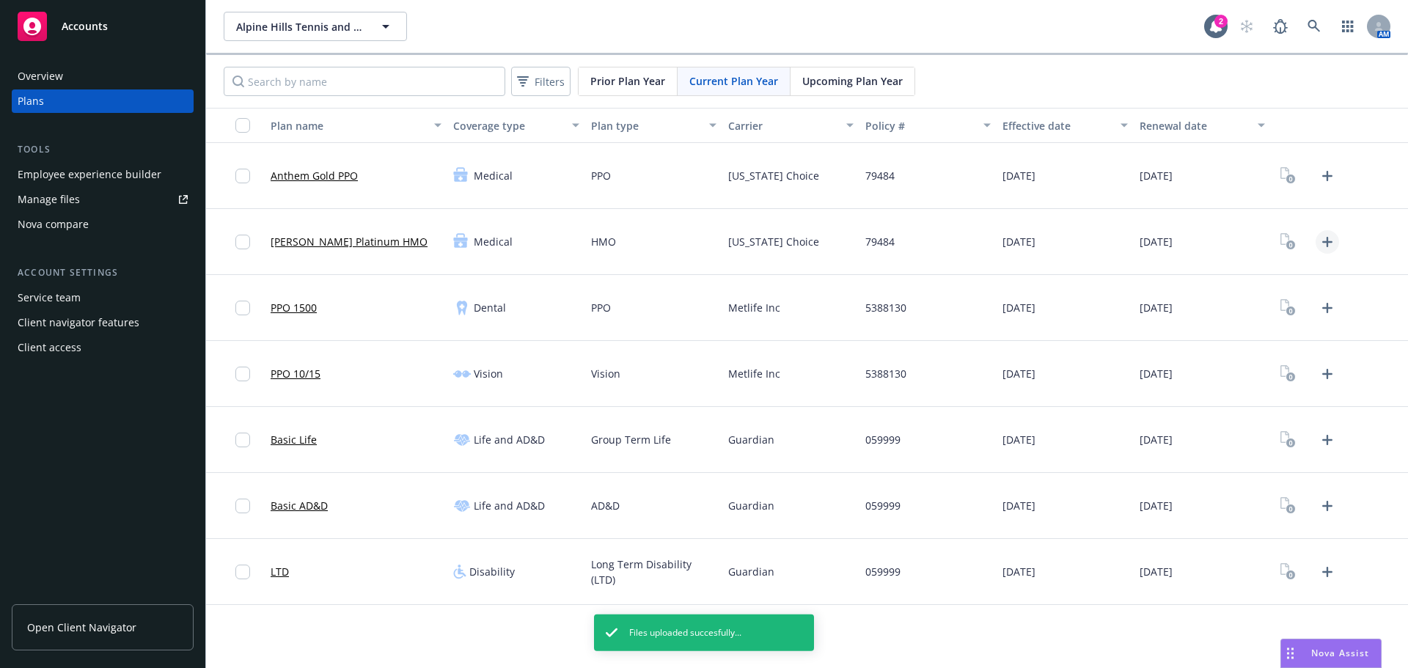
click at [1337, 243] on link "Upload Plan Documents" at bounding box center [1327, 241] width 23 height 23
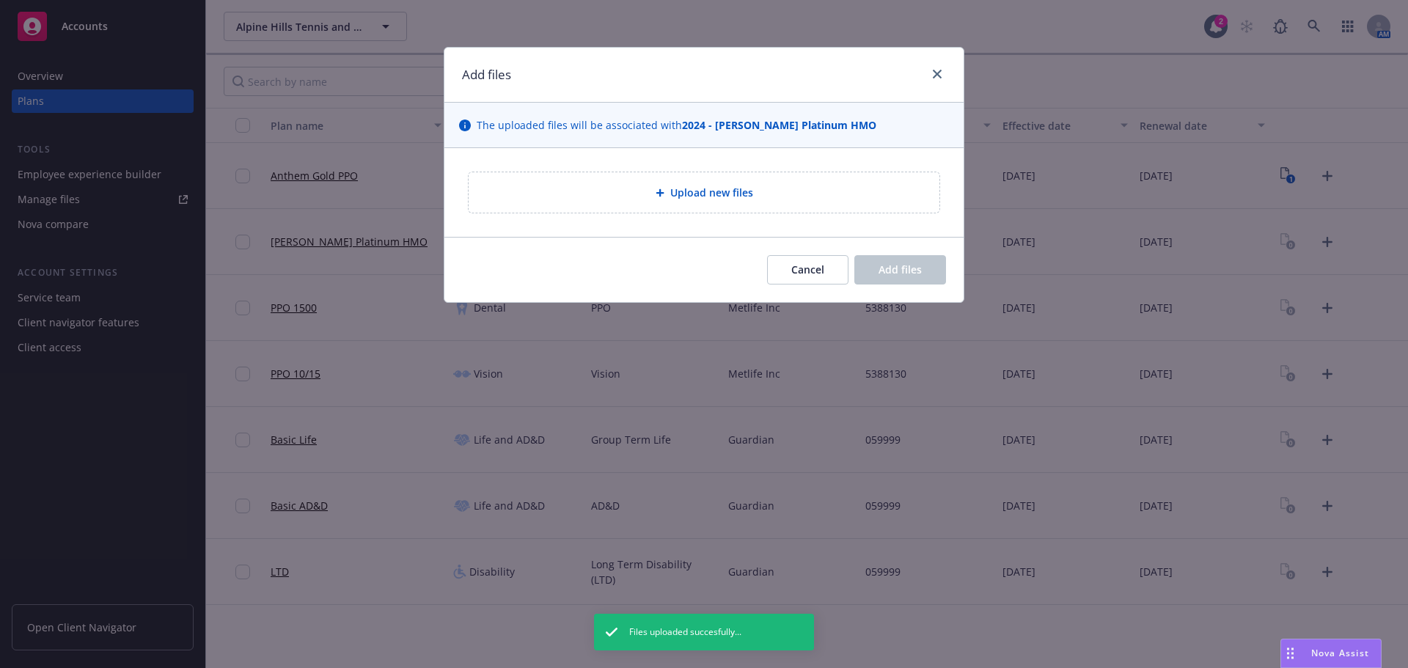
click at [747, 188] on span "Upload new files" at bounding box center [711, 192] width 83 height 15
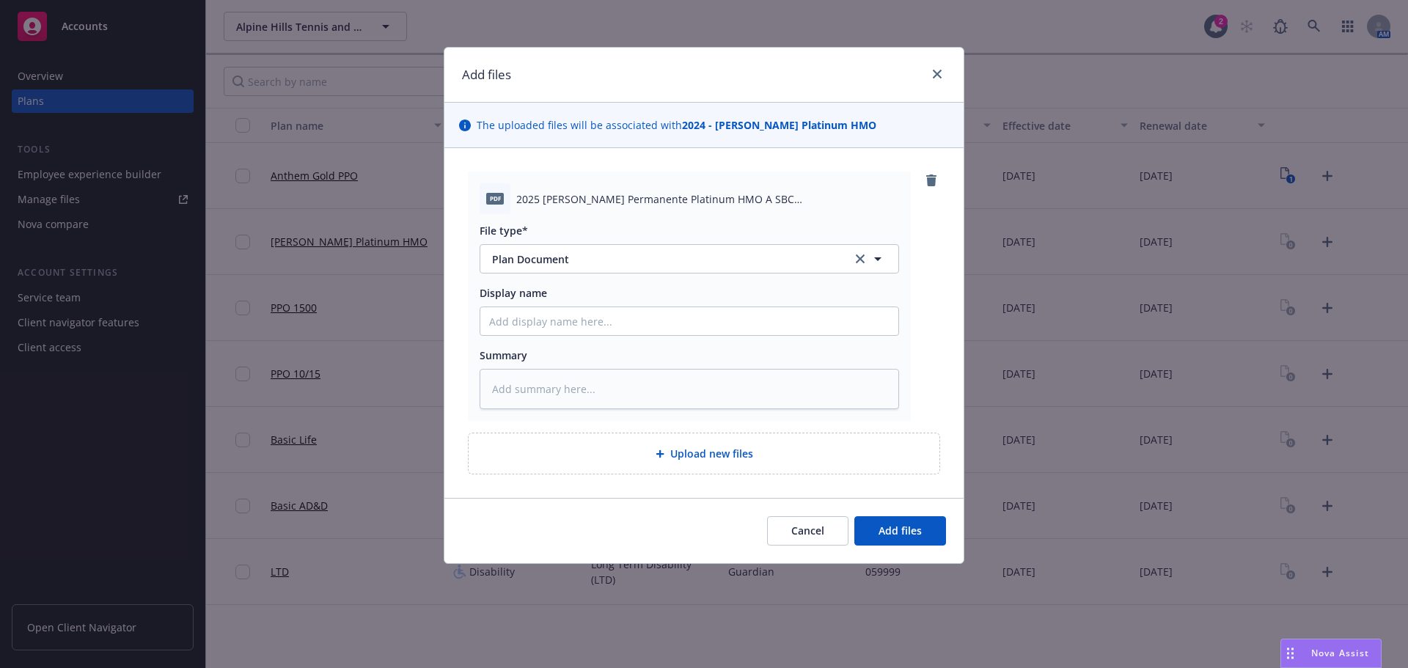
click at [890, 546] on div "Cancel Add files" at bounding box center [703, 530] width 519 height 65
click at [890, 545] on button "Add files" at bounding box center [900, 530] width 92 height 29
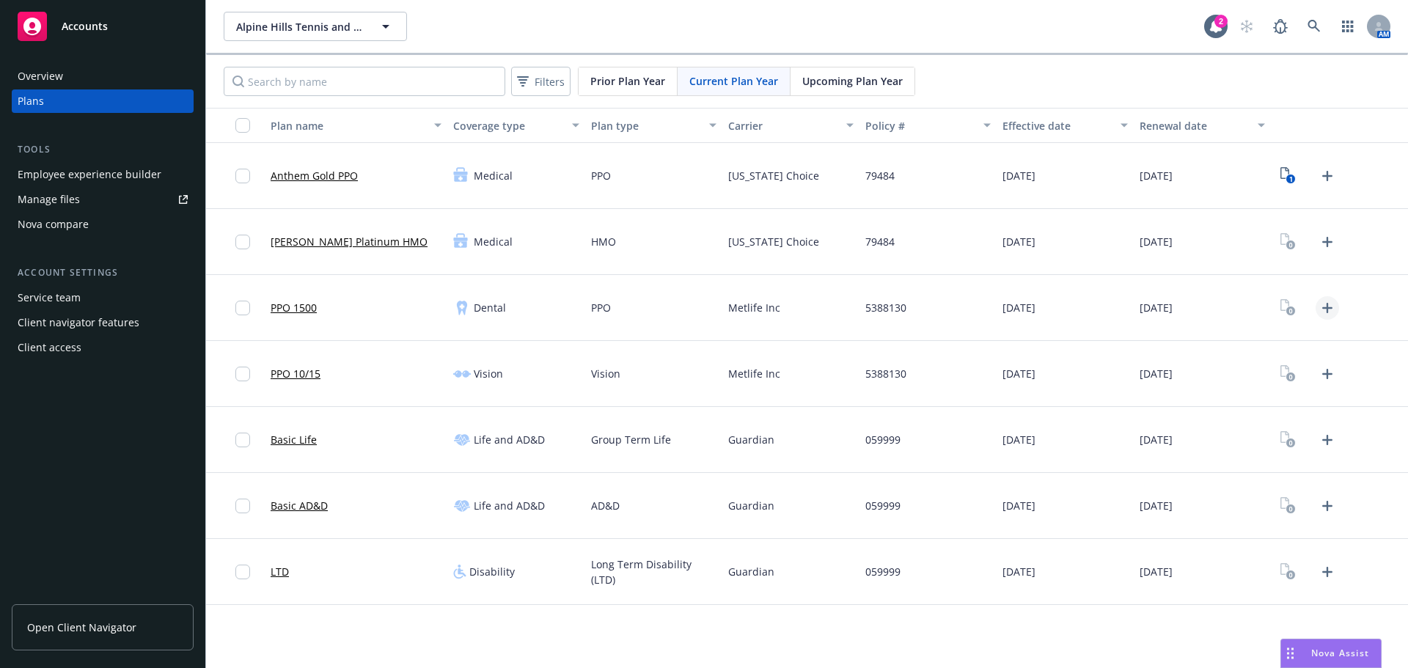
click at [1324, 307] on icon "Upload Plan Documents" at bounding box center [1328, 308] width 18 height 18
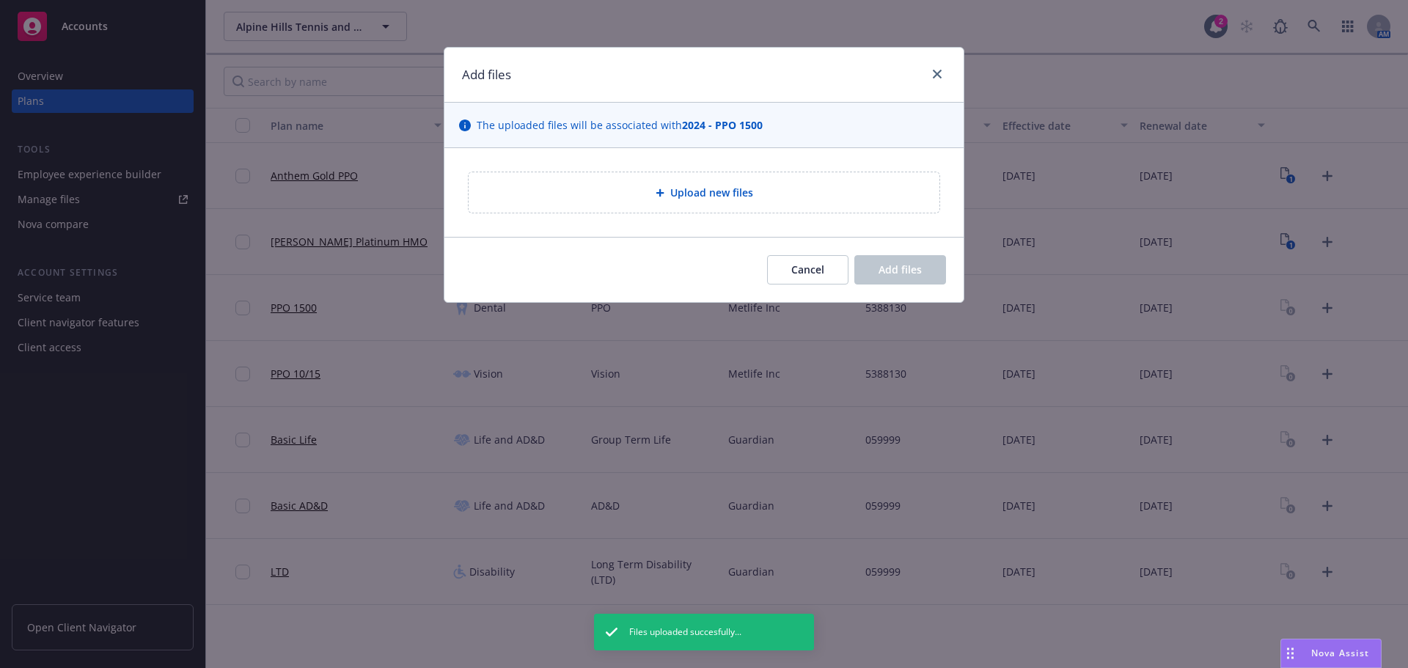
click at [656, 214] on div "Upload new files" at bounding box center [703, 192] width 519 height 89
click at [652, 199] on div "Upload new files" at bounding box center [703, 192] width 447 height 17
click at [812, 259] on button "Cancel" at bounding box center [807, 269] width 81 height 29
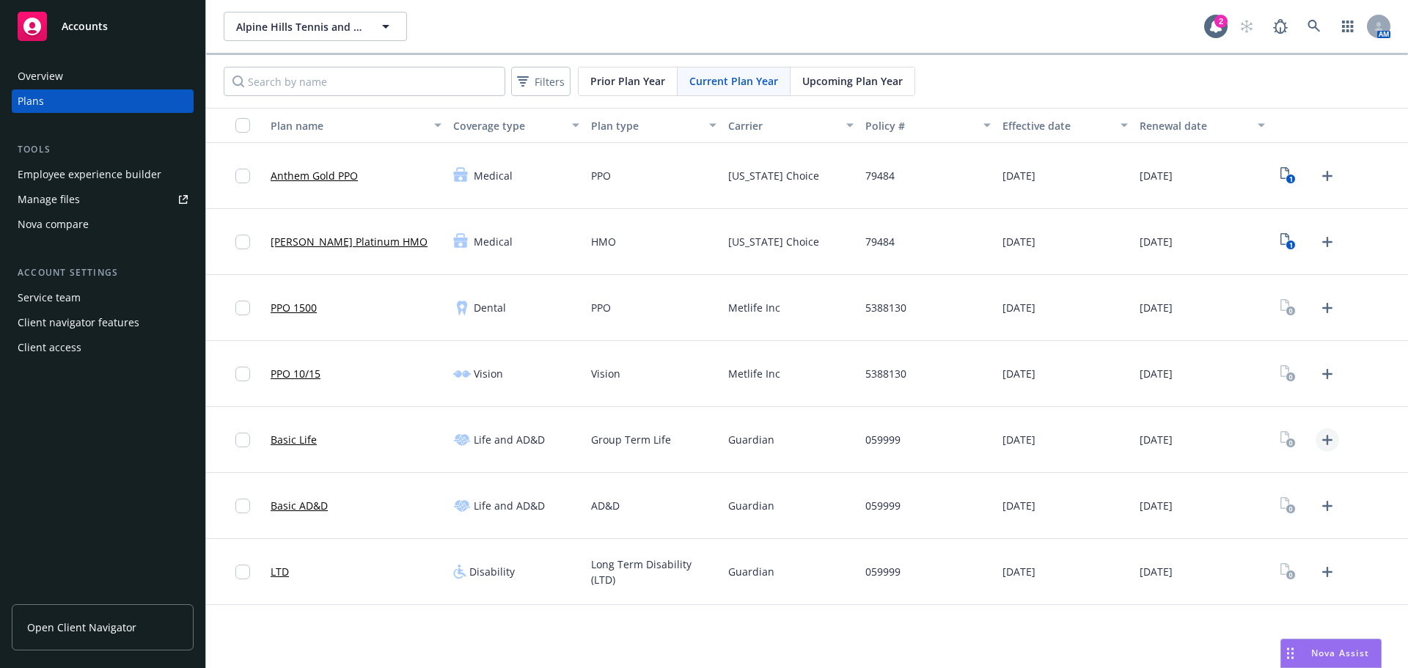
click at [1335, 440] on icon "Upload Plan Documents" at bounding box center [1328, 440] width 18 height 18
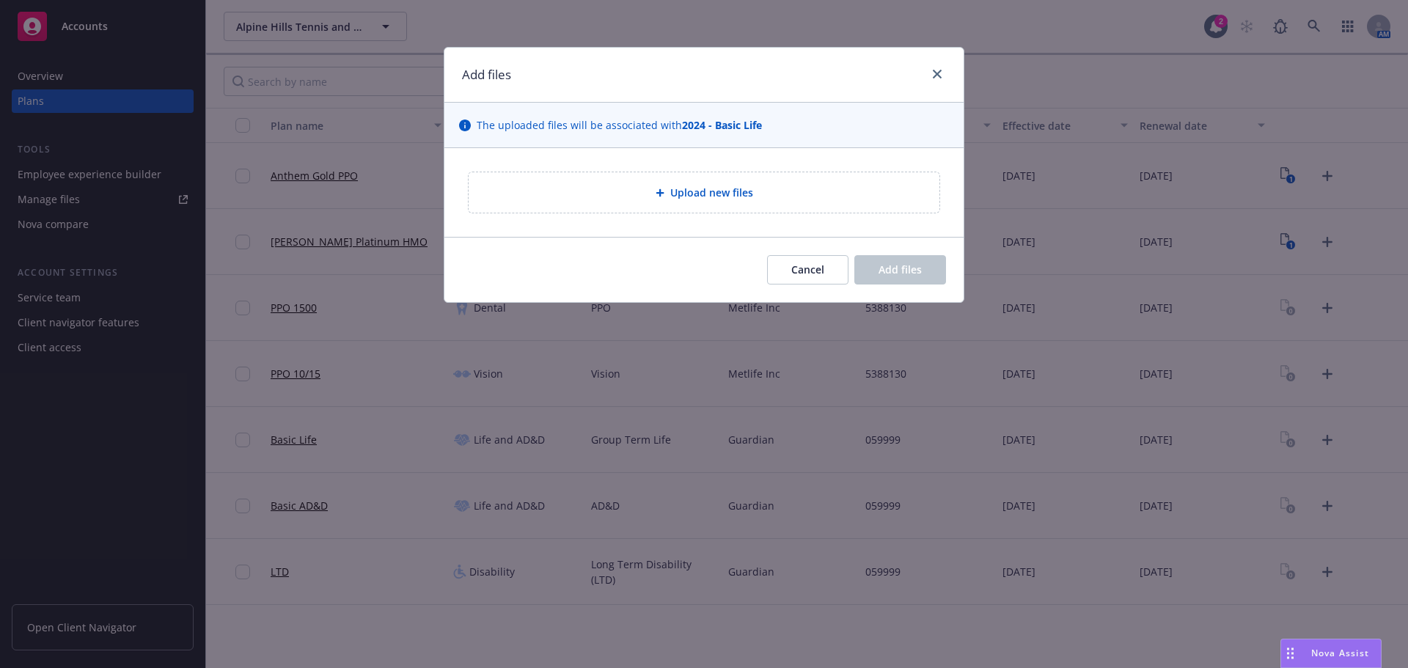
click at [647, 186] on div "Upload new files" at bounding box center [703, 192] width 447 height 17
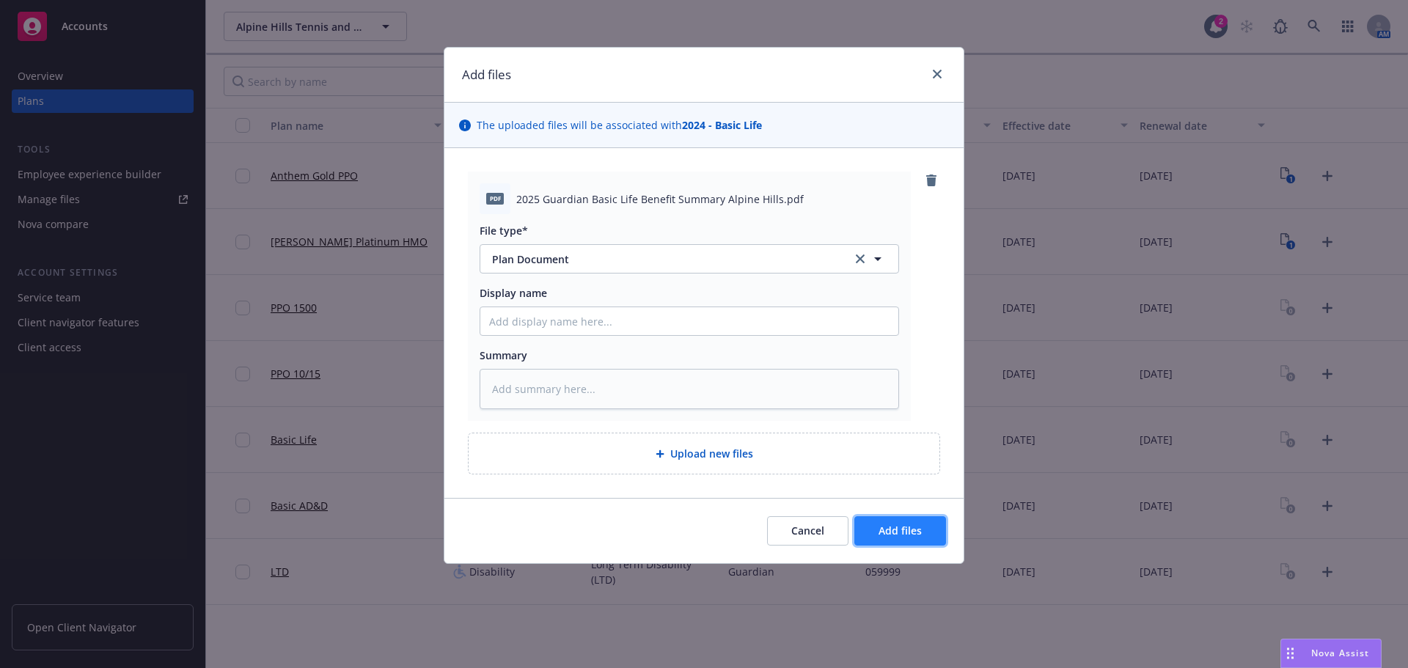
click at [898, 516] on button "Add files" at bounding box center [900, 530] width 92 height 29
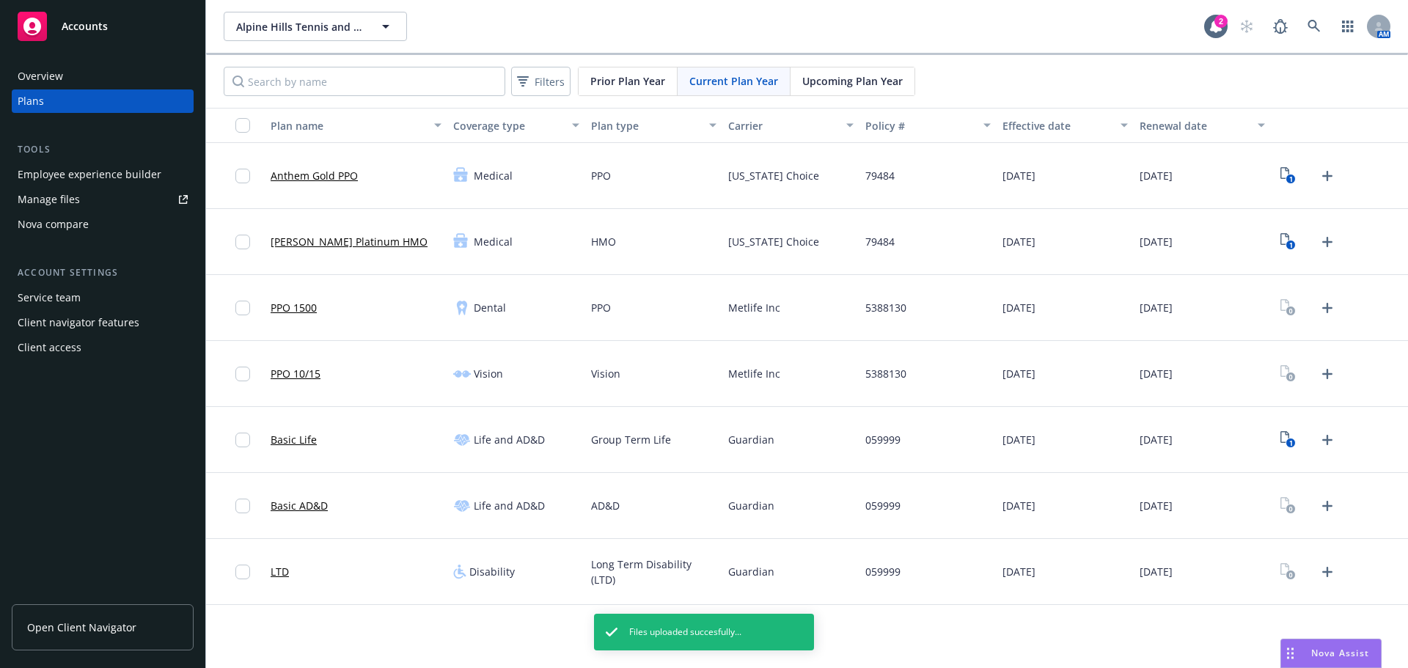
click at [1314, 508] on div at bounding box center [1308, 505] width 63 height 23
click at [1325, 508] on icon "Upload Plan Documents" at bounding box center [1328, 506] width 18 height 18
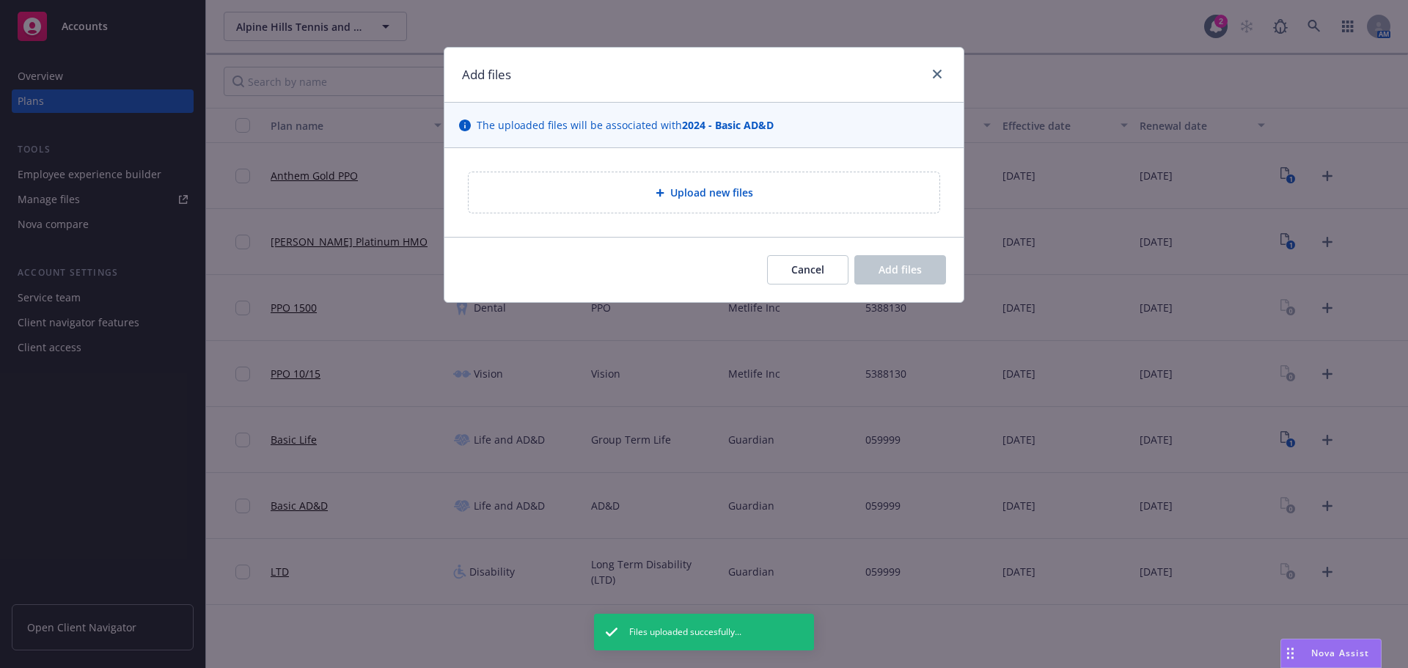
click at [667, 204] on div "Upload new files" at bounding box center [704, 192] width 471 height 40
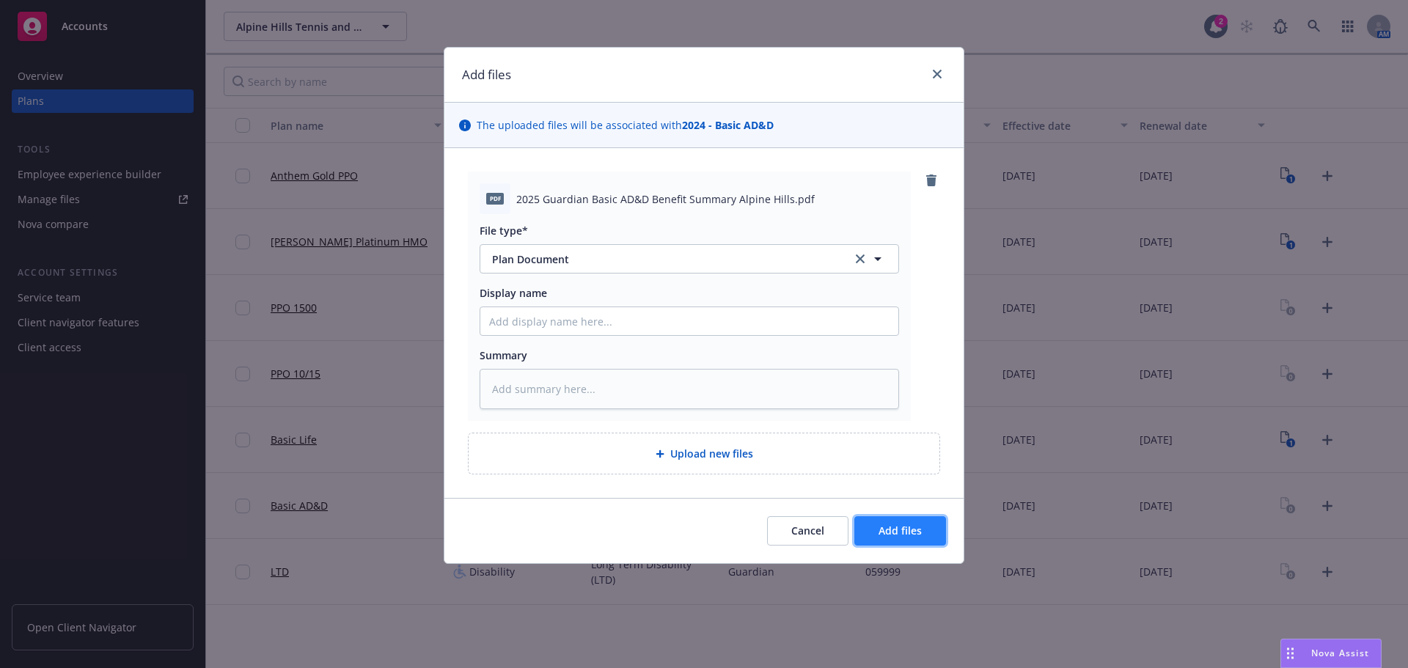
click at [925, 520] on button "Add files" at bounding box center [900, 530] width 92 height 29
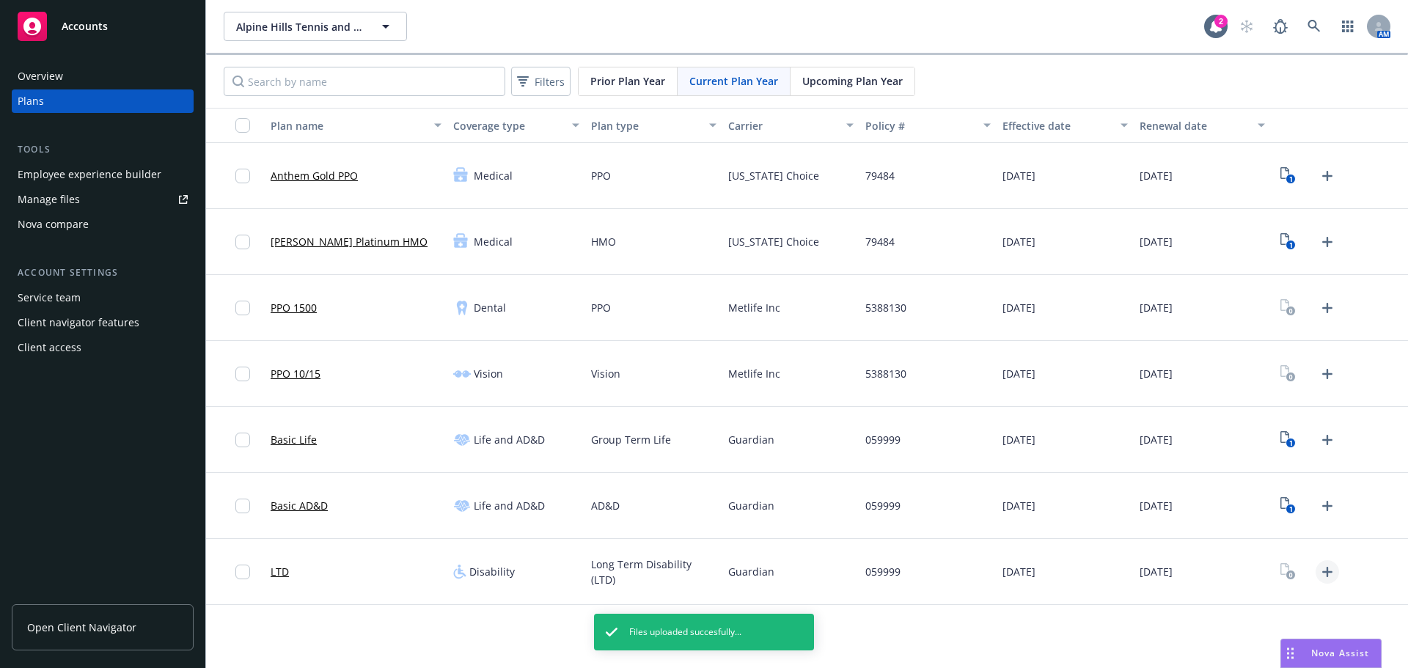
click at [1330, 571] on icon "Upload Plan Documents" at bounding box center [1328, 572] width 18 height 18
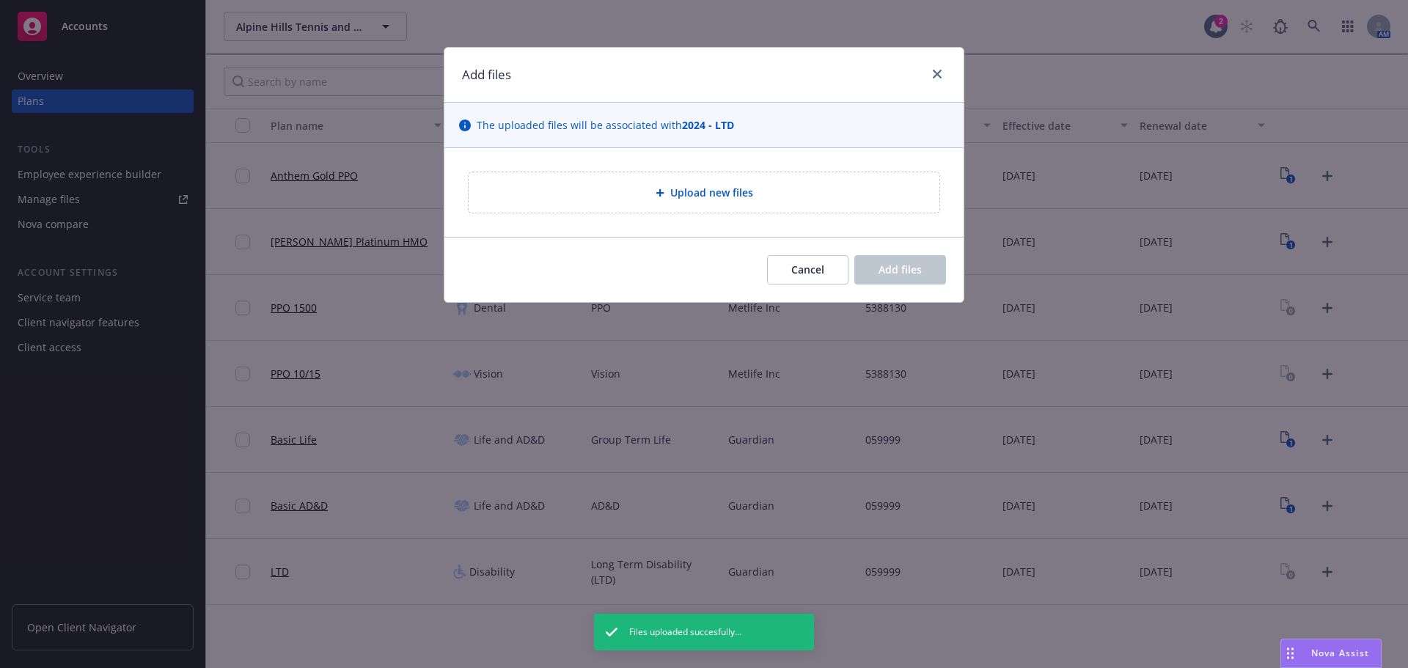
click at [607, 191] on div "Upload new files" at bounding box center [703, 192] width 447 height 17
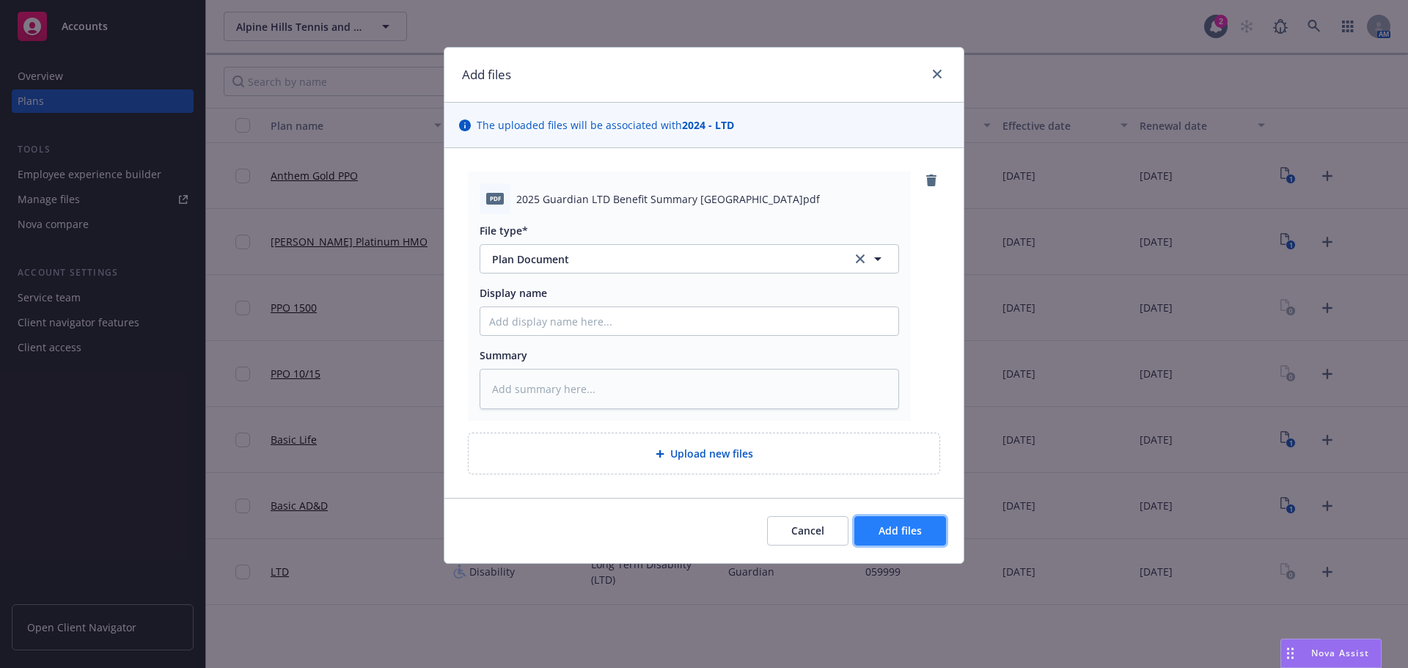
click at [878, 531] on button "Add files" at bounding box center [900, 530] width 92 height 29
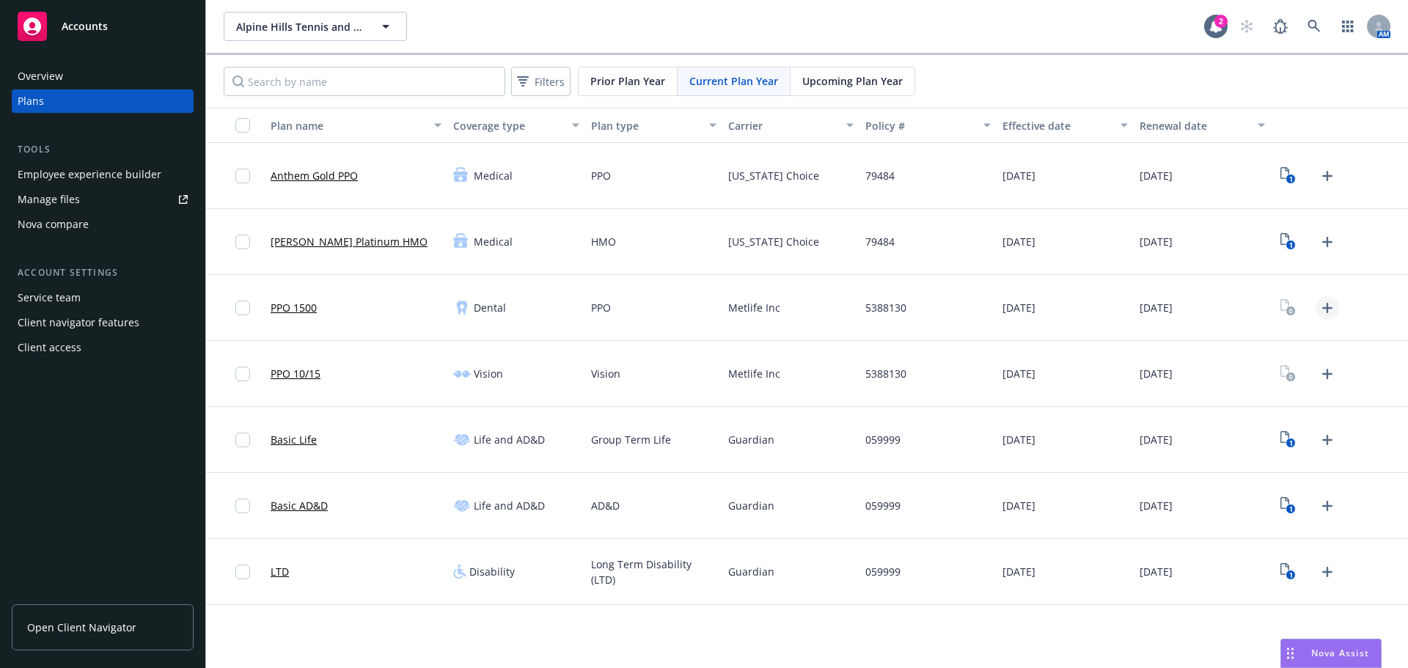
click at [1336, 310] on icon "Upload Plan Documents" at bounding box center [1328, 308] width 18 height 18
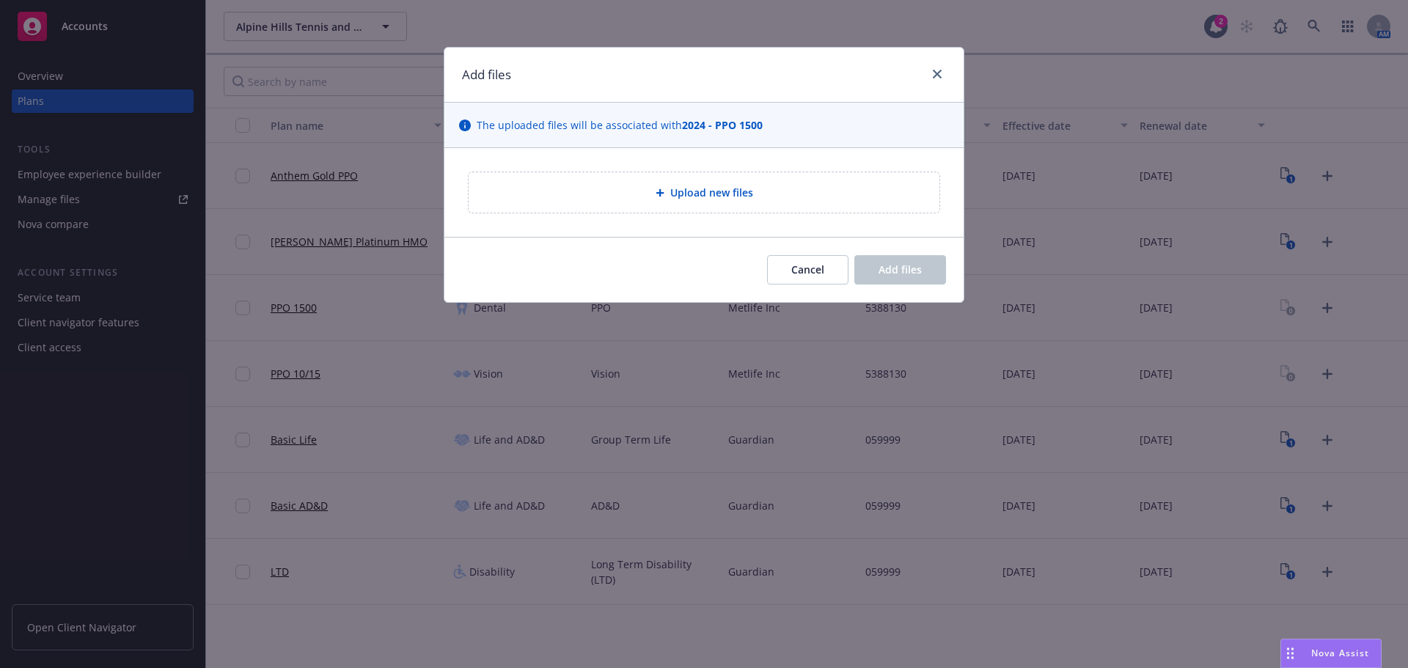
click at [638, 189] on div "Upload new files" at bounding box center [703, 192] width 447 height 17
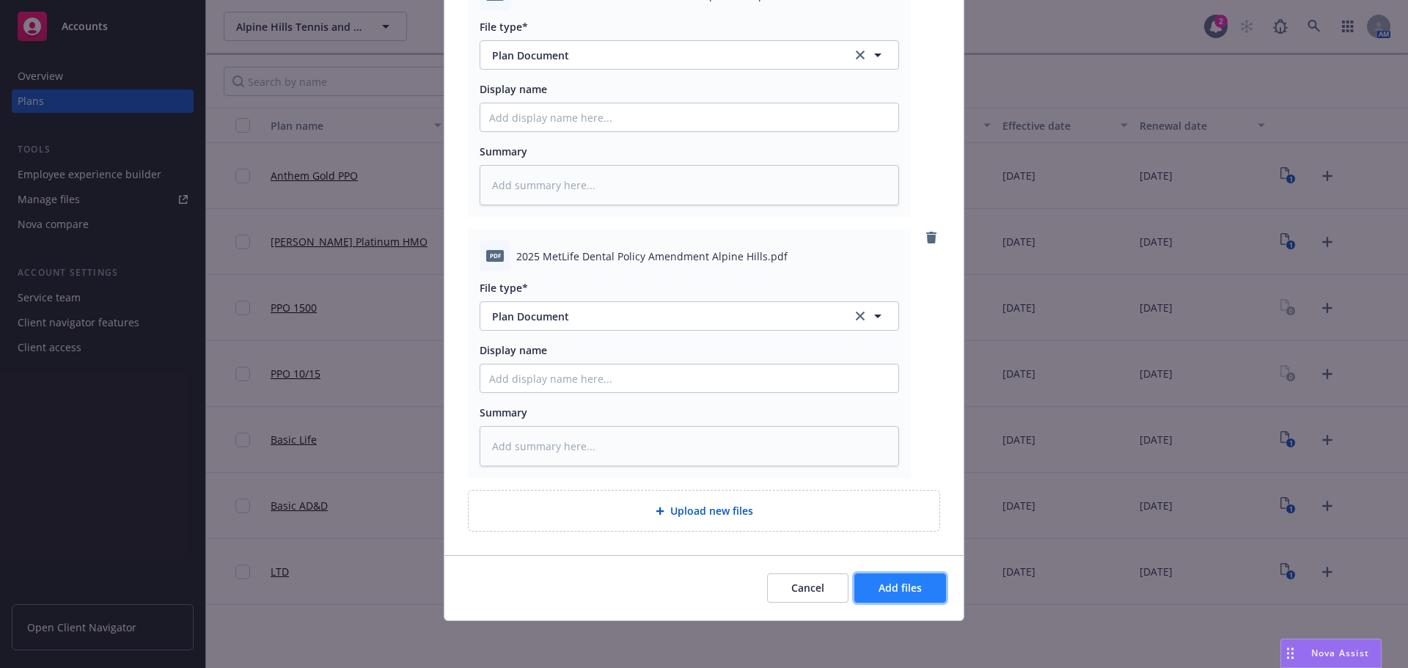
click at [893, 595] on span "Add files" at bounding box center [900, 588] width 43 height 14
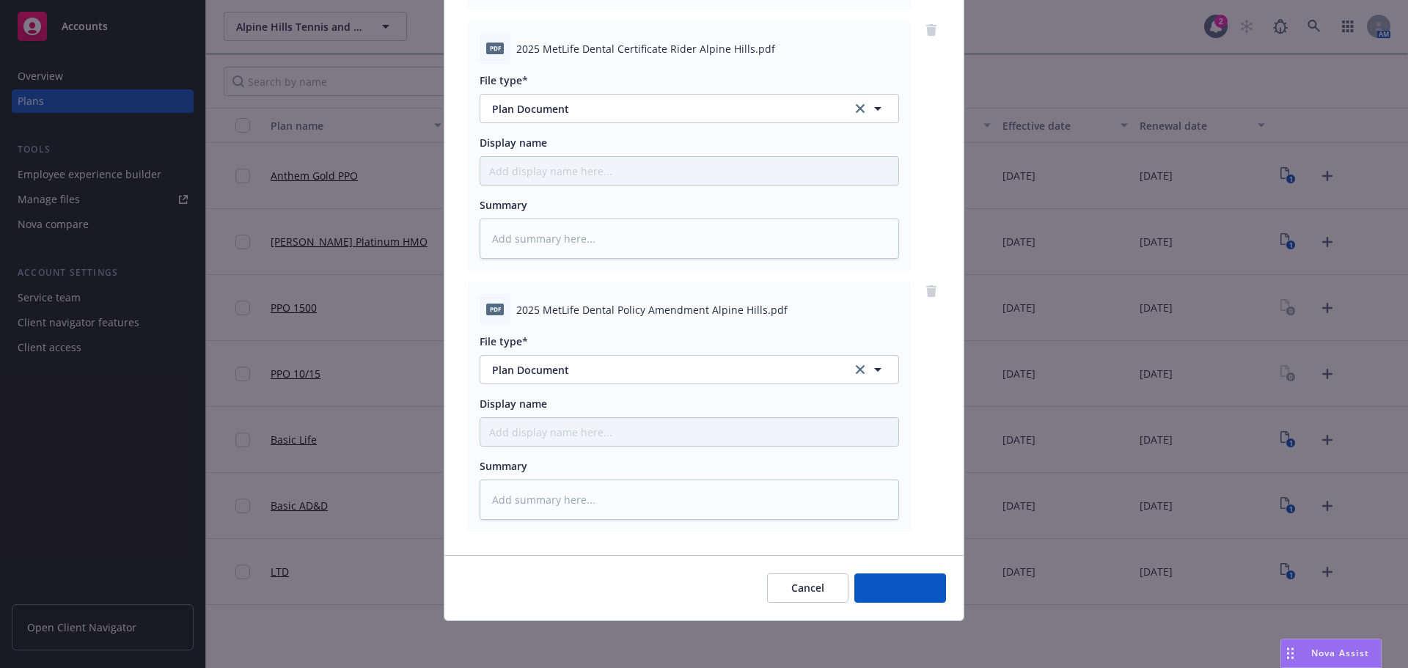
scroll to position [673, 0]
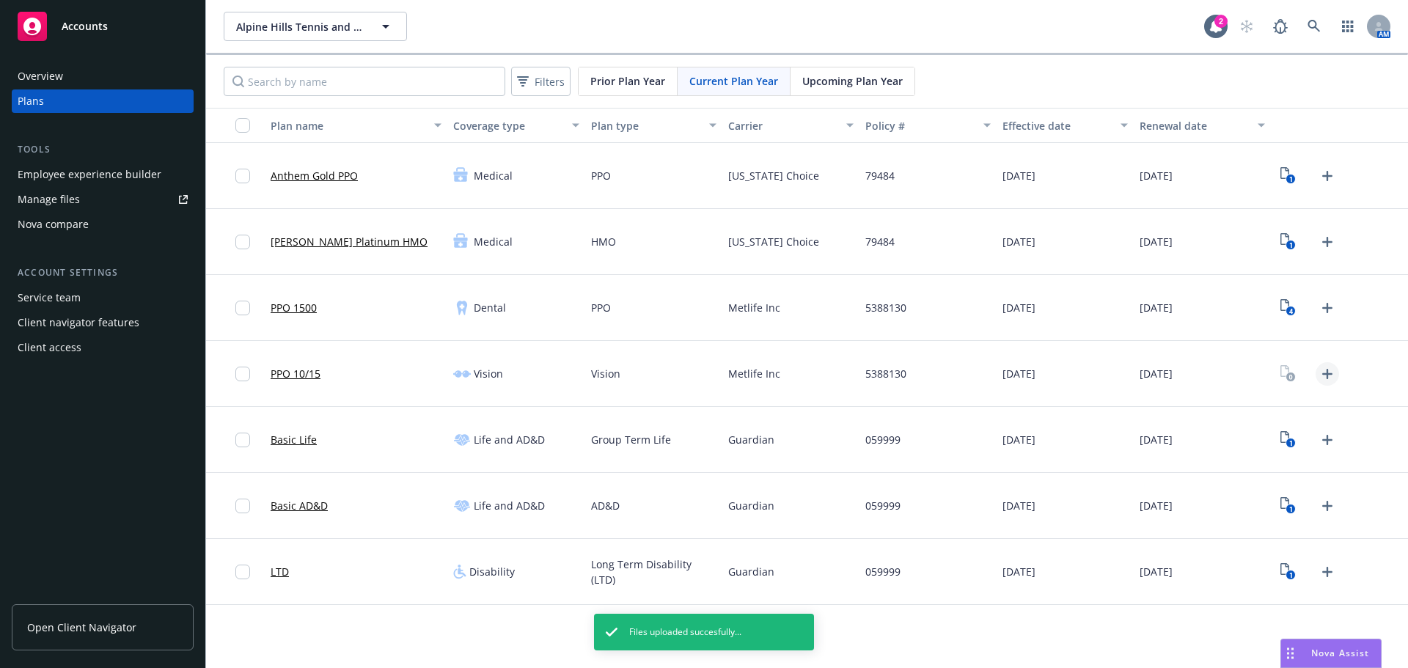
click at [1326, 378] on icon "Upload Plan Documents" at bounding box center [1328, 374] width 18 height 18
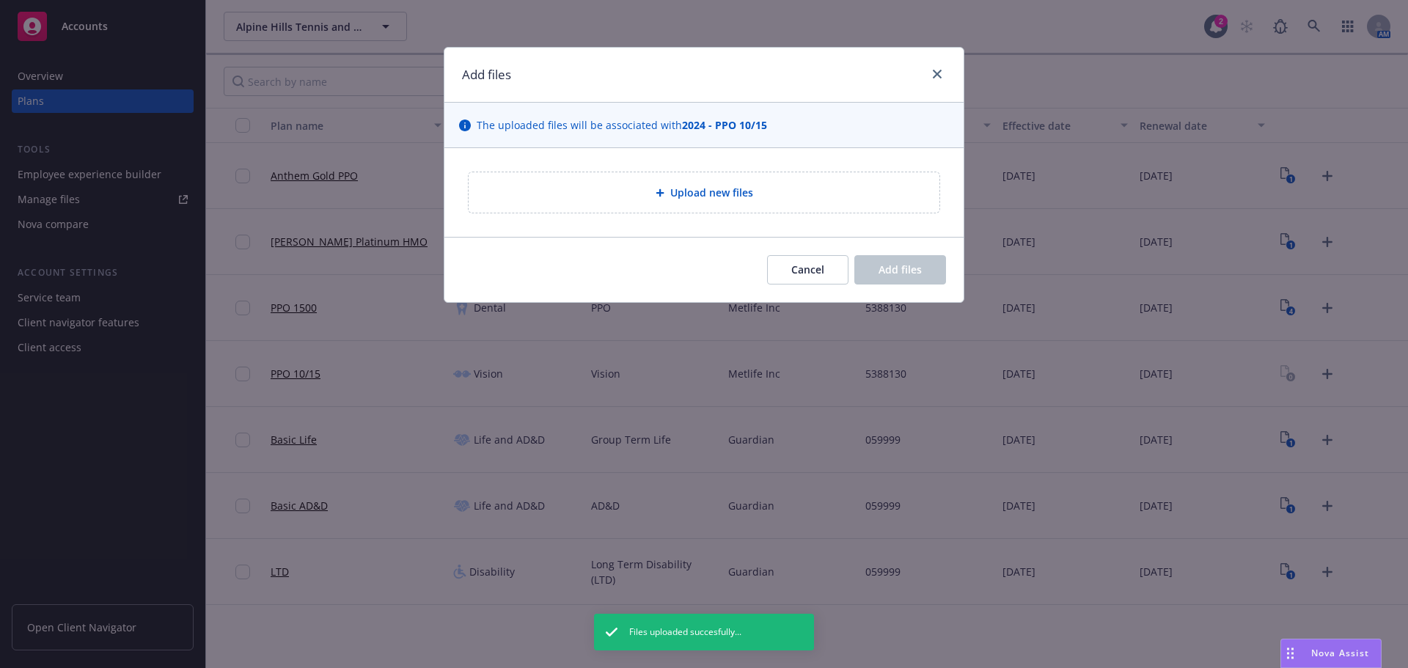
click at [703, 202] on div "Upload new files" at bounding box center [704, 192] width 471 height 40
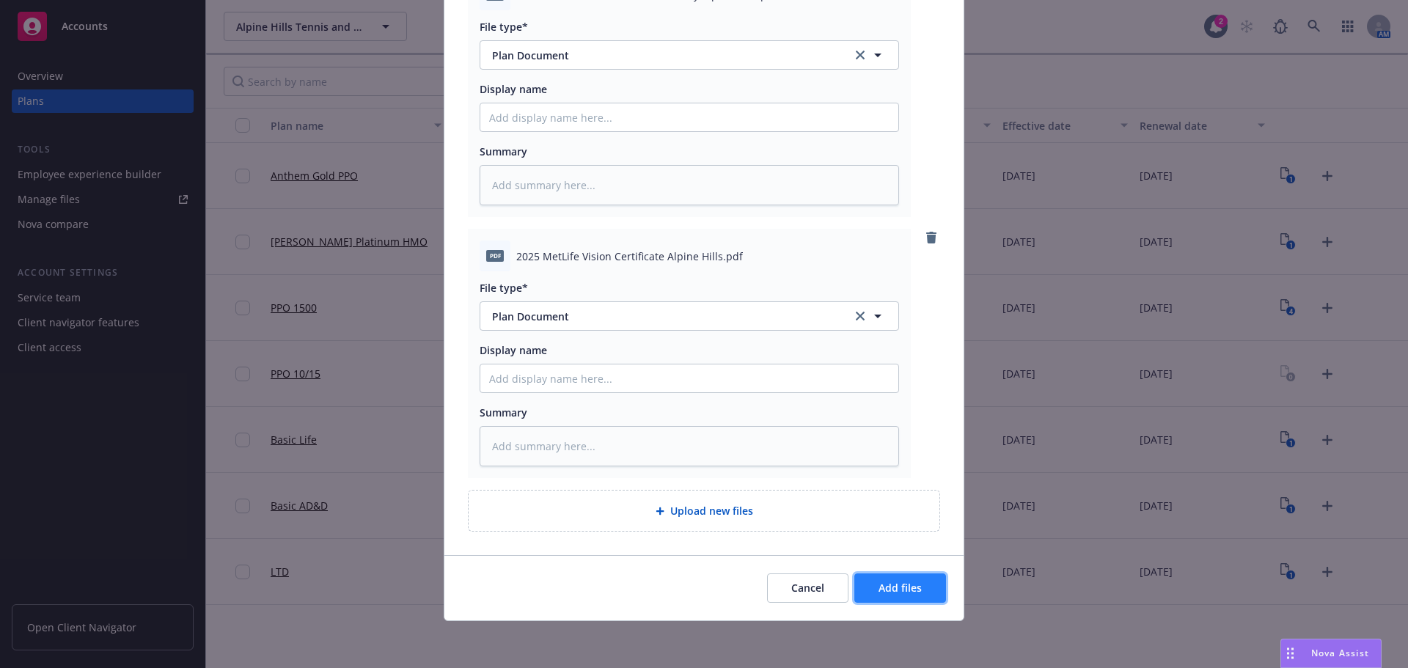
click at [903, 593] on span "Add files" at bounding box center [900, 588] width 43 height 14
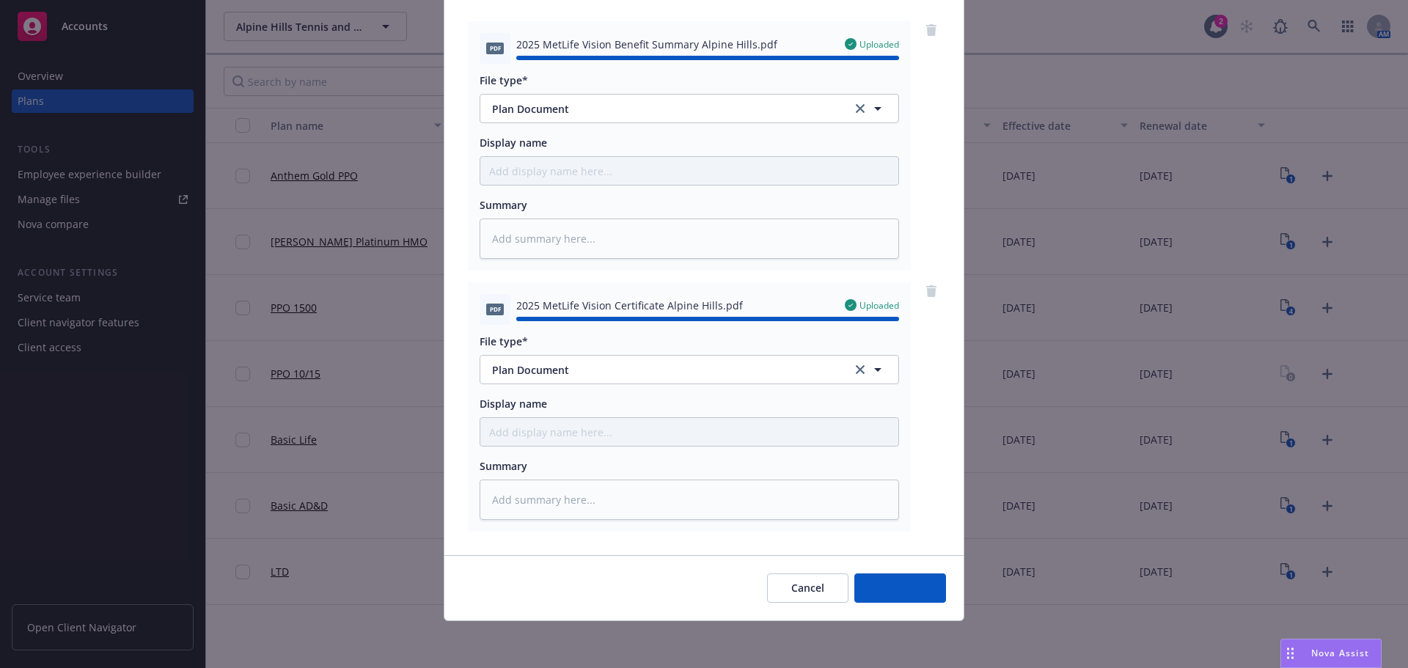
type textarea "x"
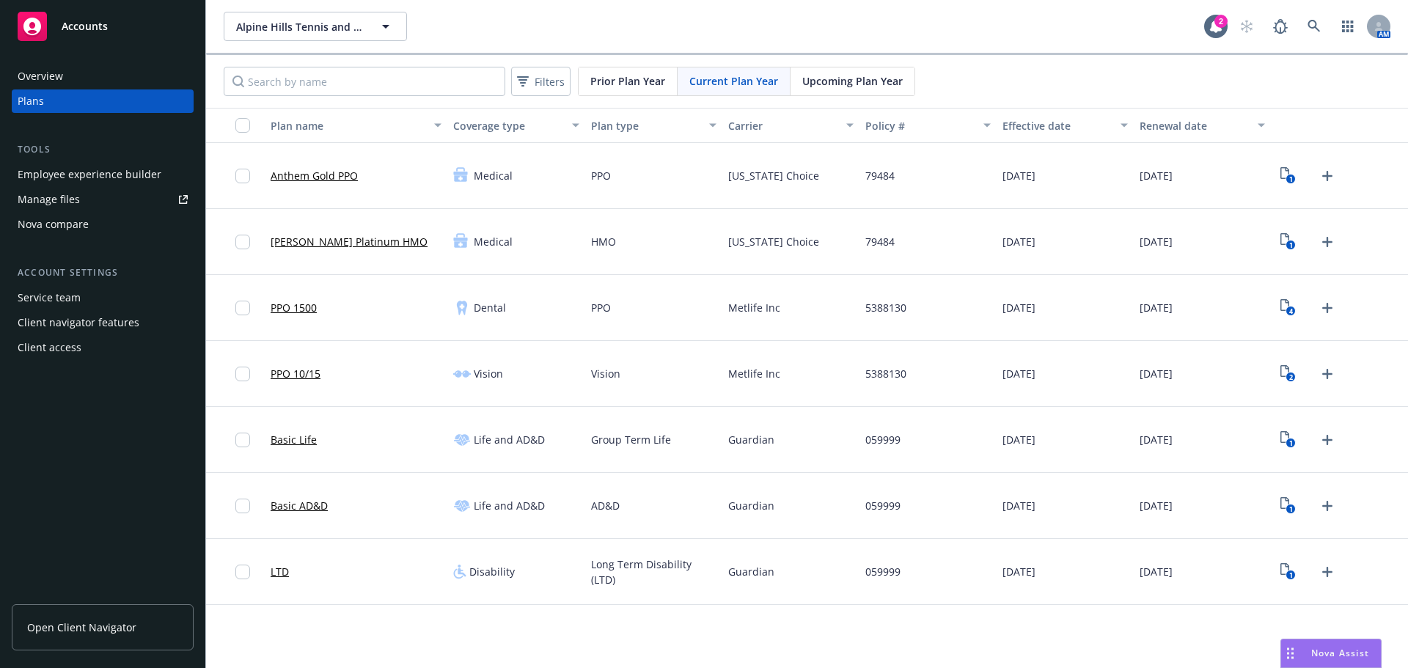
click at [831, 435] on div "Guardian" at bounding box center [790, 440] width 137 height 66
click at [241, 125] on input "checkbox" at bounding box center [242, 125] width 15 height 15
